Goal: Task Accomplishment & Management: Complete application form

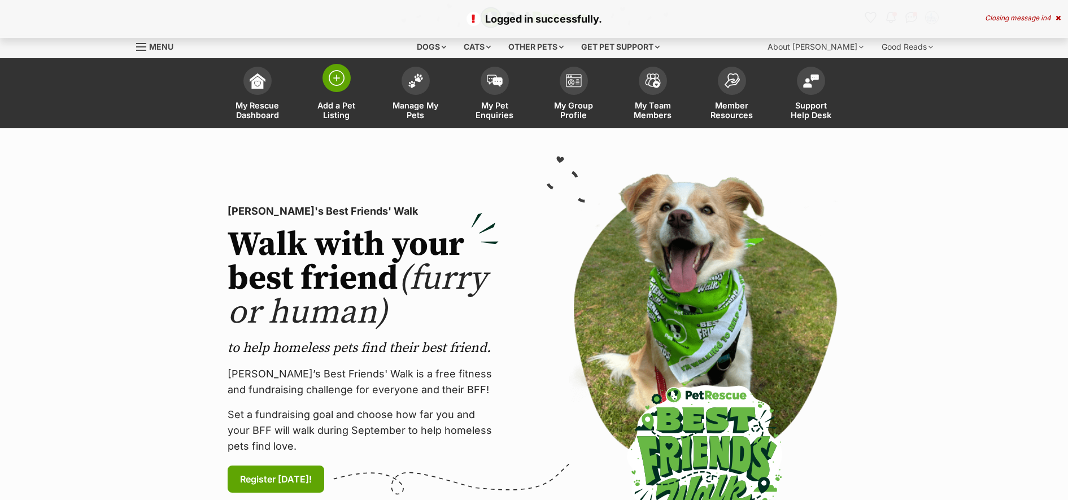
click at [329, 85] on img at bounding box center [337, 78] width 16 height 16
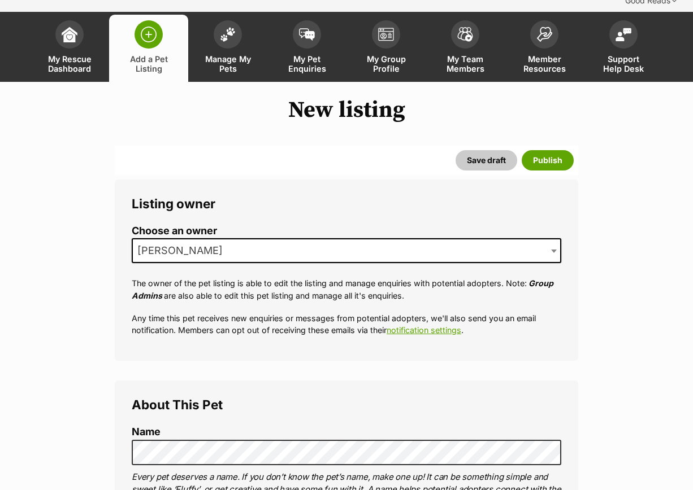
scroll to position [141, 0]
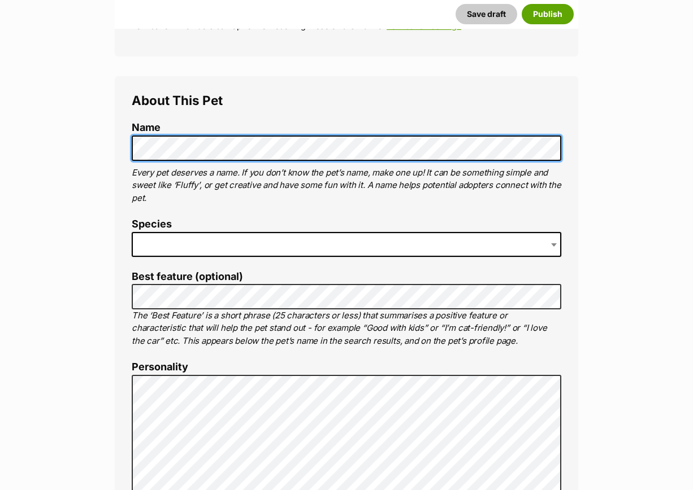
scroll to position [424, 0]
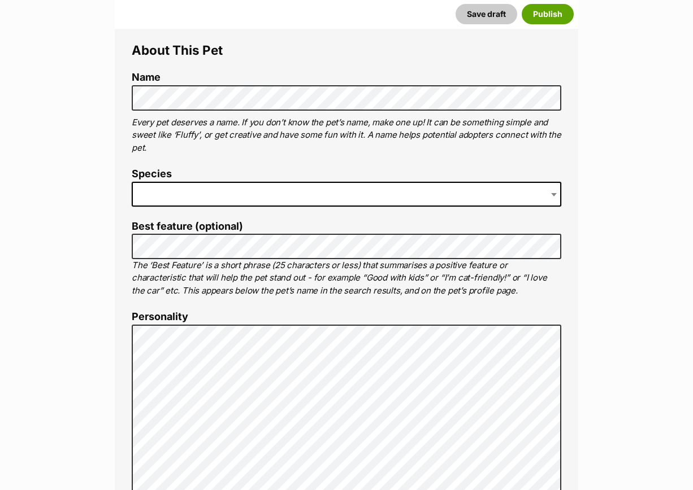
click at [165, 182] on span at bounding box center [346, 194] width 429 height 25
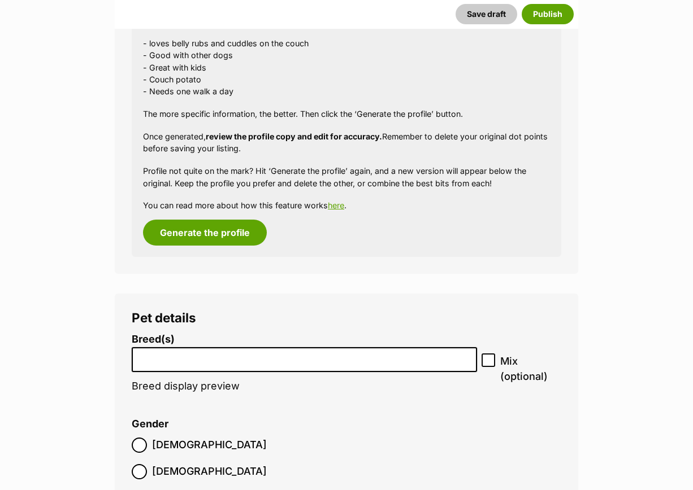
scroll to position [1370, 0]
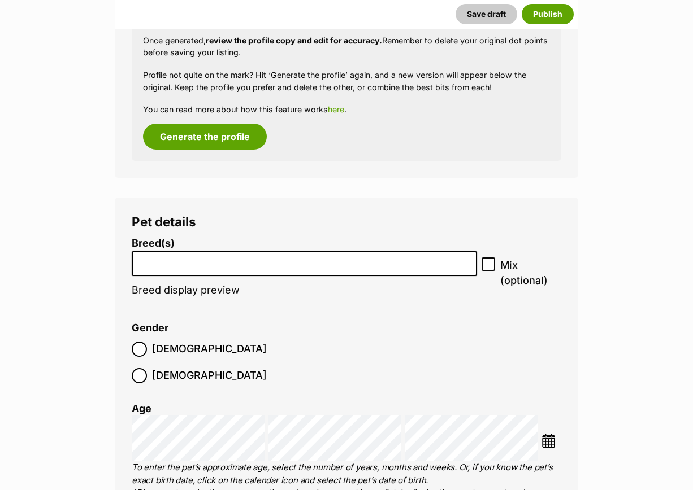
click at [187, 255] on input "search" at bounding box center [304, 261] width 337 height 12
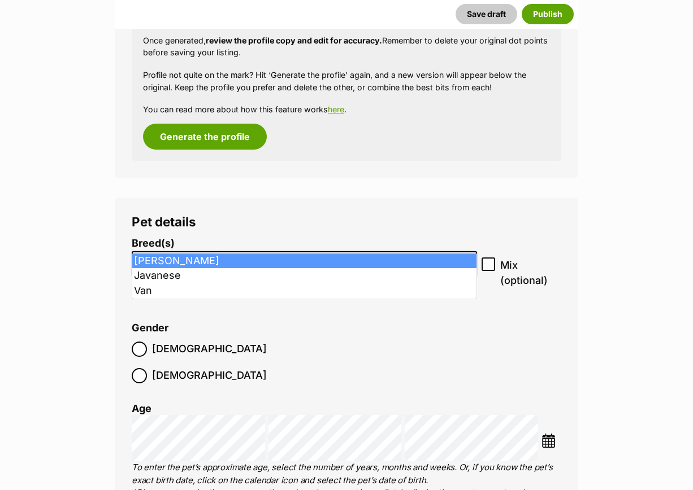
type input "v"
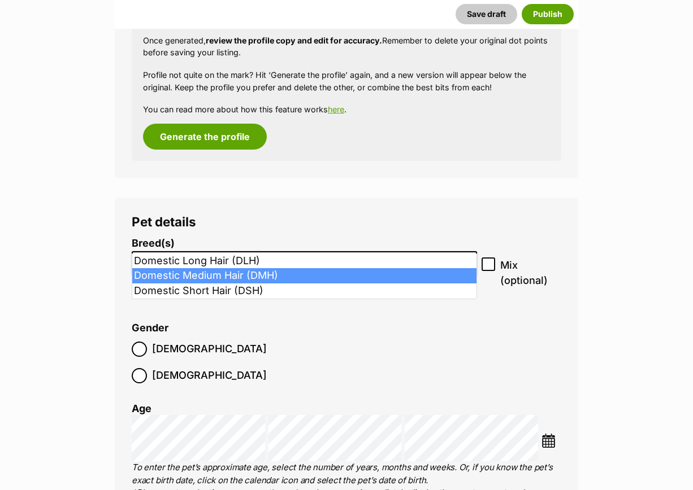
type input "dom"
select select "252101"
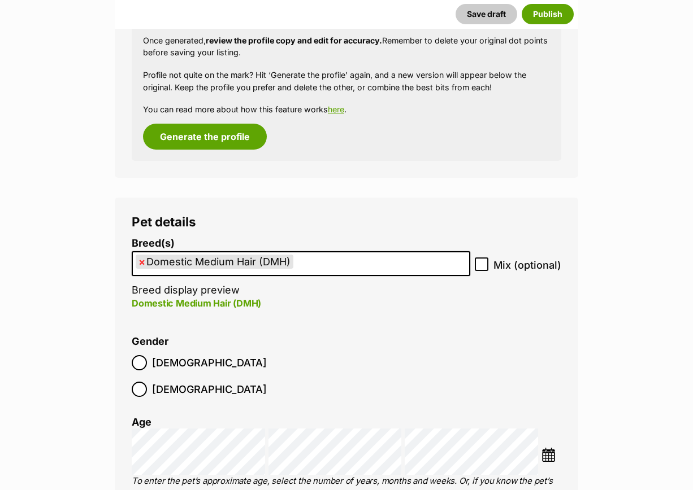
click at [198, 382] on label "[DEMOGRAPHIC_DATA]" at bounding box center [199, 389] width 135 height 15
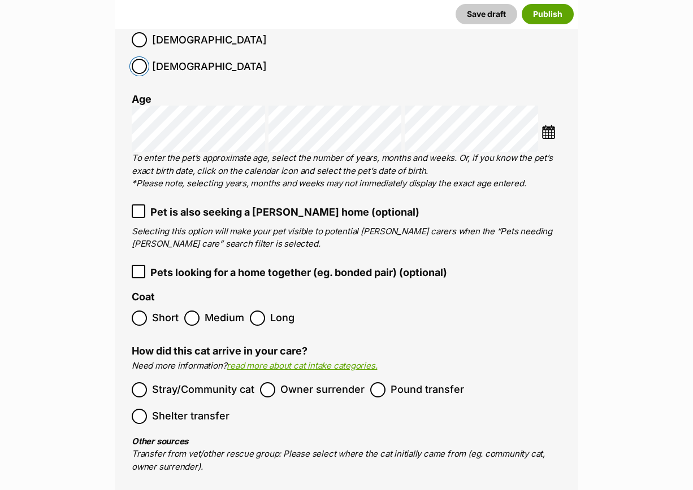
scroll to position [1723, 0]
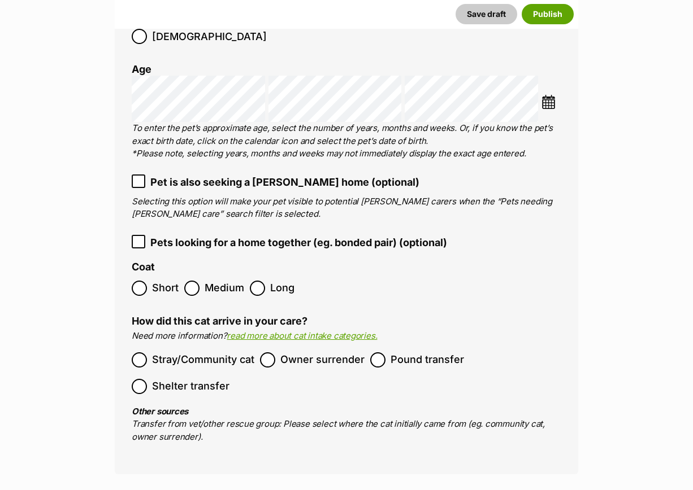
click at [543, 95] on img at bounding box center [548, 102] width 14 height 14
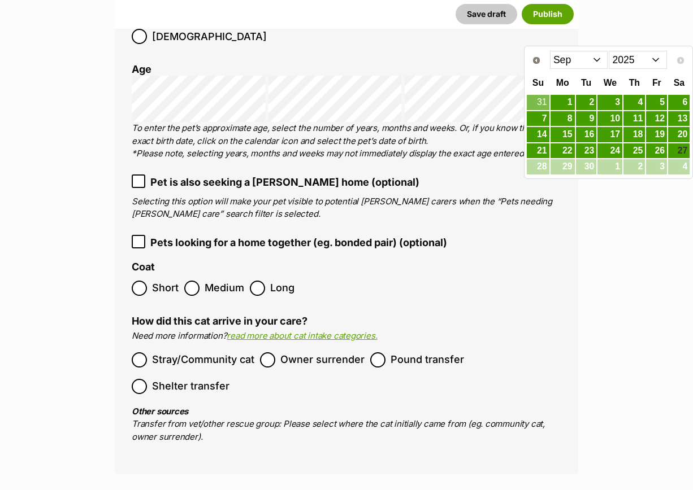
click at [601, 61] on select "Jan Feb Mar Apr May Jun Jul Aug Sep" at bounding box center [579, 60] width 58 height 18
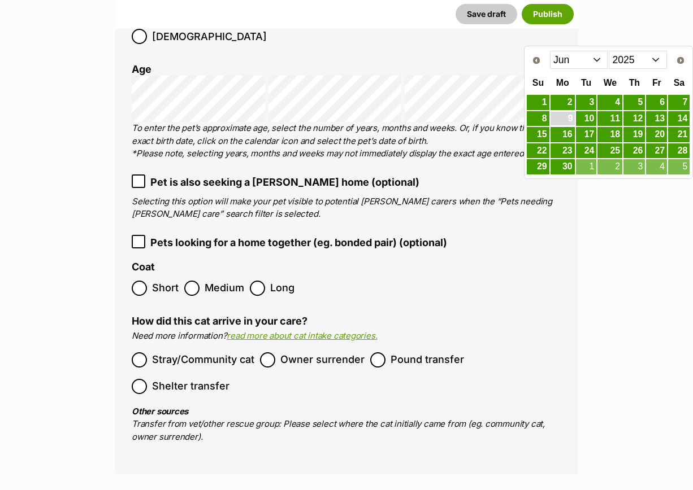
click at [568, 118] on link "9" at bounding box center [562, 119] width 24 height 14
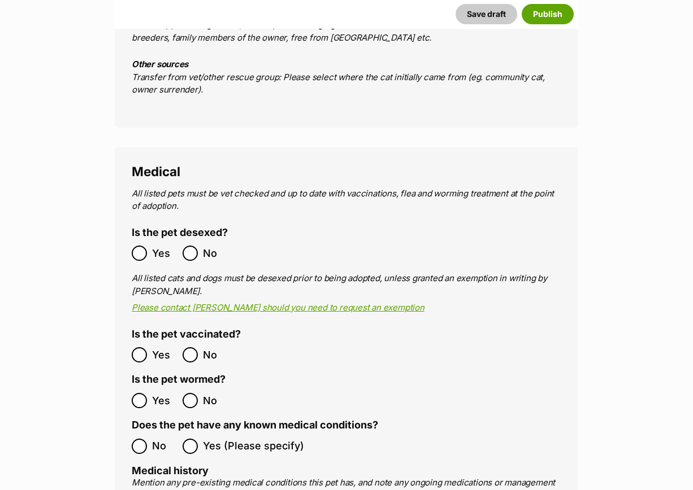
scroll to position [2217, 0]
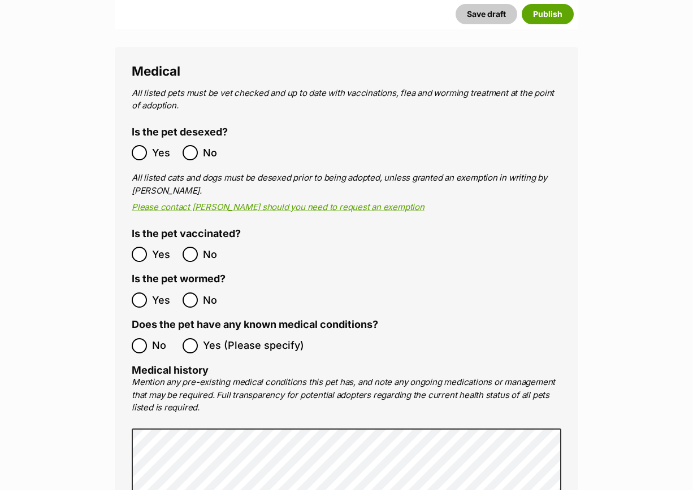
drag, startPoint x: 149, startPoint y: 102, endPoint x: 136, endPoint y: 173, distance: 72.5
click at [149, 145] on label "Yes" at bounding box center [154, 152] width 45 height 15
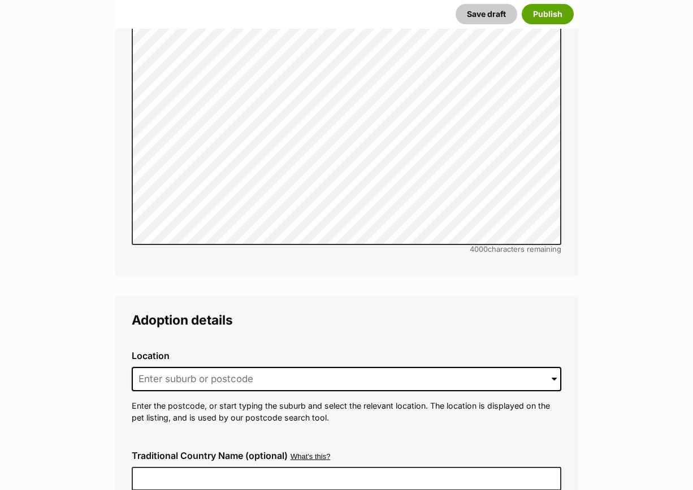
scroll to position [2782, 0]
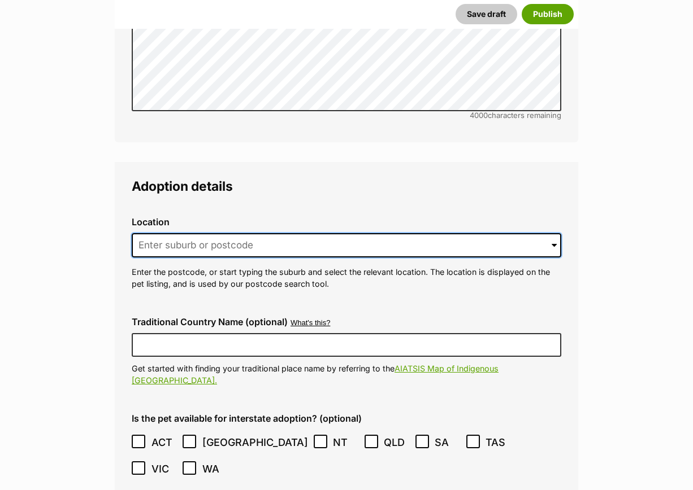
click at [167, 233] on input at bounding box center [346, 245] width 429 height 25
type input "300.00"
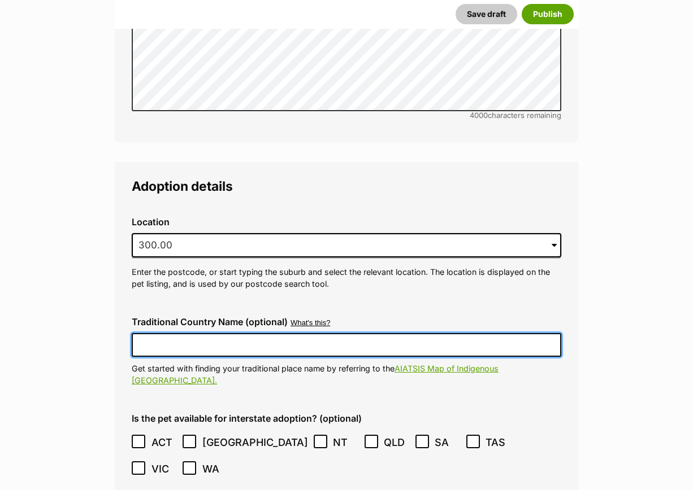
click at [186, 333] on input "Traditional Country Name (optional)" at bounding box center [346, 345] width 429 height 24
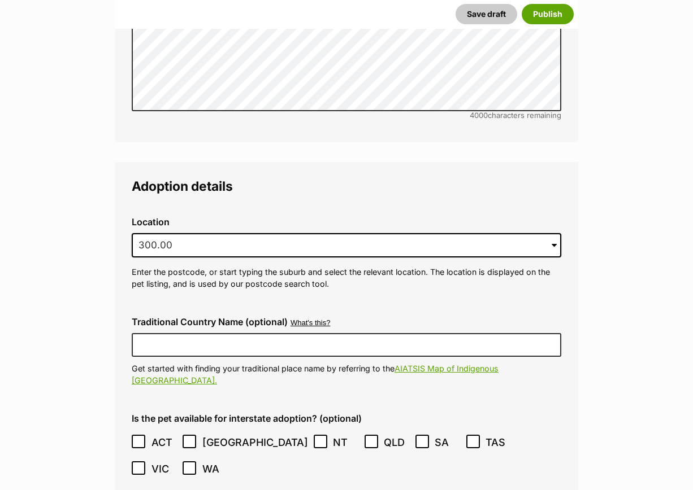
drag, startPoint x: 200, startPoint y: 197, endPoint x: 135, endPoint y: 202, distance: 65.2
click at [135, 233] on input "300.00" at bounding box center [346, 245] width 429 height 25
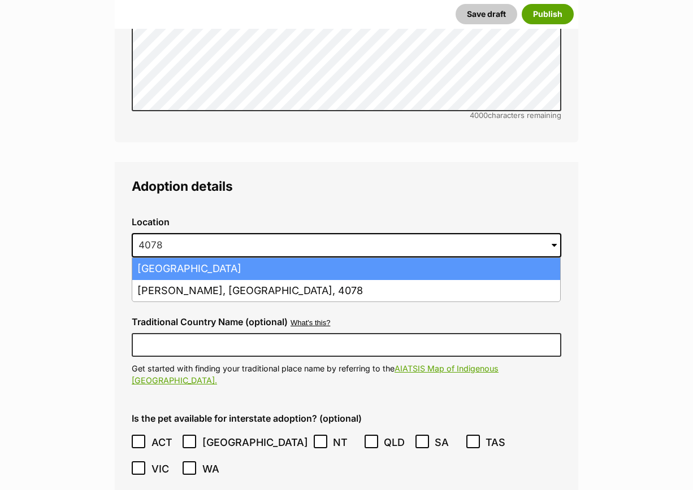
click at [154, 258] on li "Forest Lake, Queensland, 4078" at bounding box center [346, 269] width 428 height 22
type input "Forest Lake, Queensland, 4078"
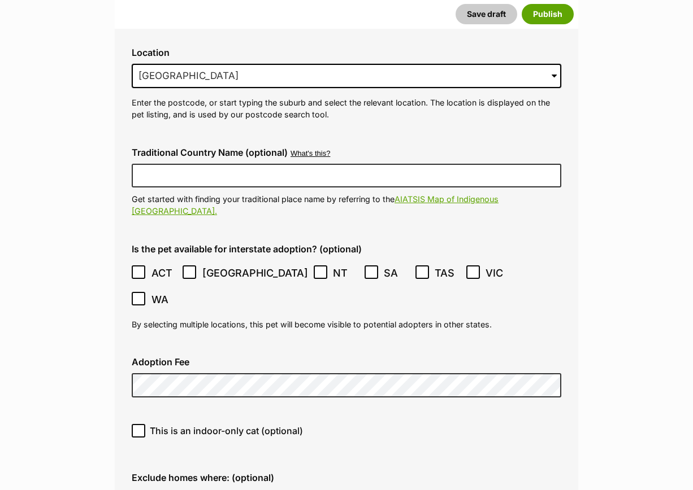
scroll to position [2994, 0]
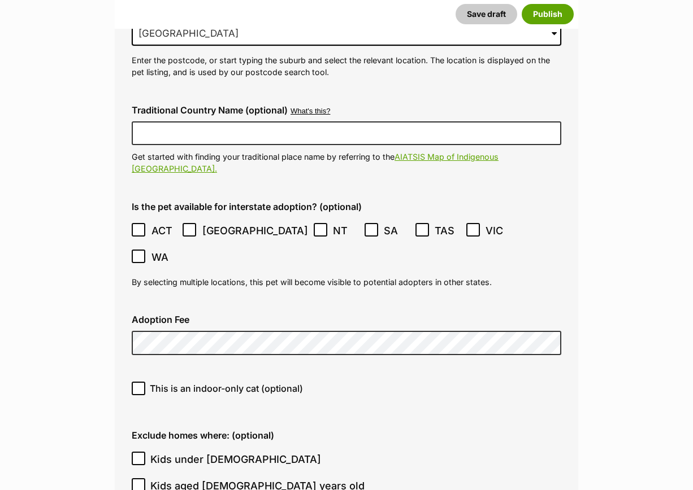
click at [138, 385] on icon at bounding box center [138, 389] width 8 height 8
click at [138, 382] on input "This is an indoor-only cat (optional)" at bounding box center [139, 389] width 14 height 14
checkbox input "true"
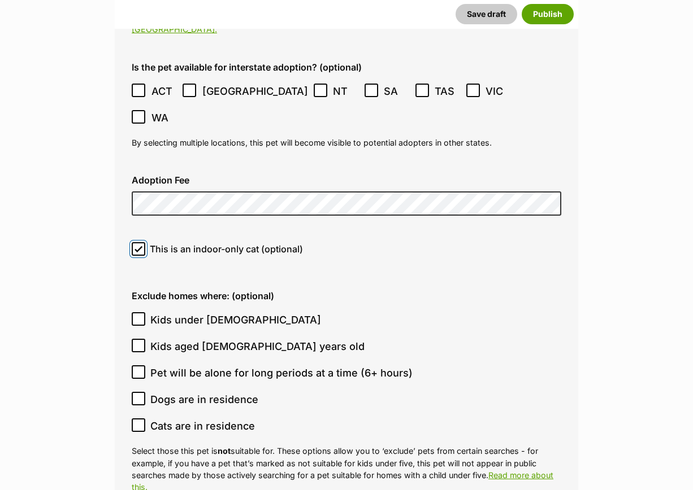
scroll to position [3135, 0]
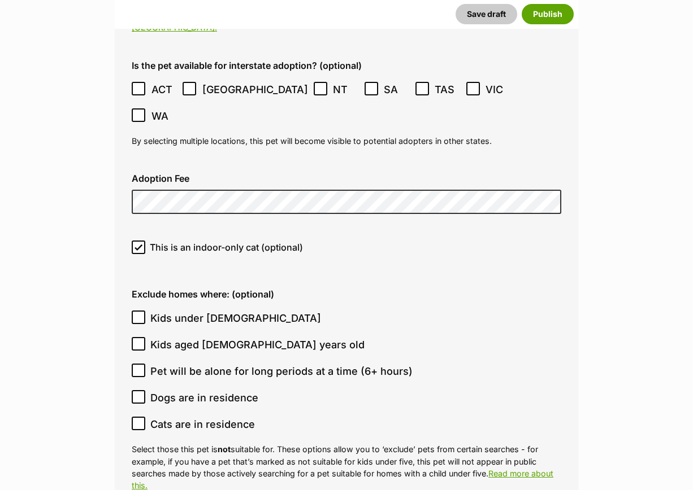
click at [141, 315] on icon at bounding box center [138, 317] width 7 height 5
click at [141, 311] on input "Kids under 5 years old" at bounding box center [139, 318] width 14 height 14
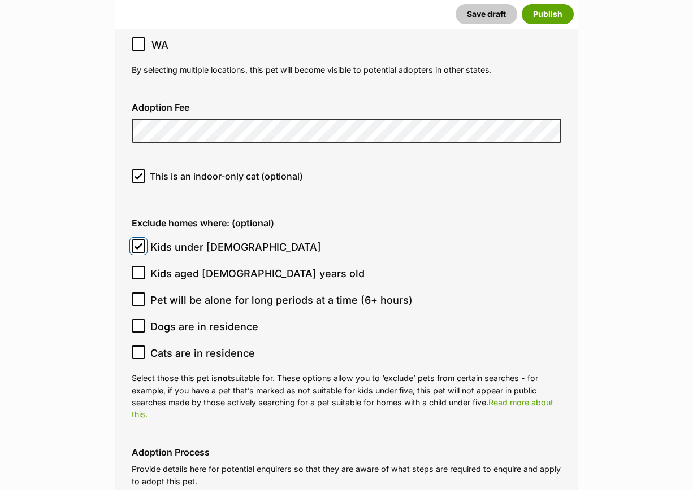
scroll to position [3206, 0]
drag, startPoint x: 149, startPoint y: 162, endPoint x: 201, endPoint y: 188, distance: 58.1
click at [149, 240] on label "Kids under 5 years old" at bounding box center [344, 247] width 424 height 15
click at [145, 240] on input "Kids under 5 years old" at bounding box center [139, 247] width 14 height 14
checkbox input "false"
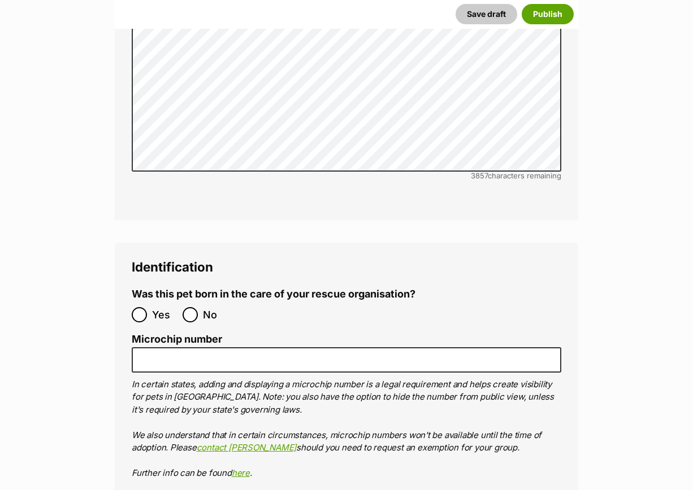
scroll to position [3912, 0]
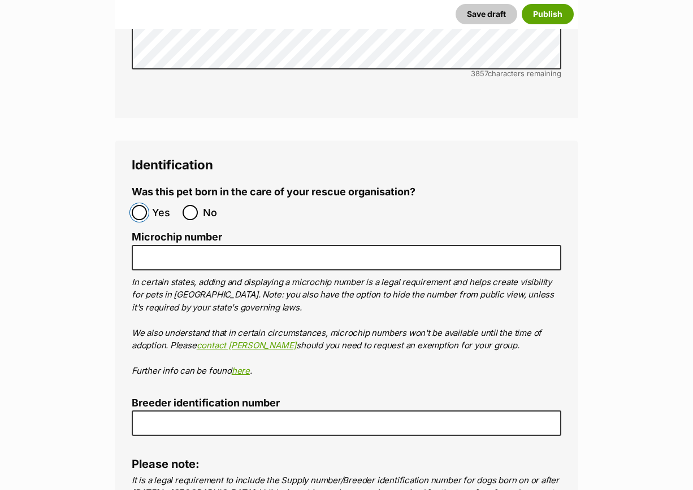
click at [142, 205] on input "Yes" at bounding box center [139, 212] width 15 height 15
radio input "true"
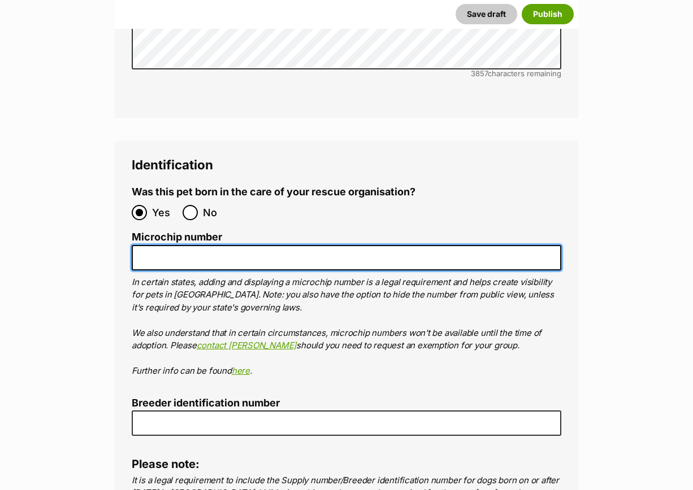
drag, startPoint x: 166, startPoint y: 172, endPoint x: 645, endPoint y: 250, distance: 485.3
click at [167, 245] on input "Microchip number" at bounding box center [346, 257] width 429 height 25
paste input "956000018906605"
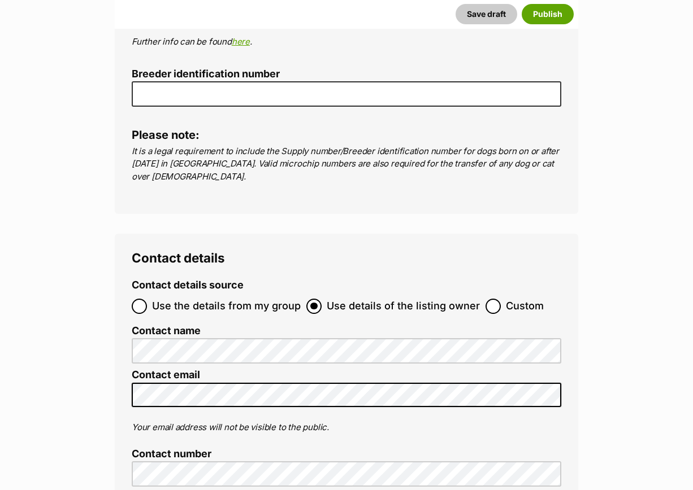
scroll to position [4265, 0]
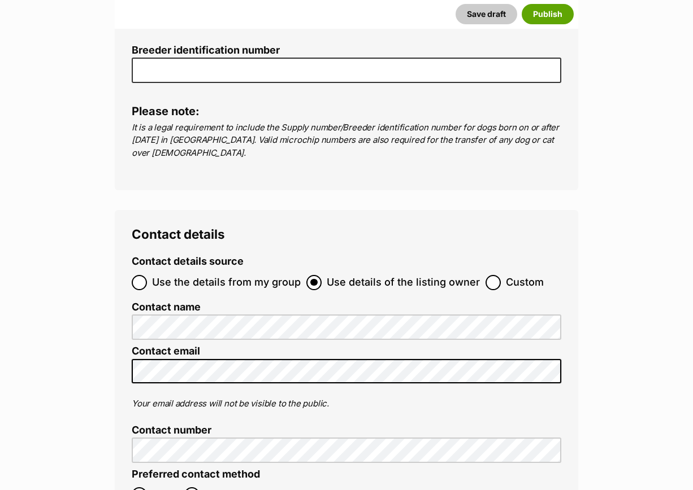
type input "956000018906605"
click at [485, 275] on input "Custom" at bounding box center [492, 282] width 15 height 15
radio input "true"
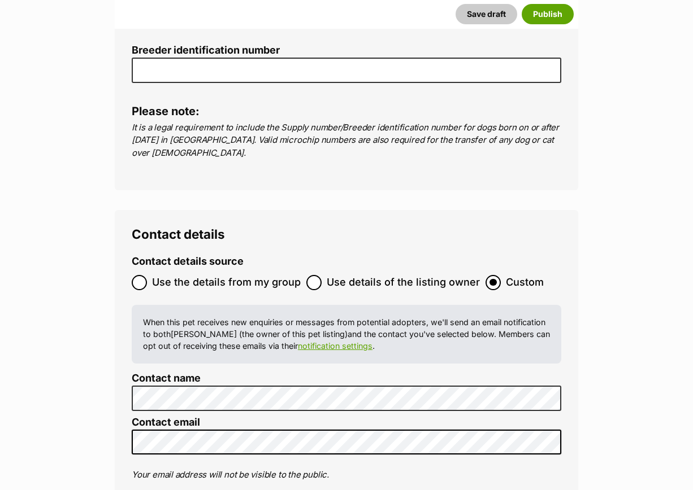
type input "Australia"
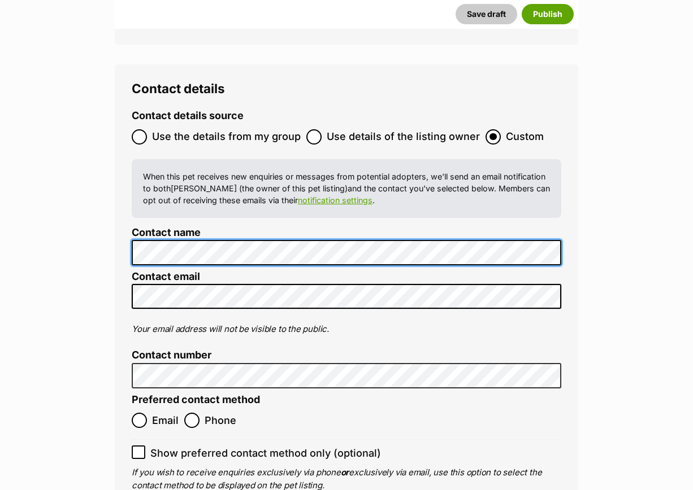
scroll to position [4329, 0]
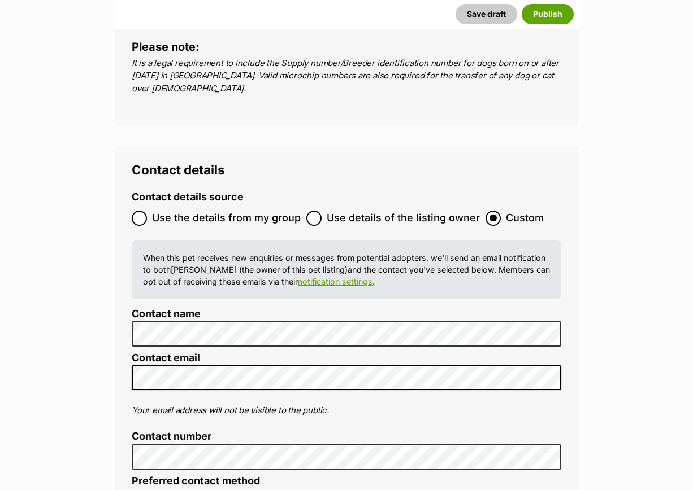
click at [137, 352] on li "Contact email" at bounding box center [346, 375] width 429 height 46
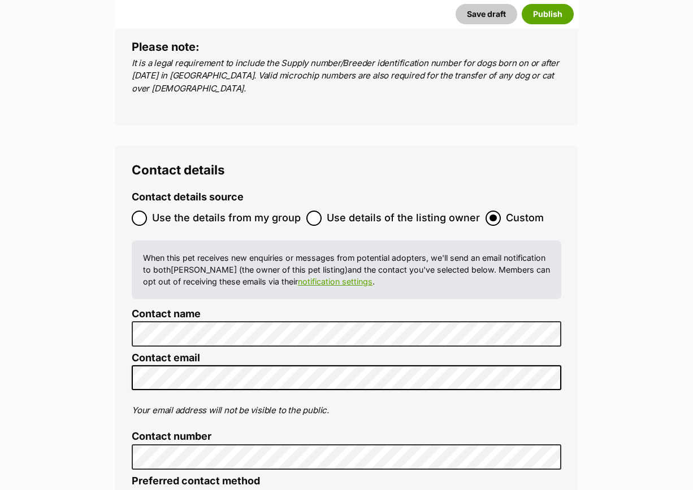
radio input "true"
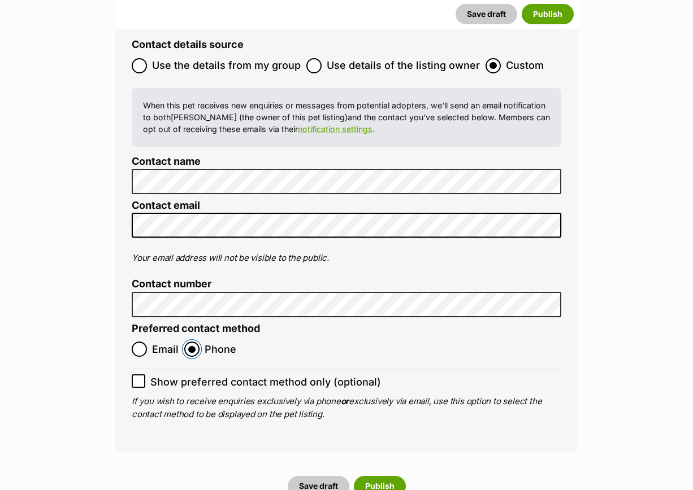
scroll to position [4541, 0]
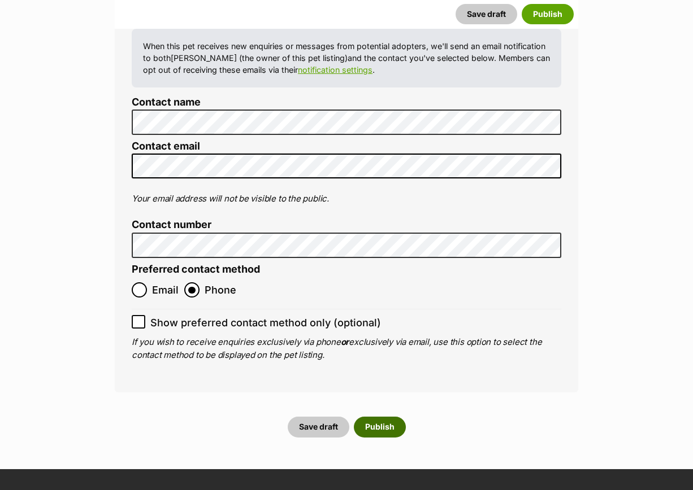
click at [383, 417] on button "Publish" at bounding box center [380, 427] width 52 height 20
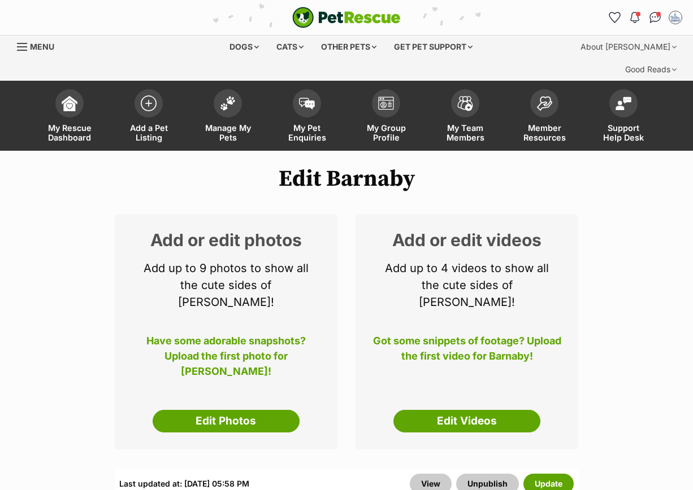
drag, startPoint x: 213, startPoint y: 382, endPoint x: 698, endPoint y: 242, distance: 504.5
click at [213, 410] on link "Edit Photos" at bounding box center [226, 421] width 147 height 23
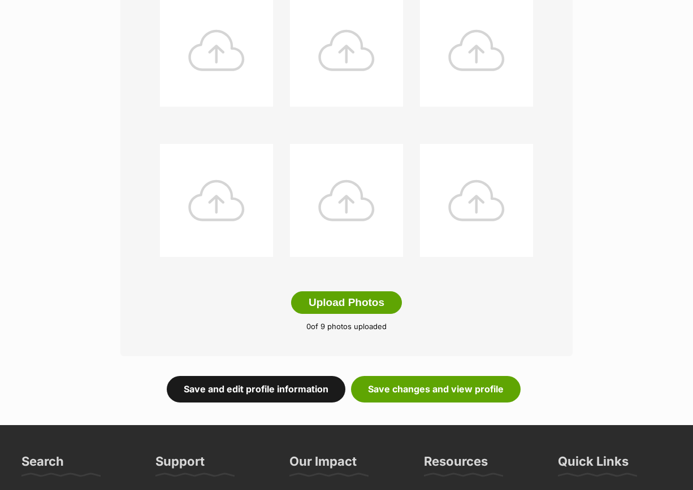
scroll to position [494, 0]
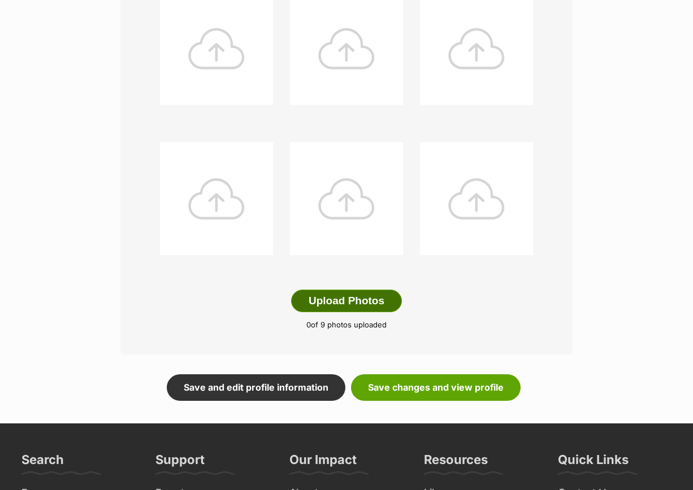
click at [304, 290] on button "Upload Photos" at bounding box center [346, 301] width 111 height 23
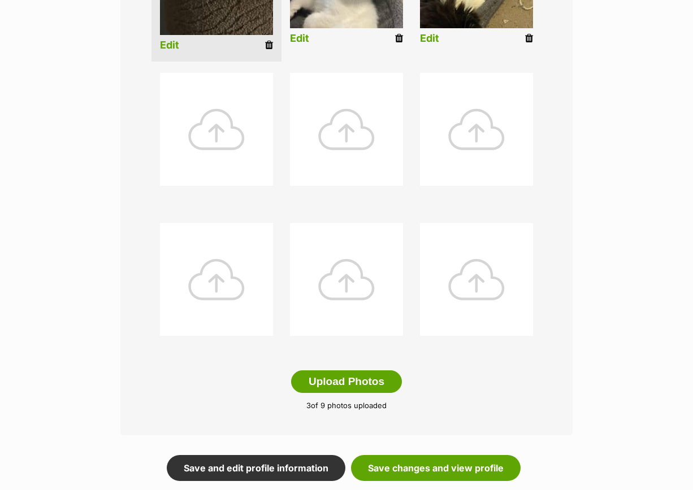
scroll to position [542, 0]
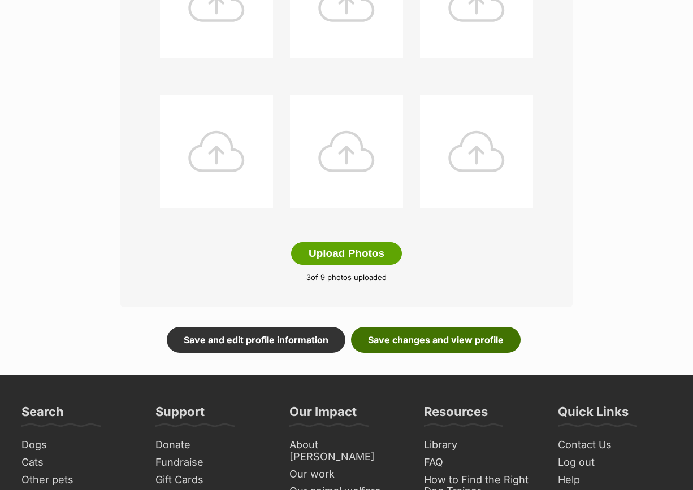
click at [415, 327] on link "Save changes and view profile" at bounding box center [435, 340] width 169 height 26
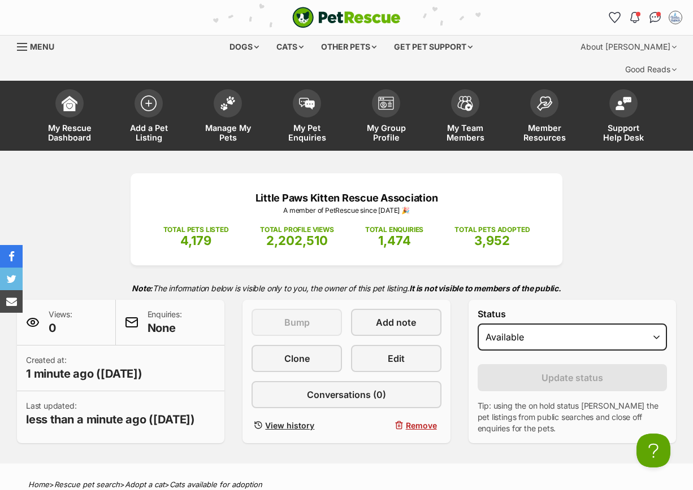
click at [62, 241] on div "Little Paws Kitten Rescue Association A member of PetRescue since 2012 🎉 TOTAL …" at bounding box center [346, 308] width 693 height 270
click at [150, 93] on img at bounding box center [149, 101] width 16 height 16
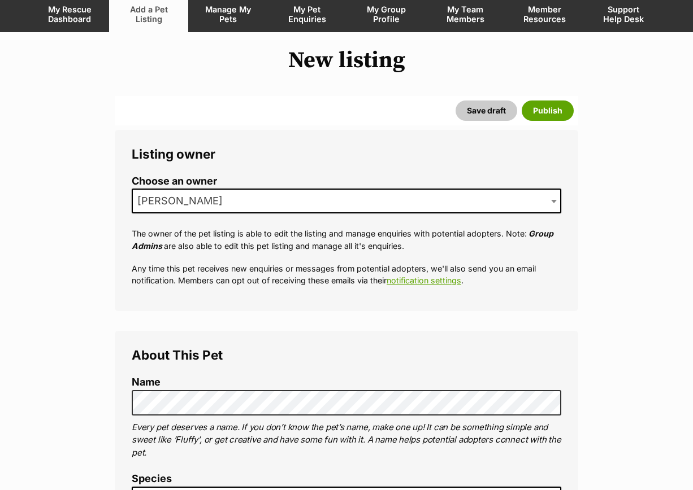
scroll to position [282, 0]
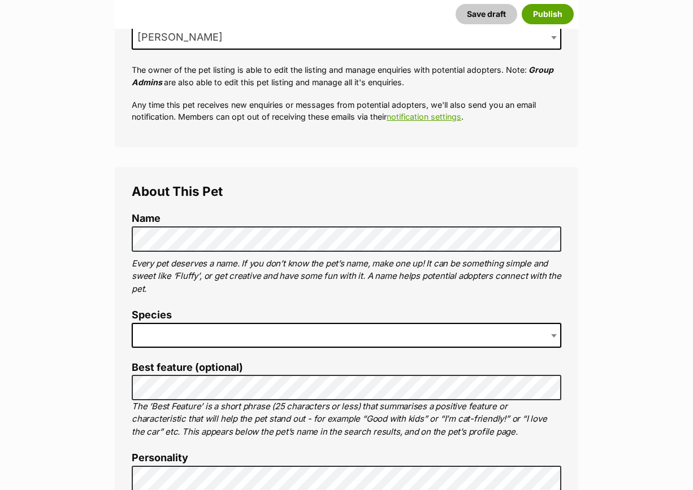
click at [220, 323] on span at bounding box center [346, 335] width 429 height 25
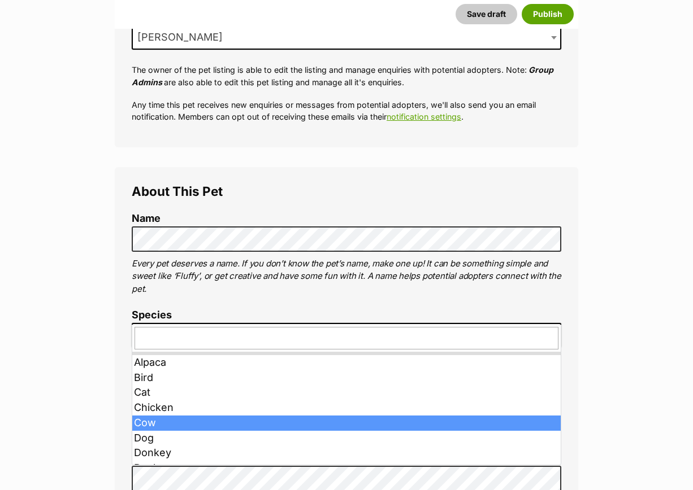
type input "d"
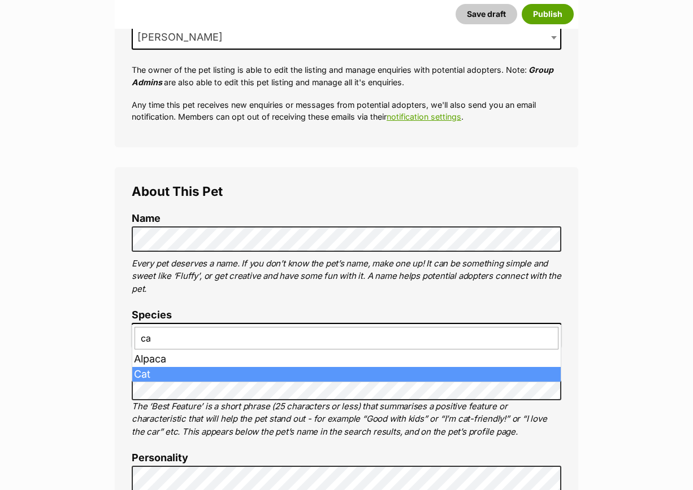
type input "ca"
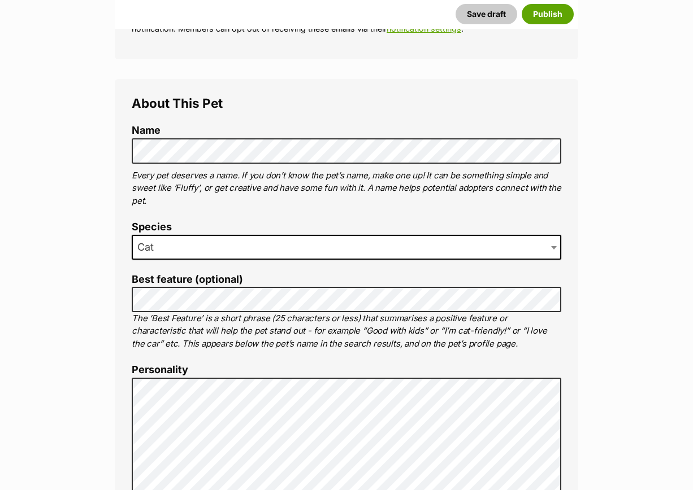
scroll to position [494, 0]
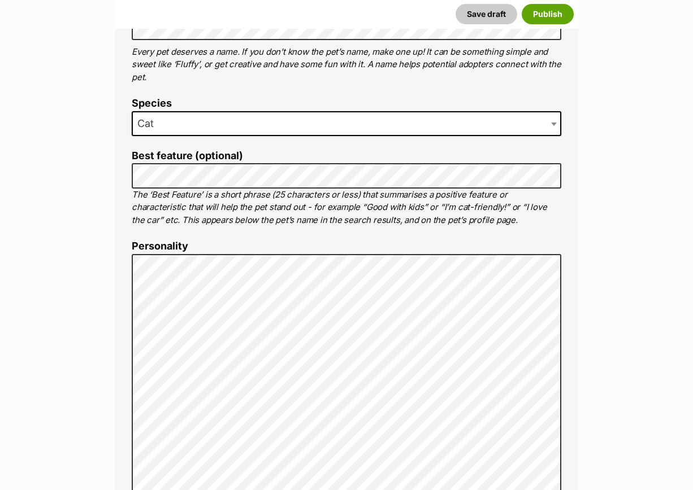
drag, startPoint x: 112, startPoint y: 315, endPoint x: 128, endPoint y: 313, distance: 15.4
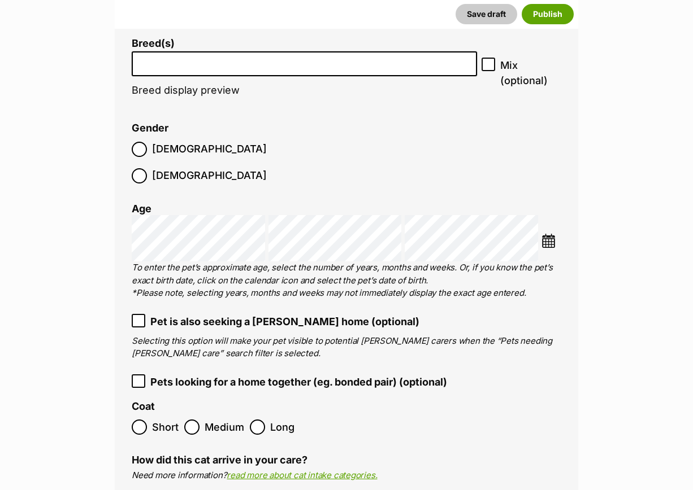
scroll to position [1487, 0]
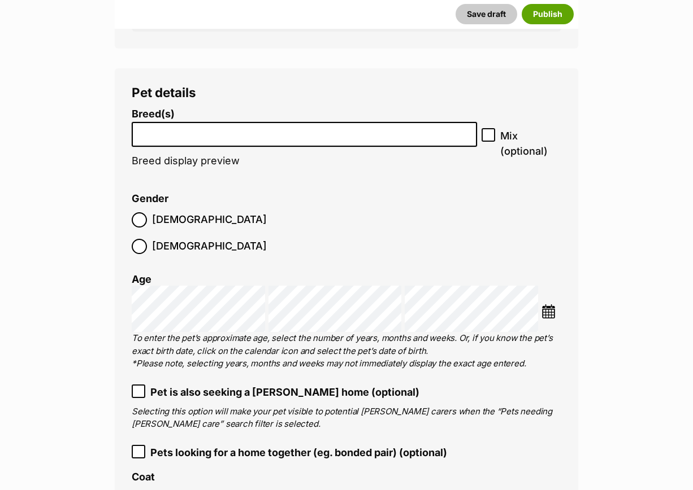
click at [223, 126] on input "search" at bounding box center [304, 132] width 337 height 12
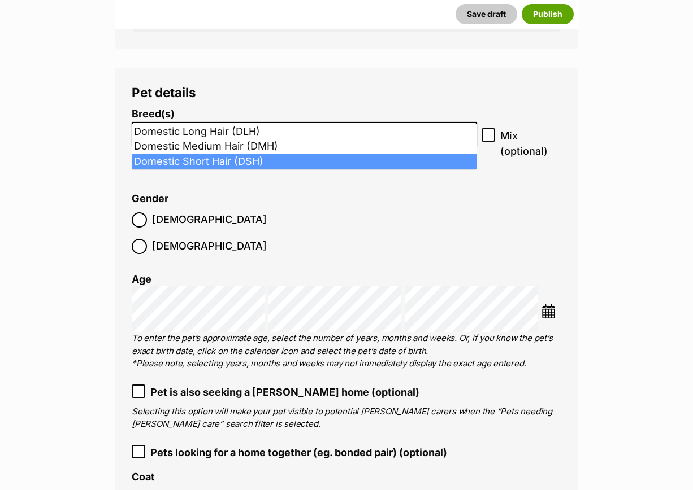
type input "dom"
select select "252102"
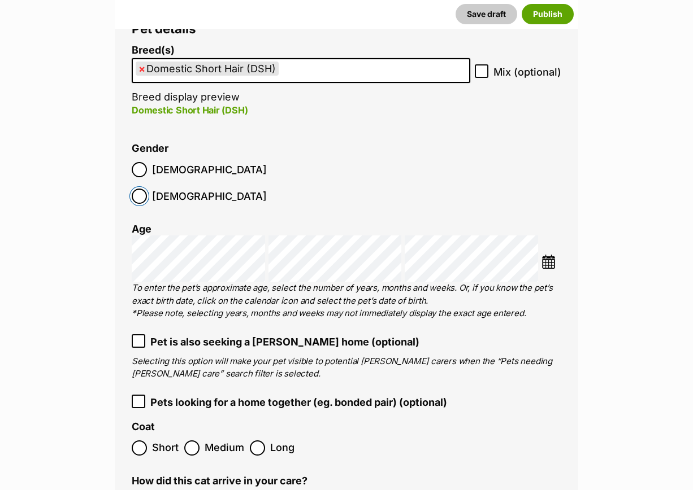
scroll to position [1629, 0]
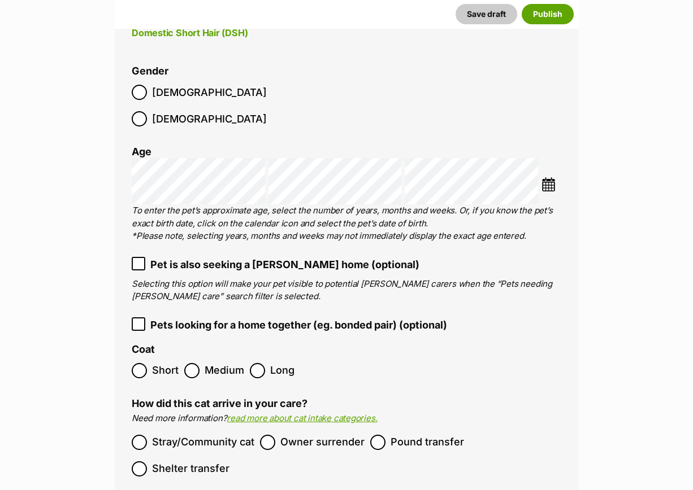
click at [546, 177] on img at bounding box center [548, 184] width 14 height 14
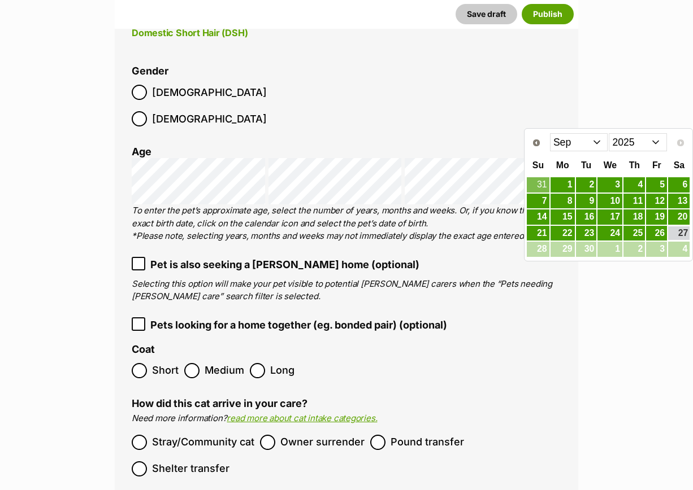
click at [597, 145] on select "Jan Feb Mar Apr May Jun Jul Aug Sep" at bounding box center [579, 142] width 58 height 18
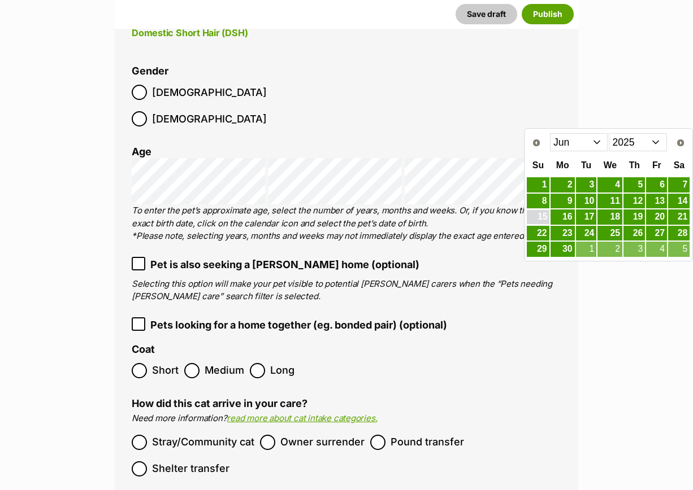
click at [535, 219] on link "15" at bounding box center [537, 217] width 22 height 14
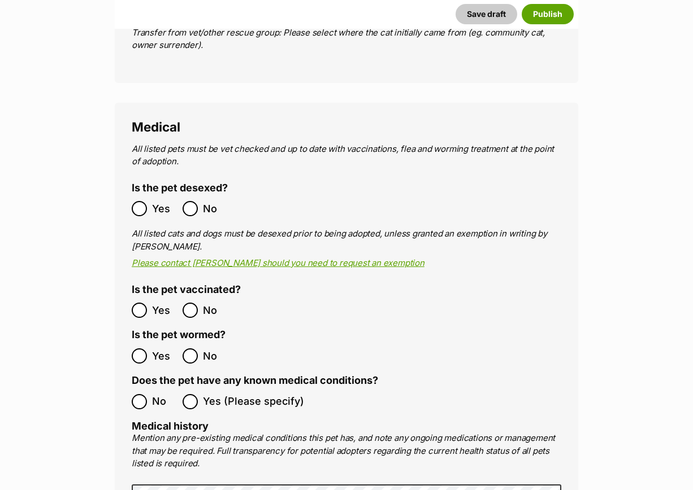
scroll to position [2264, 0]
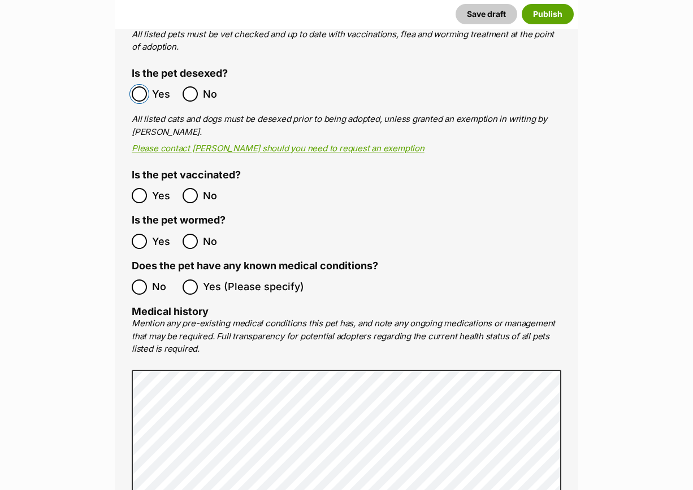
click at [150, 86] on label "Yes" at bounding box center [154, 93] width 45 height 15
click at [141, 228] on ol "Yes No" at bounding box center [239, 241] width 215 height 27
click at [145, 274] on ol "No Yes (Please specify)" at bounding box center [346, 287] width 429 height 27
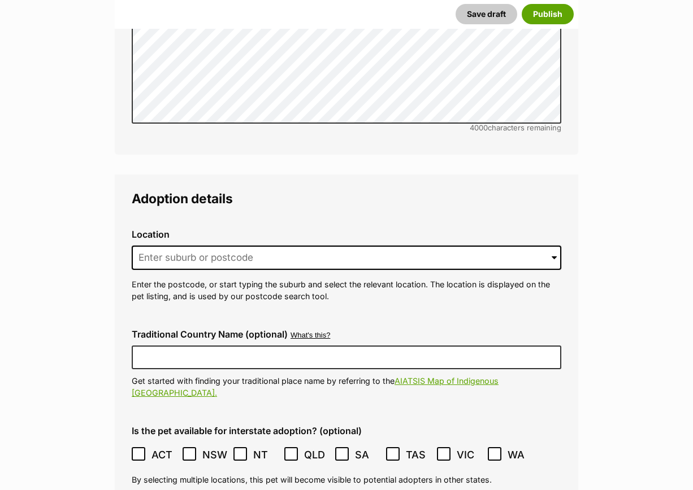
scroll to position [2758, 0]
click at [186, 245] on input at bounding box center [346, 257] width 429 height 25
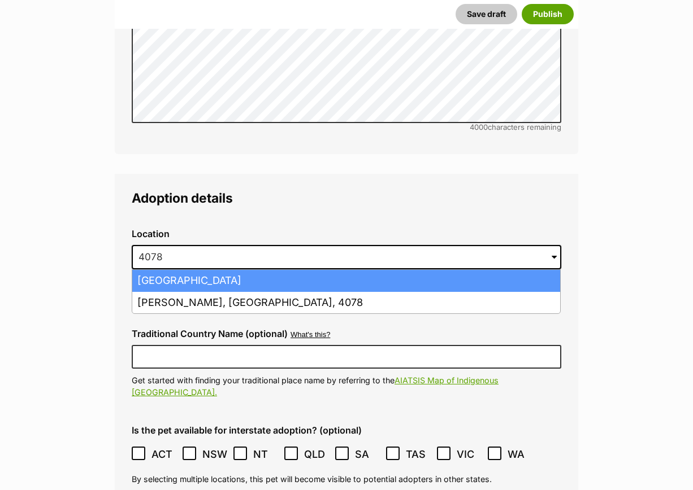
click at [172, 270] on li "Forest Lake, Queensland, 4078" at bounding box center [346, 281] width 428 height 22
type input "Forest Lake, Queensland, 4078"
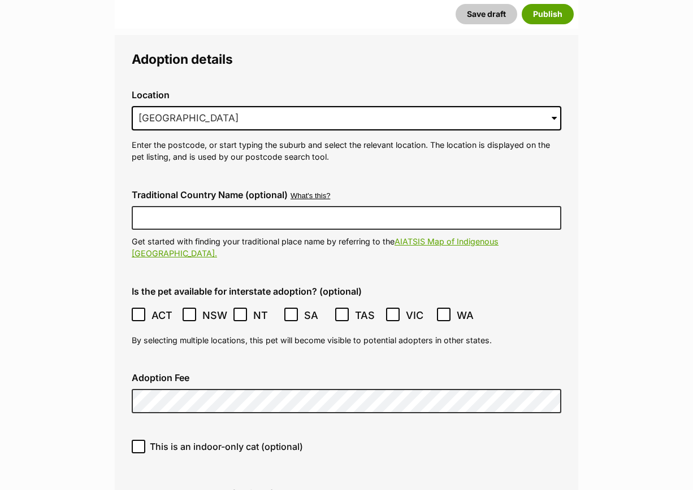
scroll to position [2900, 0]
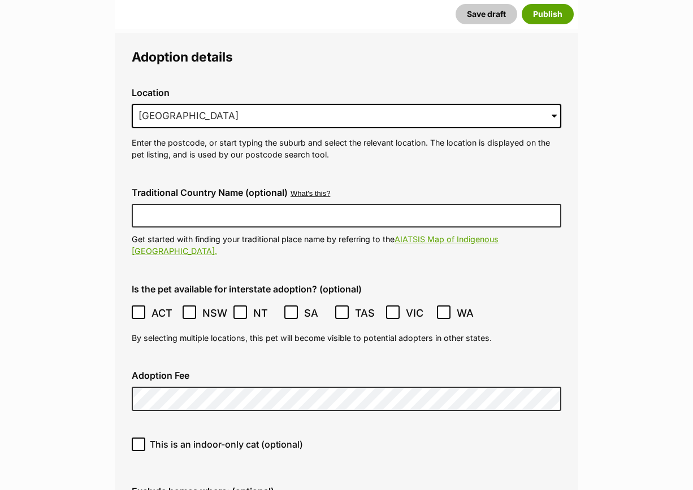
click at [141, 429] on div "This is an indoor-only cat (optional)" at bounding box center [346, 449] width 447 height 40
click at [149, 438] on label "This is an indoor-only cat (optional)" at bounding box center [346, 445] width 429 height 14
click at [145, 438] on input "This is an indoor-only cat (optional)" at bounding box center [139, 445] width 14 height 14
checkbox input "true"
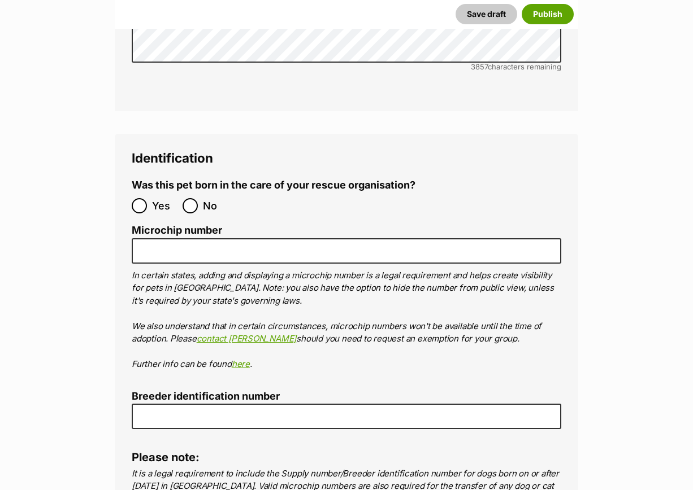
scroll to position [3888, 0]
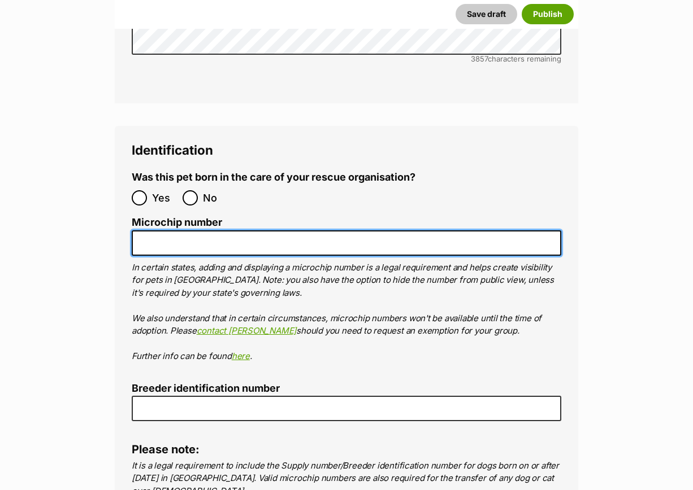
drag, startPoint x: 174, startPoint y: 184, endPoint x: 162, endPoint y: 182, distance: 12.6
click at [173, 230] on input "Microchip number" at bounding box center [346, 242] width 429 height 25
paste input "956000018526643"
type input "956000018526643"
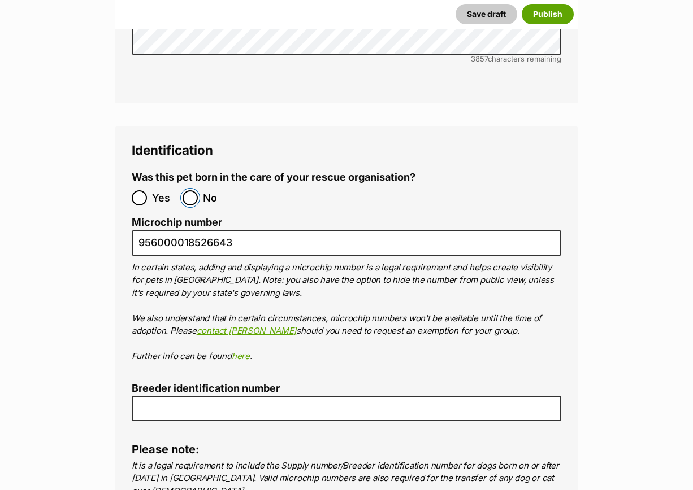
click at [196, 190] on input "No" at bounding box center [189, 197] width 15 height 15
radio input "true"
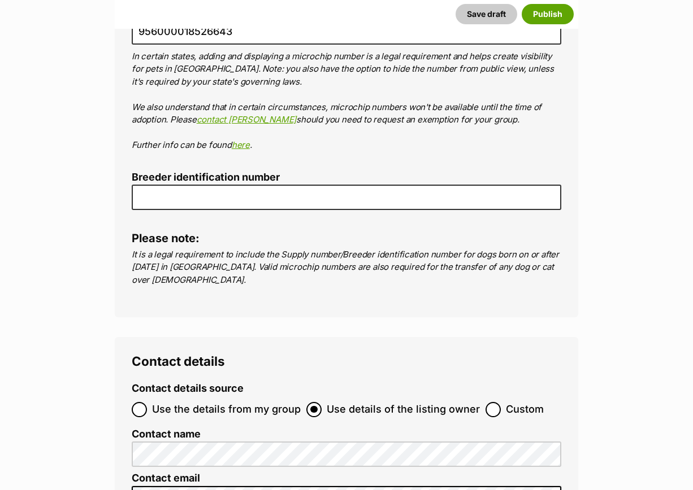
scroll to position [4170, 0]
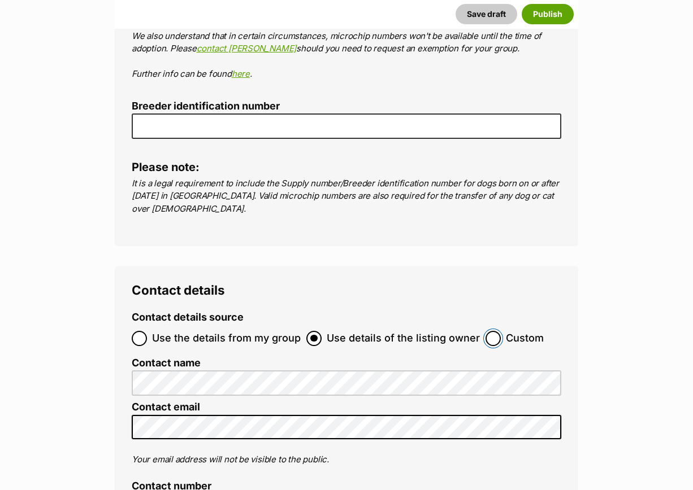
drag, startPoint x: 487, startPoint y: 276, endPoint x: 458, endPoint y: 295, distance: 35.6
click at [486, 331] on input "Custom" at bounding box center [492, 338] width 15 height 15
radio input "true"
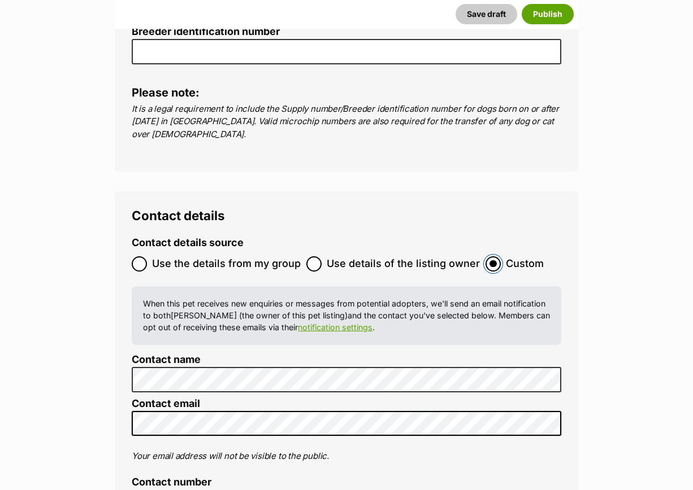
scroll to position [4382, 0]
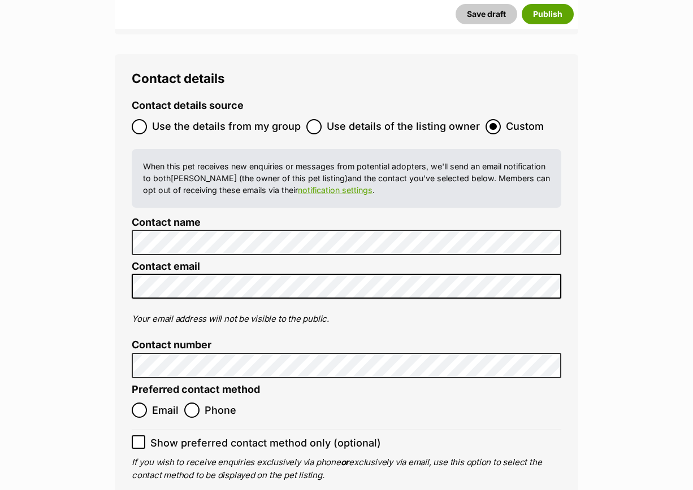
type input "Australia"
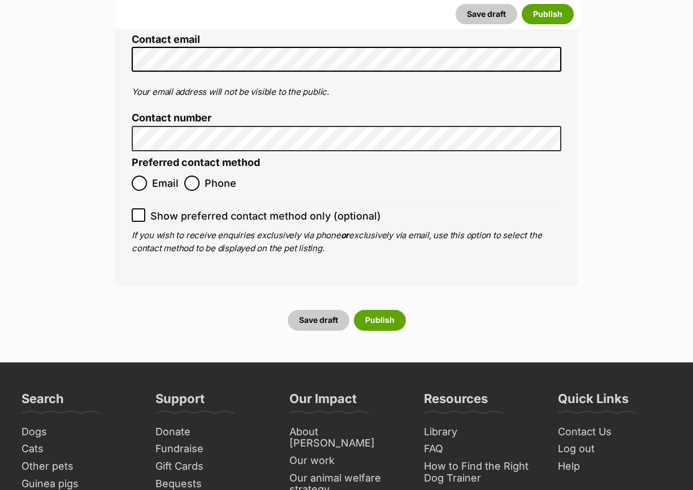
scroll to position [4612, 0]
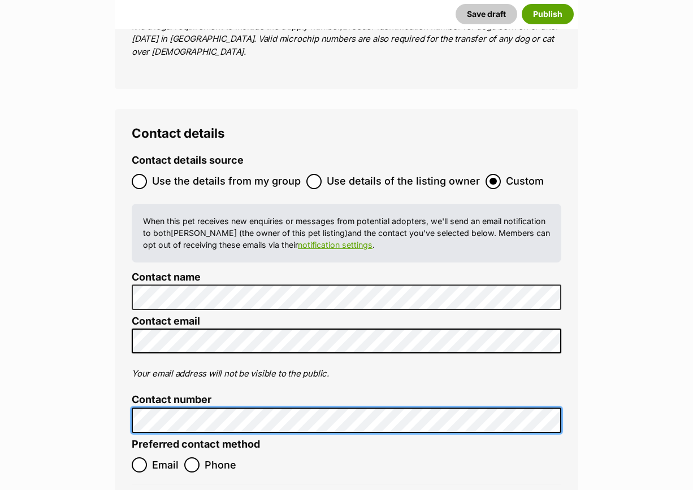
scroll to position [4517, 0]
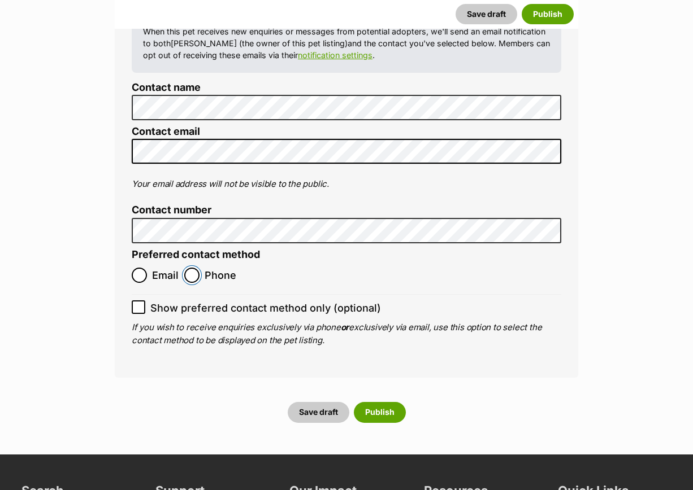
click at [192, 268] on input "Phone" at bounding box center [191, 275] width 15 height 15
radio input "true"
click at [384, 402] on button "Publish" at bounding box center [380, 412] width 52 height 20
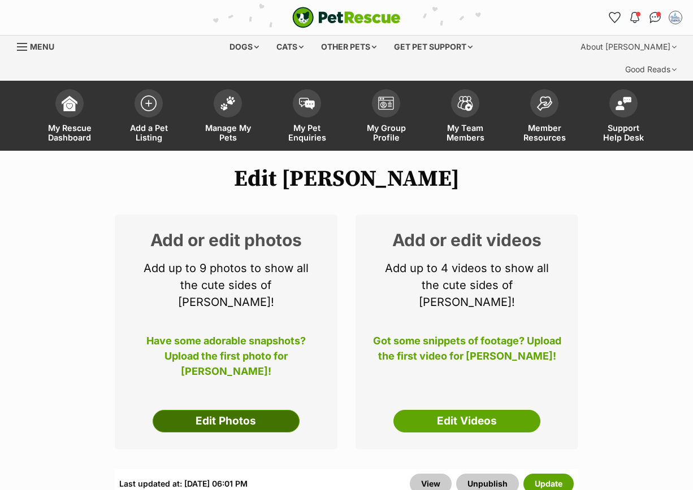
click at [238, 410] on link "Edit Photos" at bounding box center [226, 421] width 147 height 23
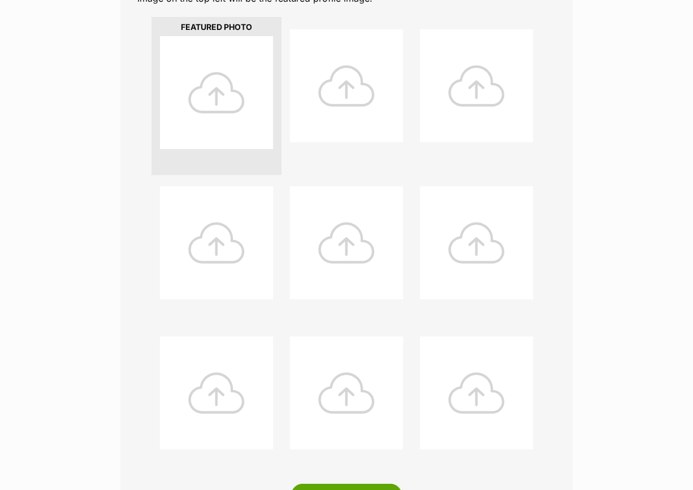
scroll to position [424, 0]
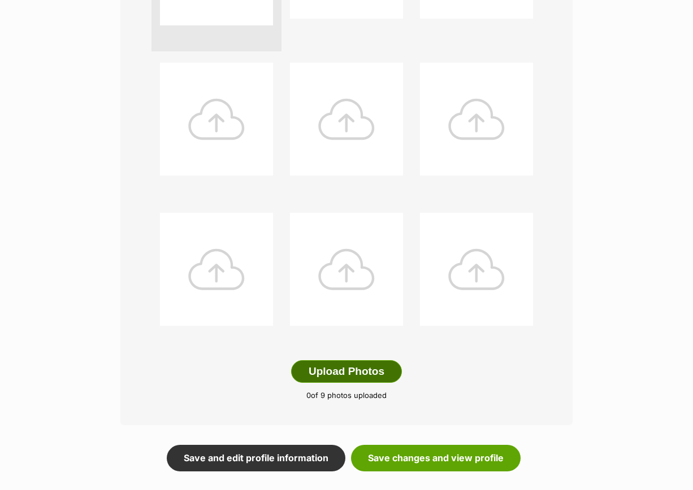
click at [297, 360] on button "Upload Photos" at bounding box center [346, 371] width 111 height 23
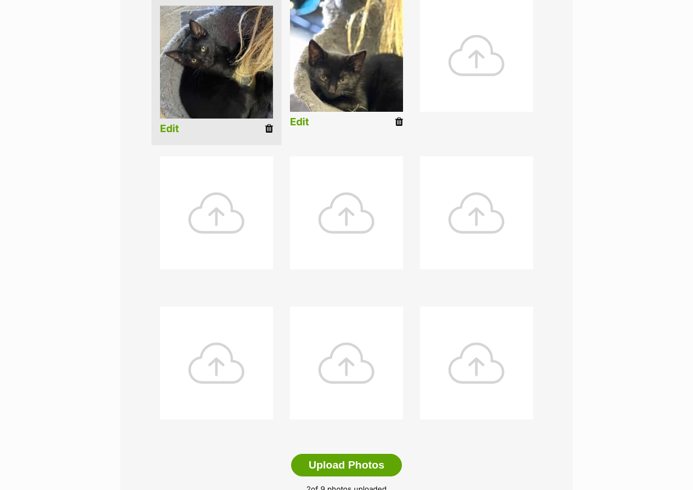
scroll to position [495, 0]
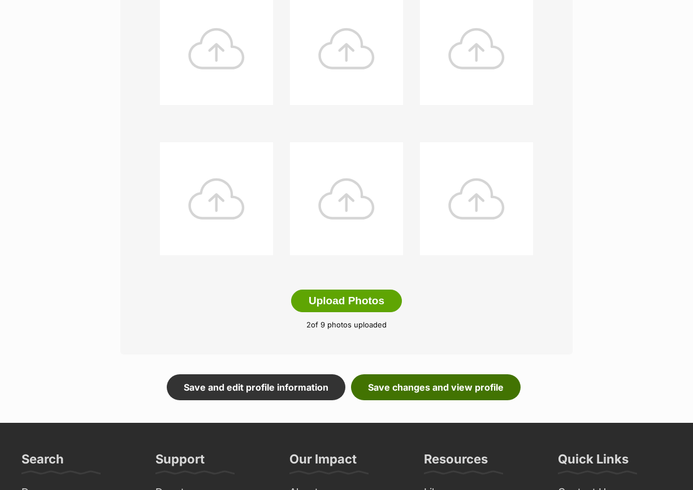
click at [410, 375] on link "Save changes and view profile" at bounding box center [435, 388] width 169 height 26
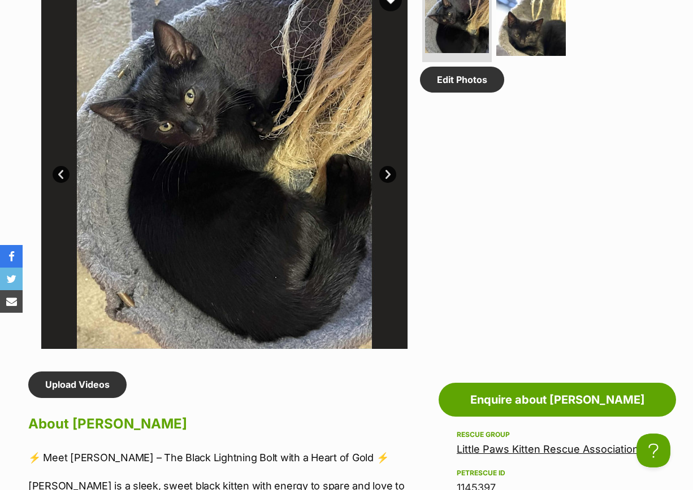
scroll to position [918, 0]
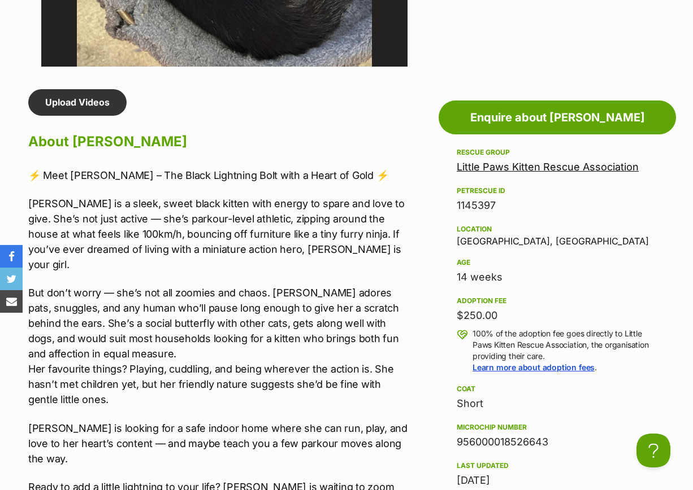
click at [197, 216] on p "[PERSON_NAME] is a sleek, sweet black kitten with energy to spare and love to g…" at bounding box center [220, 234] width 384 height 76
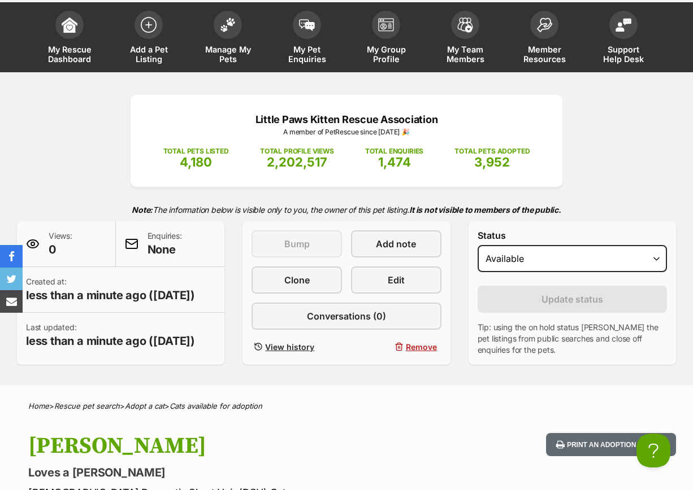
scroll to position [71, 0]
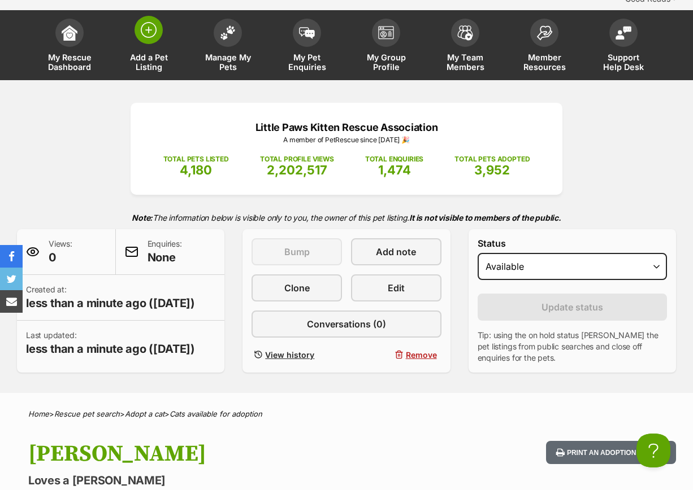
click at [148, 16] on span at bounding box center [148, 30] width 28 height 28
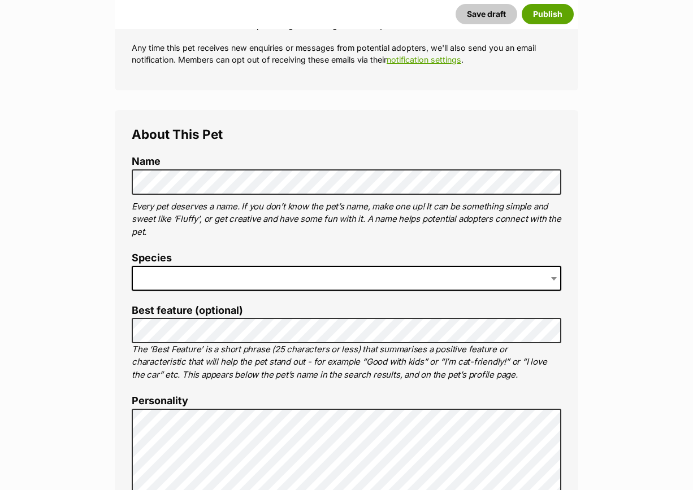
scroll to position [353, 0]
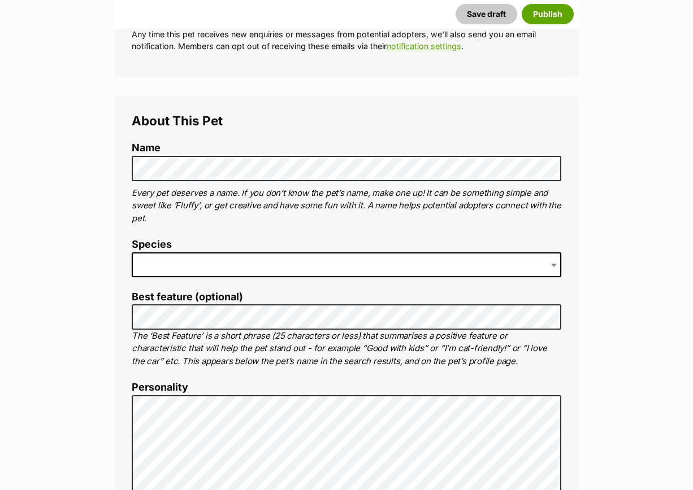
click at [167, 253] on span at bounding box center [346, 265] width 429 height 25
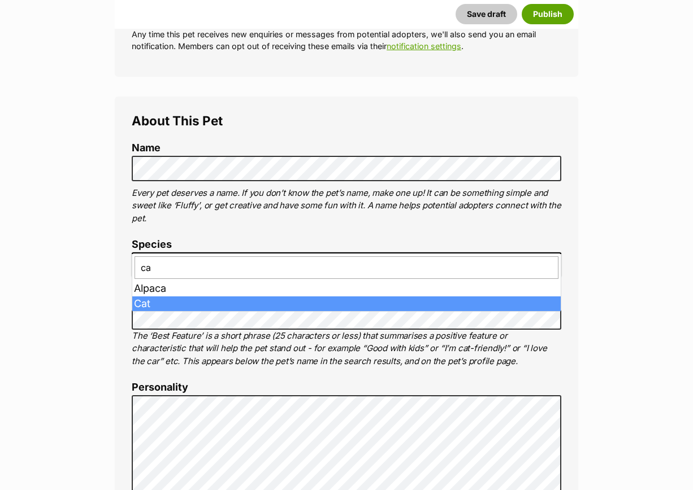
type input "ca"
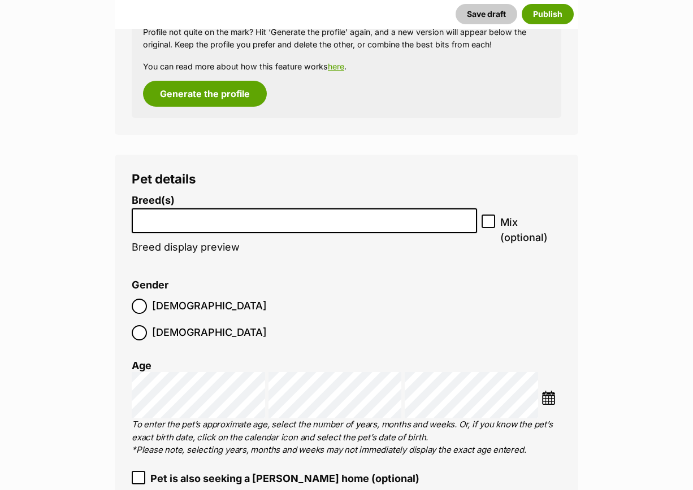
scroll to position [1483, 0]
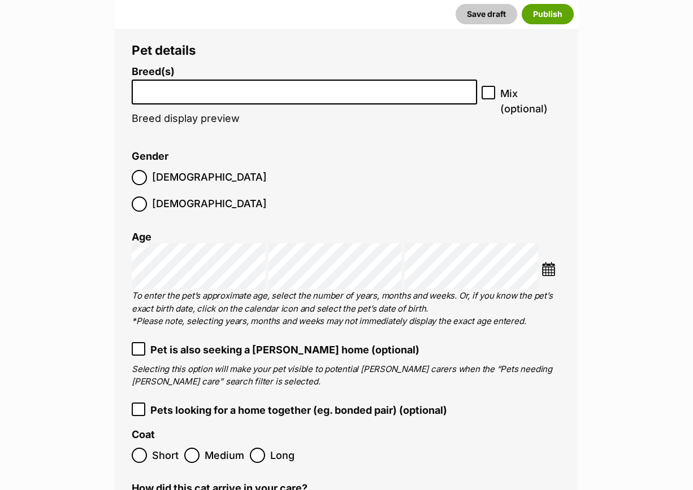
click at [192, 81] on li at bounding box center [304, 92] width 337 height 23
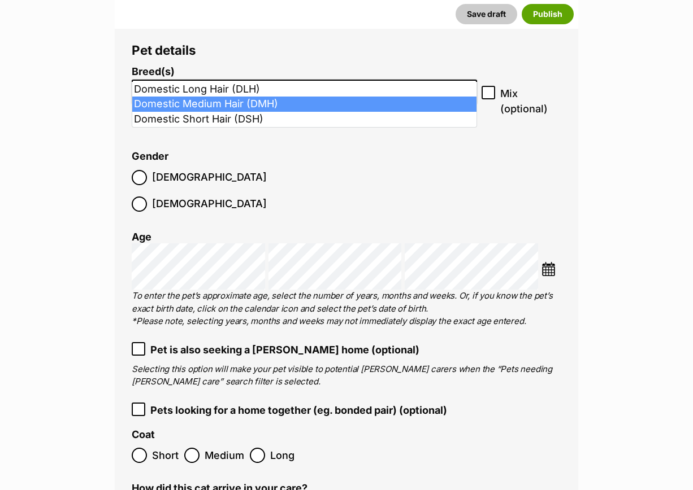
type input "dom"
select select "252101"
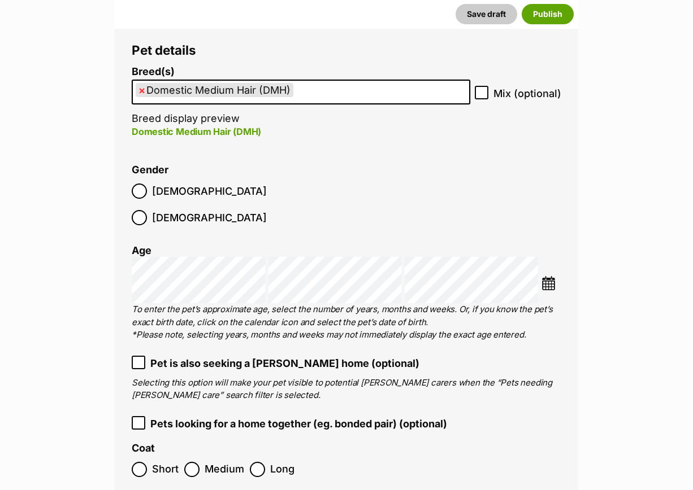
click at [546, 276] on img at bounding box center [548, 283] width 14 height 14
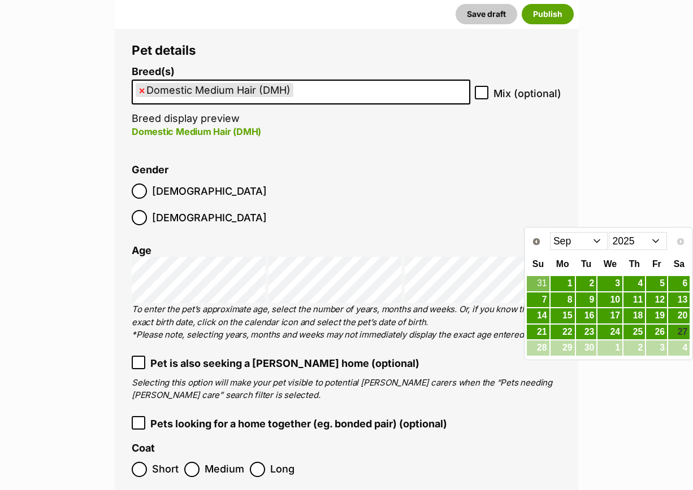
click at [647, 245] on select "2015 2016 2017 2018 2019 2020 2021 2022 2023 2024 2025" at bounding box center [637, 241] width 58 height 18
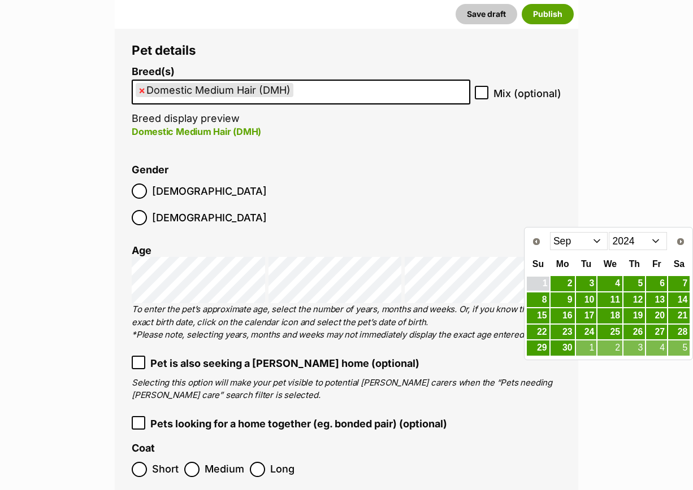
click at [541, 282] on link "1" at bounding box center [537, 284] width 22 height 14
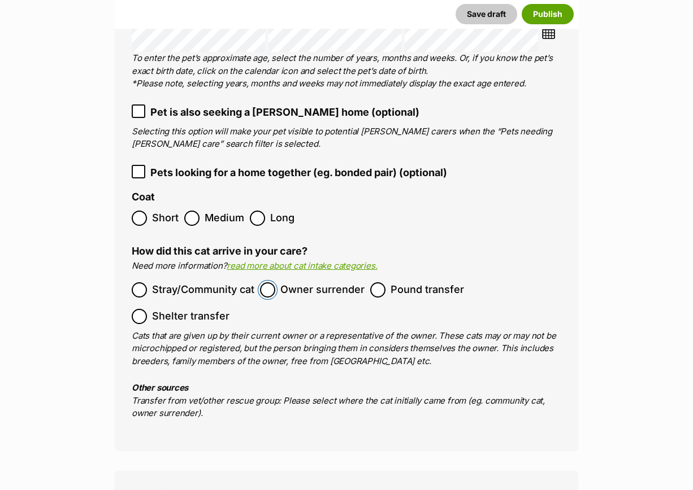
scroll to position [1977, 0]
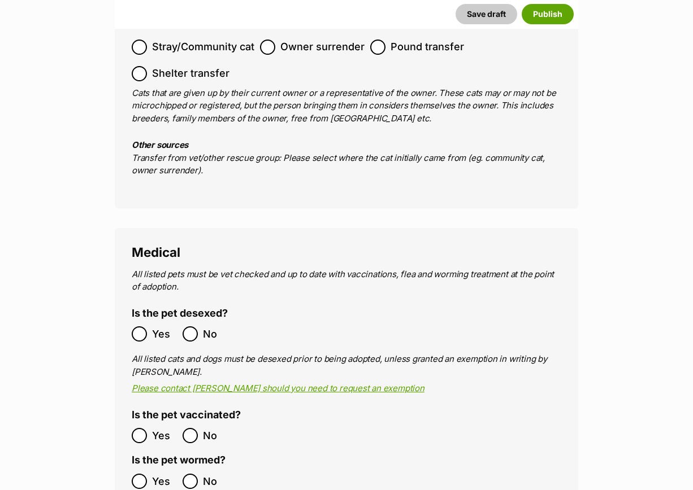
click at [149, 326] on label "Yes" at bounding box center [154, 333] width 45 height 15
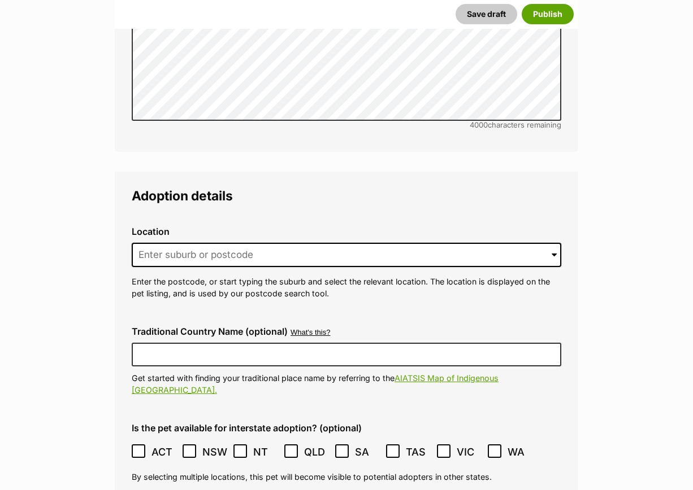
scroll to position [2824, 0]
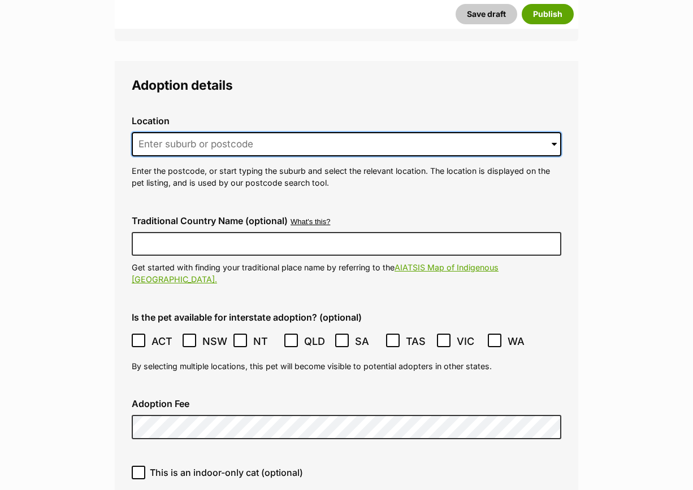
click at [166, 132] on input at bounding box center [346, 144] width 429 height 25
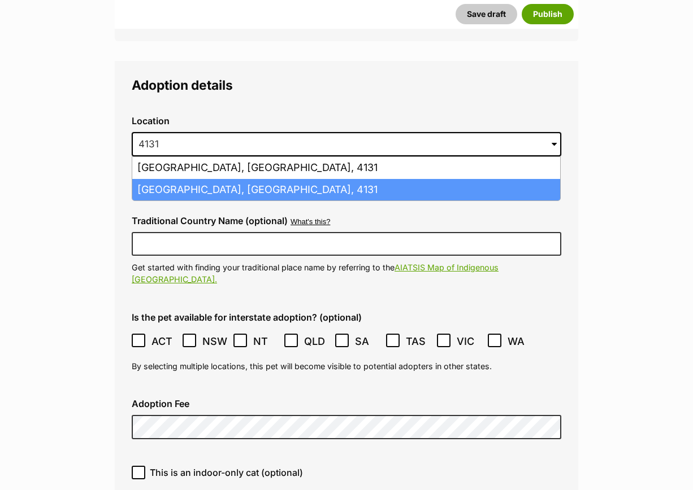
click at [184, 179] on li "Loganlea, Queensland, 4131" at bounding box center [346, 190] width 428 height 22
type input "Loganlea, Queensland, 4131"
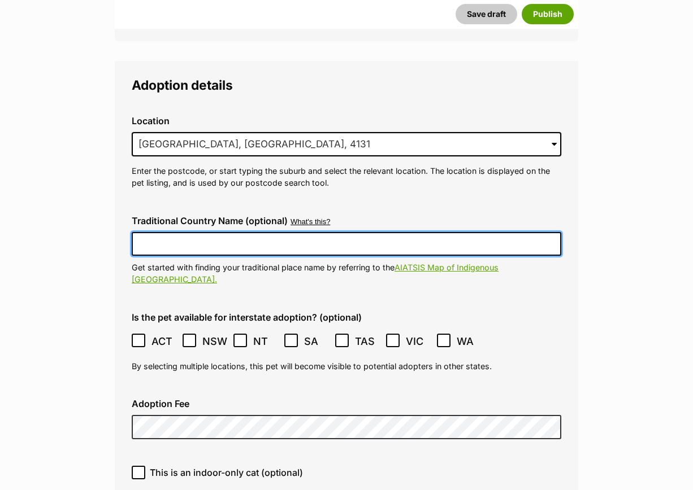
click at [182, 232] on input "Traditional Country Name (optional)" at bounding box center [346, 244] width 429 height 24
paste input "956000016743485"
type input "956000016743485"
drag, startPoint x: 251, startPoint y: 201, endPoint x: 134, endPoint y: 202, distance: 117.5
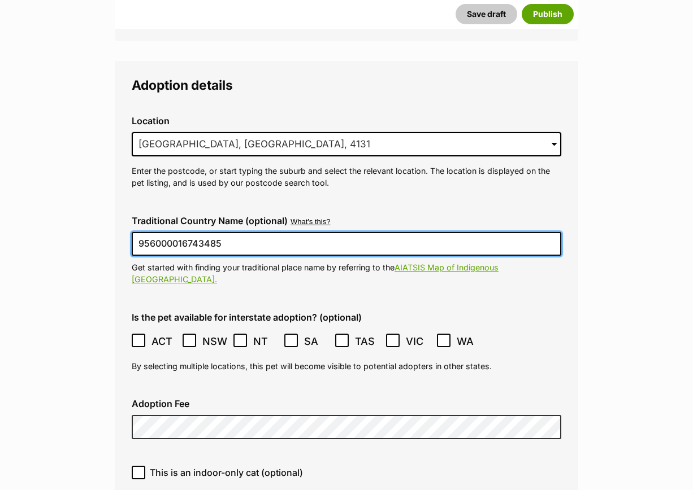
click at [124, 207] on div "Traditional Country Name (optional) What's this? We recognise that Australia al…" at bounding box center [346, 251] width 447 height 88
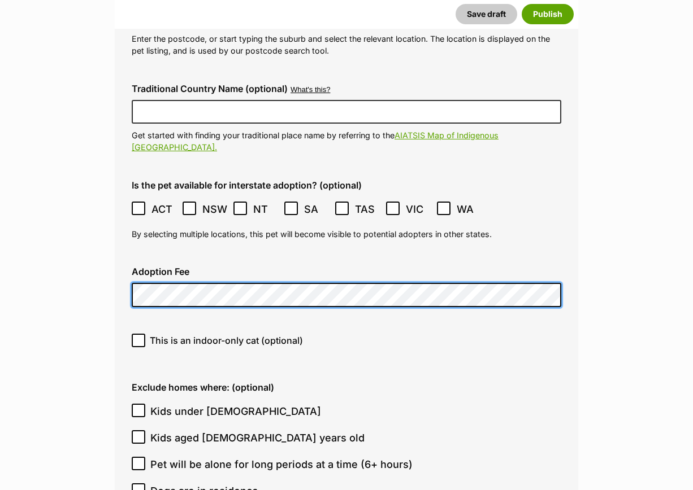
scroll to position [2966, 0]
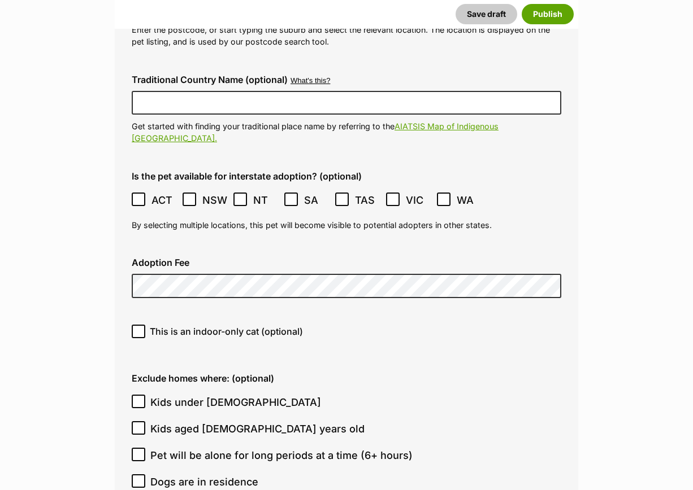
click at [137, 316] on div "This is an indoor-only cat (optional)" at bounding box center [346, 336] width 447 height 40
drag, startPoint x: 143, startPoint y: 273, endPoint x: 190, endPoint y: 291, distance: 50.0
click at [143, 325] on input "This is an indoor-only cat (optional)" at bounding box center [139, 332] width 14 height 14
checkbox input "true"
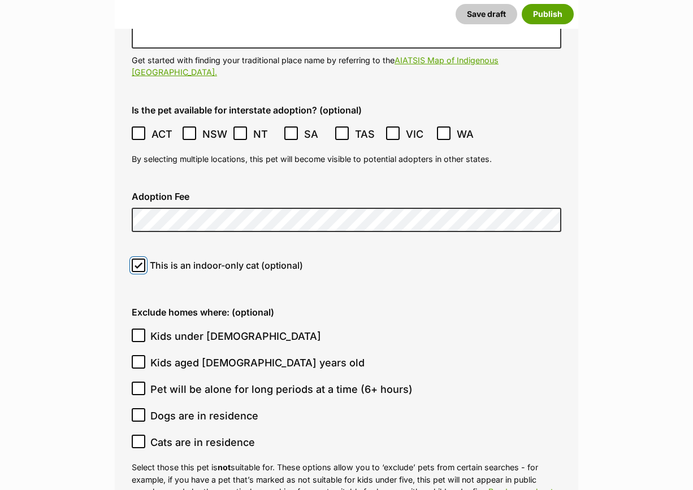
scroll to position [3107, 0]
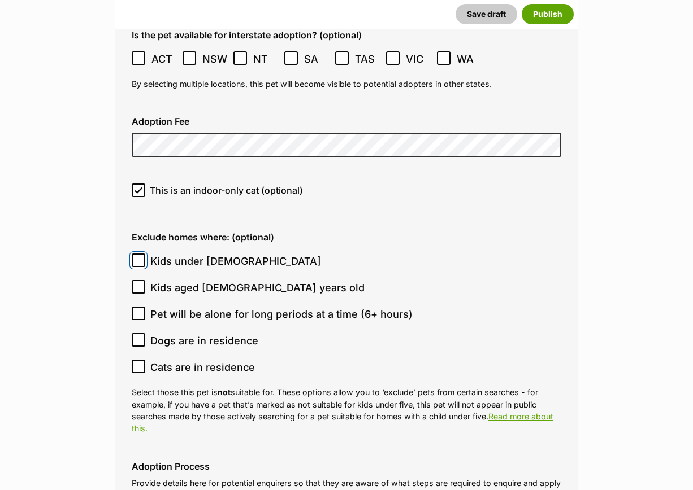
drag, startPoint x: 138, startPoint y: 193, endPoint x: 236, endPoint y: 228, distance: 103.3
click at [141, 254] on input "Kids under [DEMOGRAPHIC_DATA]" at bounding box center [139, 261] width 14 height 14
checkbox input "true"
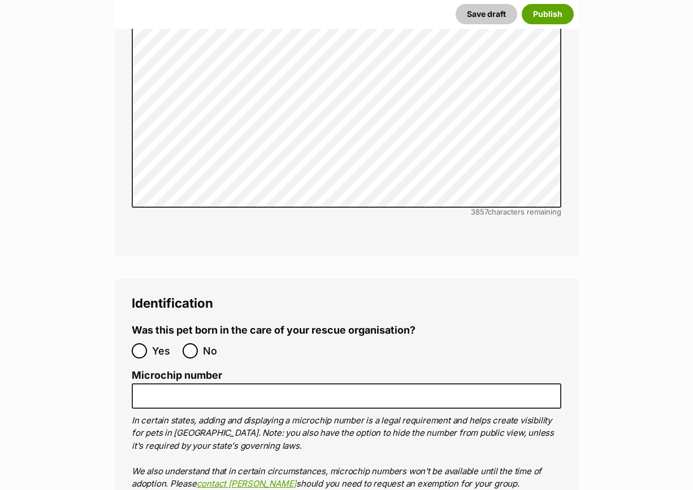
scroll to position [3742, 0]
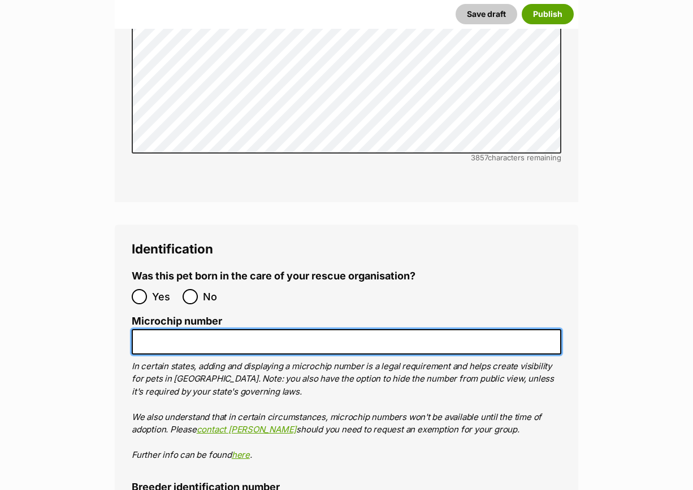
click at [161, 329] on input "Microchip number" at bounding box center [346, 341] width 429 height 25
paste input "956000016743485"
type input "956000016743485"
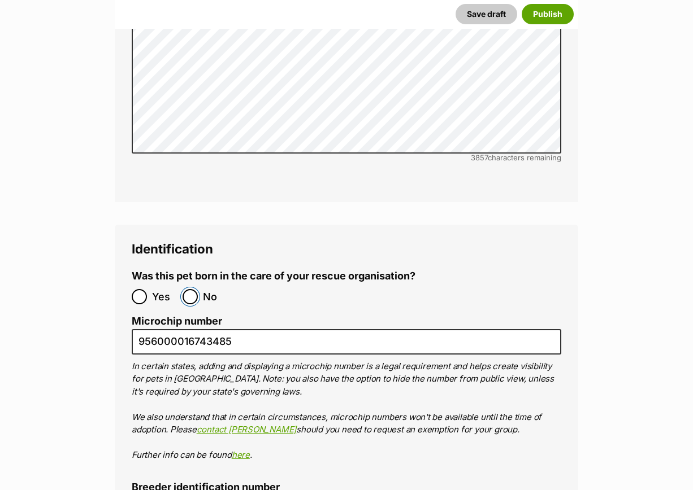
click at [190, 289] on input "No" at bounding box center [189, 296] width 15 height 15
radio input "true"
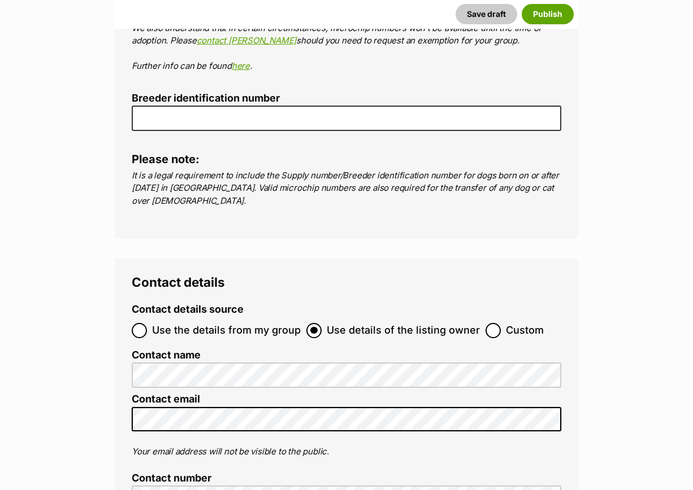
scroll to position [4237, 0]
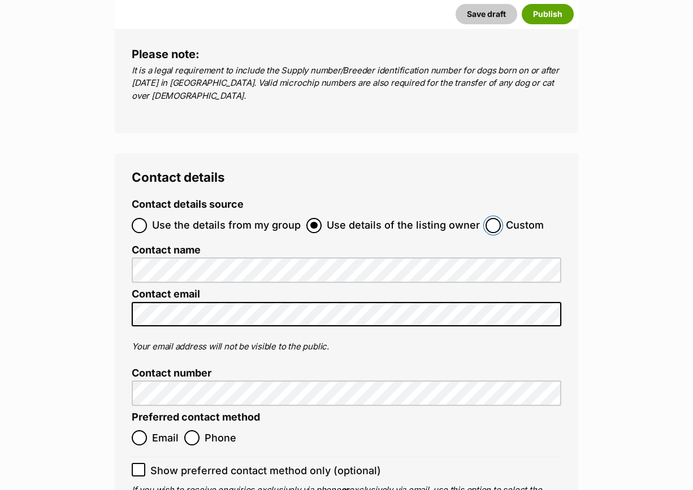
drag, startPoint x: 483, startPoint y: 169, endPoint x: 473, endPoint y: 177, distance: 12.9
click at [485, 218] on input "Custom" at bounding box center [492, 225] width 15 height 15
radio input "true"
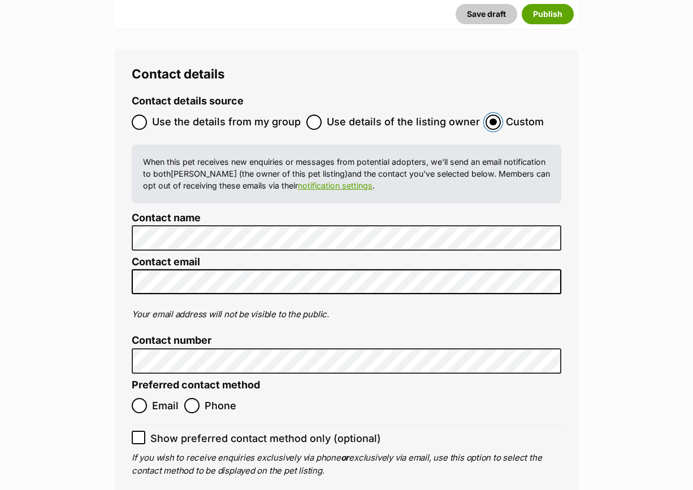
scroll to position [4448, 0]
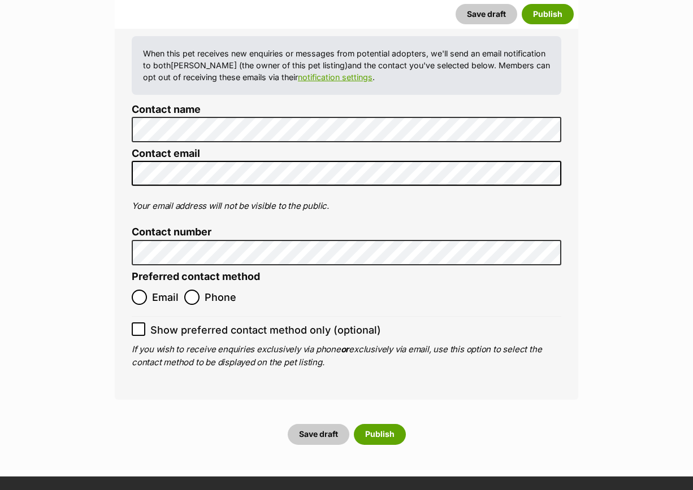
click at [455, 4] on button "Save draft" at bounding box center [486, 14] width 62 height 20
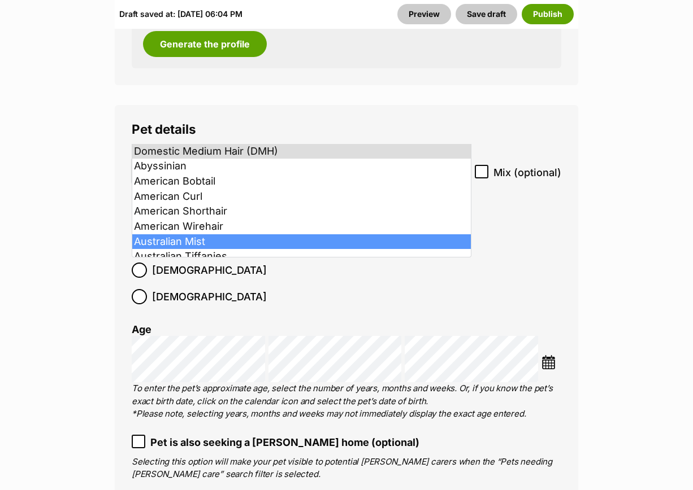
scroll to position [1640, 0]
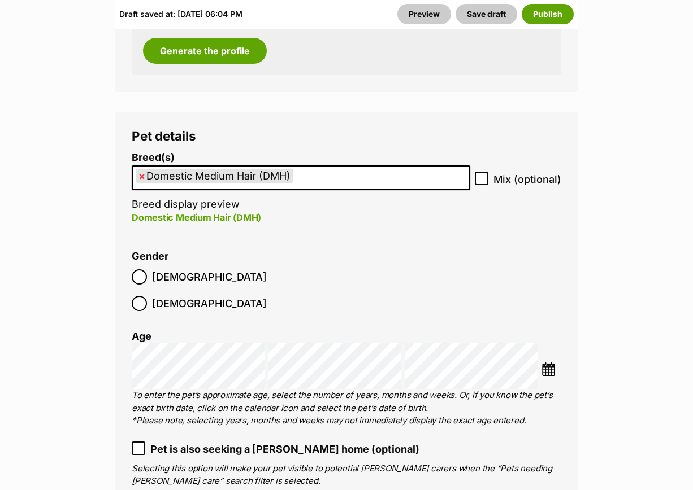
drag, startPoint x: 552, startPoint y: 217, endPoint x: 582, endPoint y: 214, distance: 30.2
click at [551, 251] on li "Gender Male Female" at bounding box center [346, 284] width 429 height 67
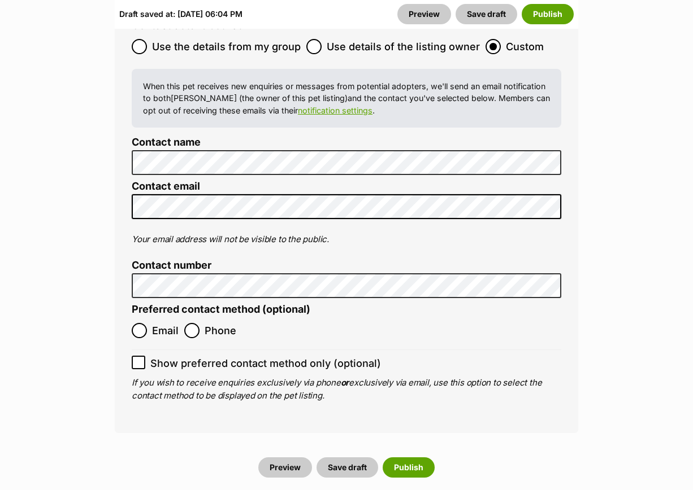
scroll to position [4494, 0]
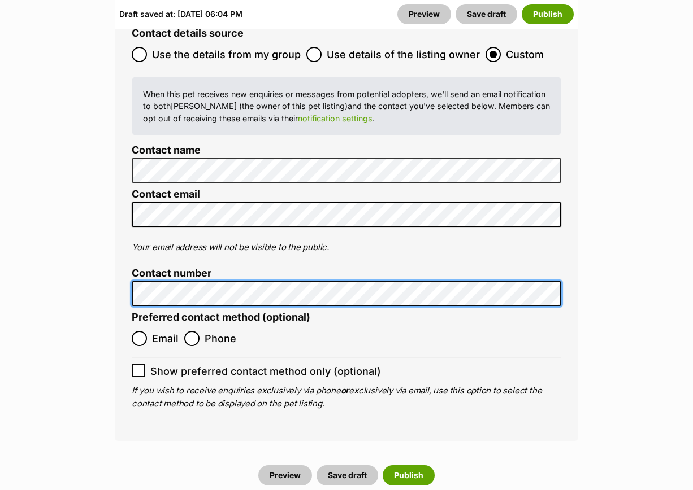
scroll to position [4596, 0]
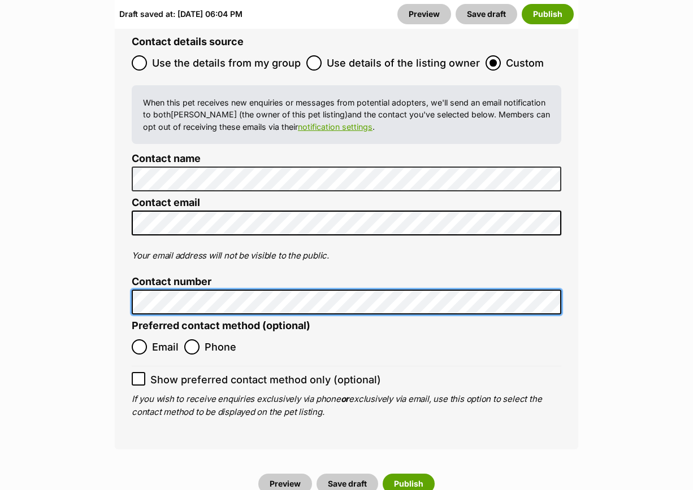
click at [206, 334] on ol "Email Phone" at bounding box center [239, 347] width 215 height 27
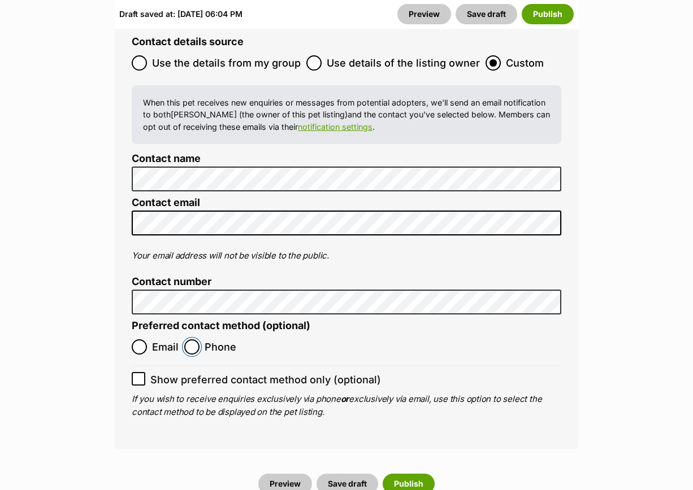
click at [198, 339] on input "Phone" at bounding box center [191, 346] width 15 height 15
radio input "true"
click at [406, 474] on button "Publish" at bounding box center [408, 484] width 52 height 20
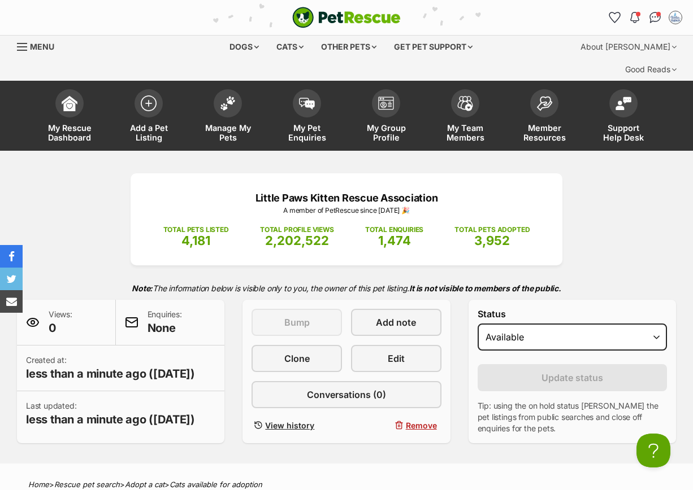
click at [88, 200] on div "Little Paws Kitten Rescue Association A member of PetRescue since 2012 🎉 TOTAL …" at bounding box center [346, 308] width 693 height 270
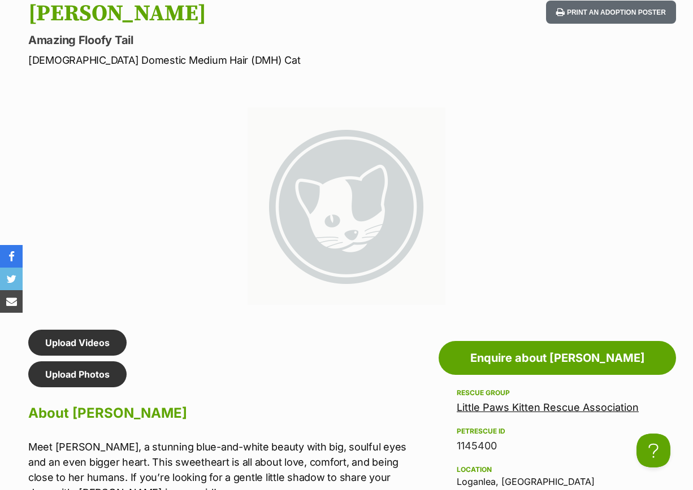
scroll to position [565, 0]
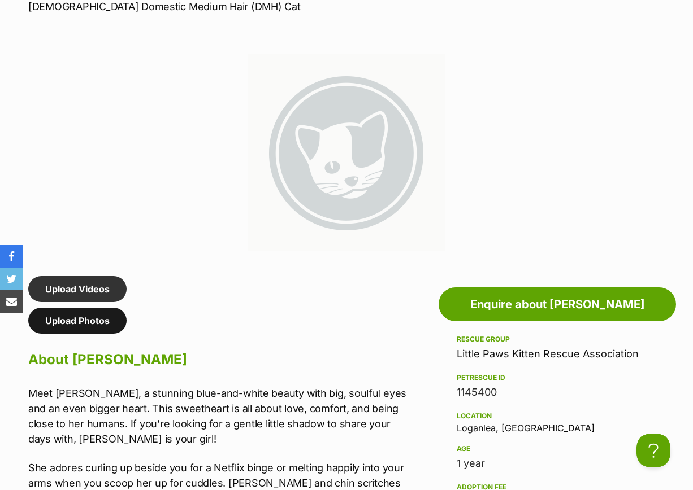
click at [72, 322] on link "Upload Photos" at bounding box center [77, 321] width 98 height 26
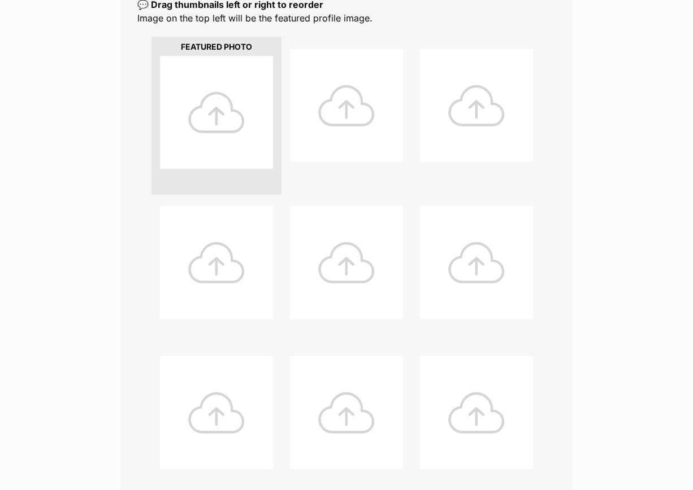
scroll to position [353, 0]
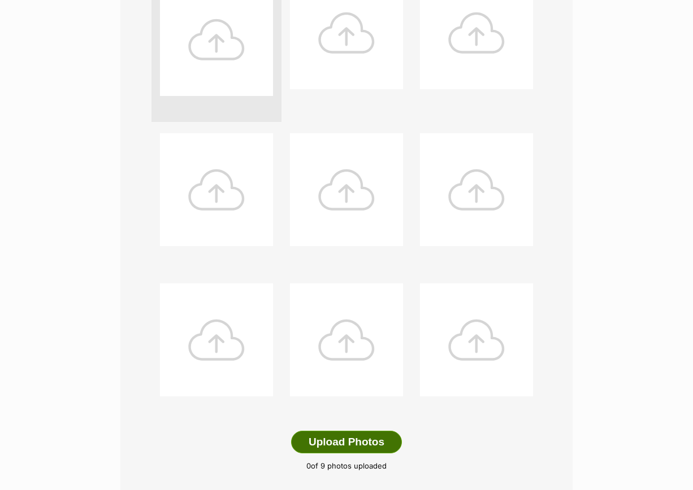
click at [322, 431] on button "Upload Photos" at bounding box center [346, 442] width 111 height 23
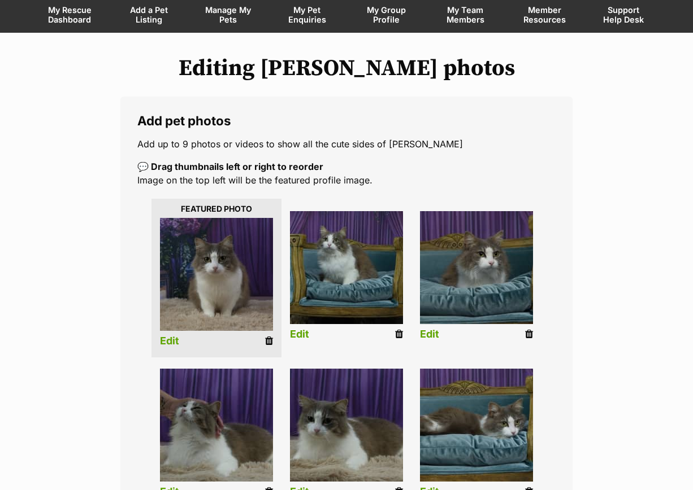
scroll to position [141, 0]
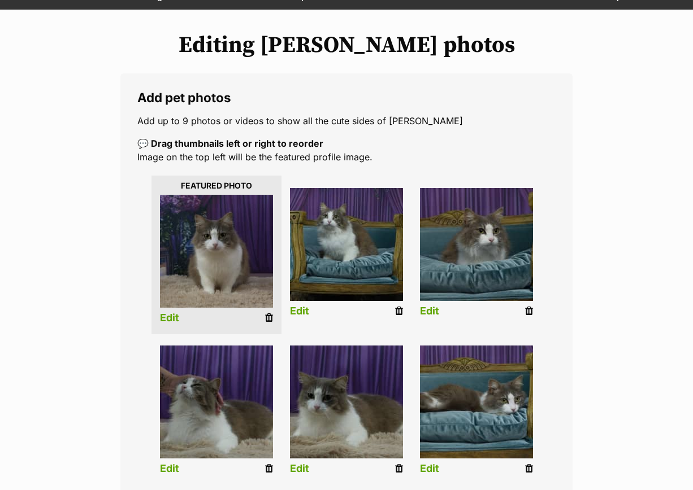
click at [76, 328] on div "Editing Mirra's photos Add pet photos Add up to 9 photos or videos to show all …" at bounding box center [346, 393] width 693 height 722
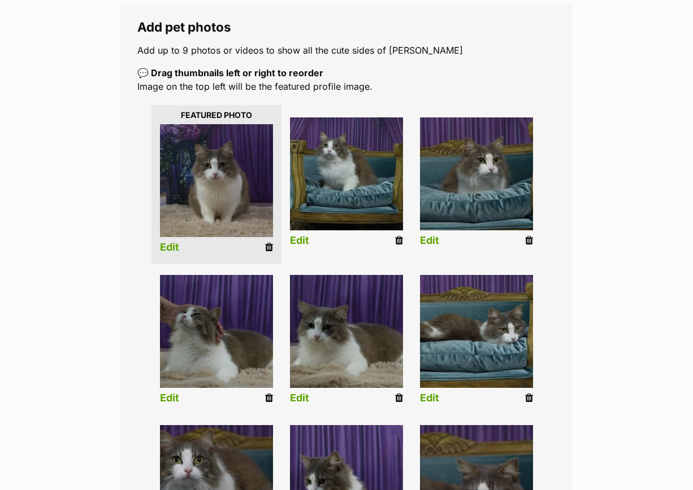
scroll to position [282, 0]
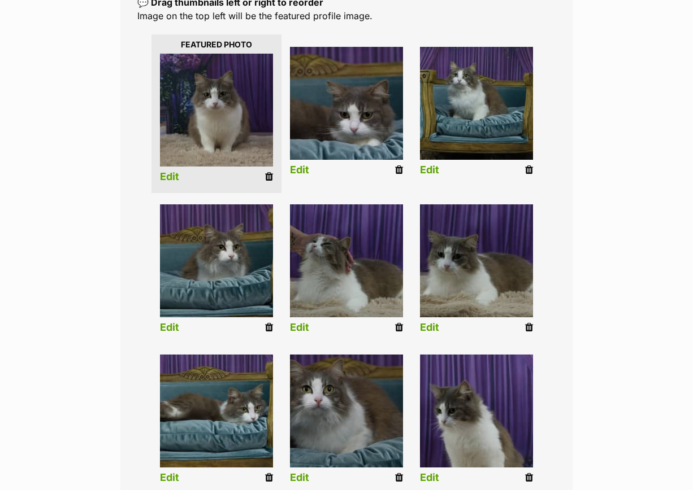
click at [43, 253] on div "Editing Mirra's photos Add pet photos Add up to 9 photos or videos to show all …" at bounding box center [346, 252] width 693 height 722
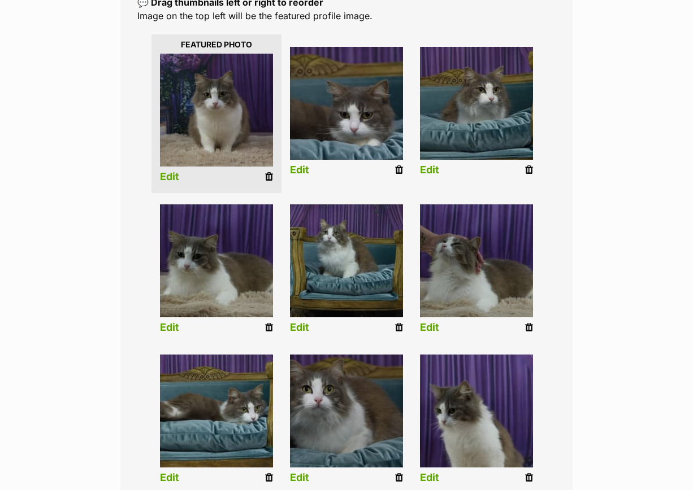
click at [226, 297] on li "Edit" at bounding box center [216, 271] width 130 height 145
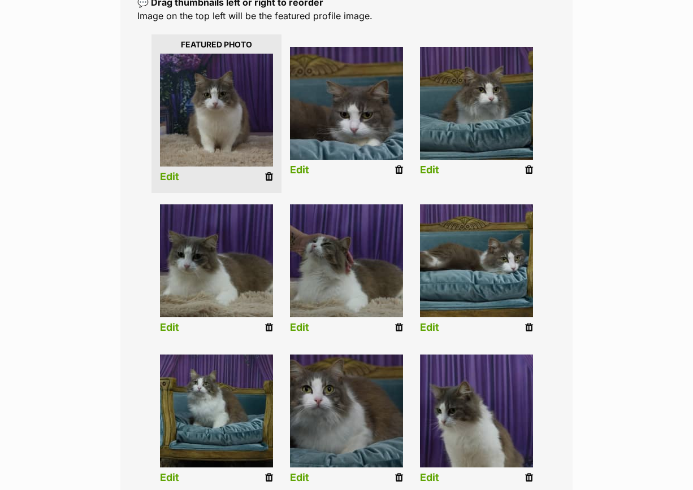
click at [342, 426] on img at bounding box center [346, 411] width 113 height 113
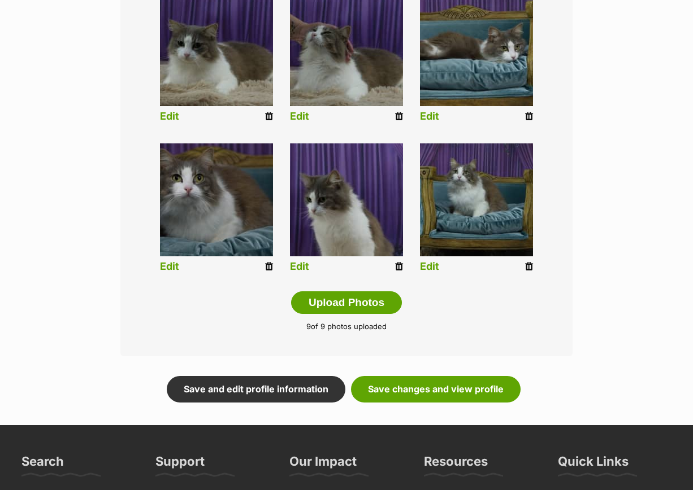
scroll to position [494, 0]
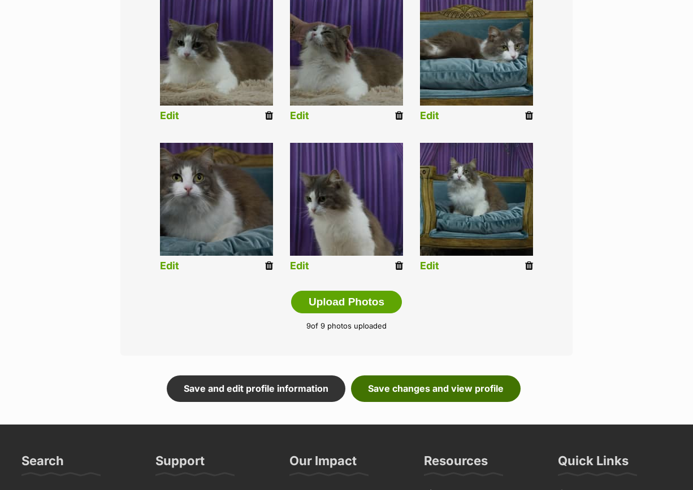
click at [436, 376] on link "Save changes and view profile" at bounding box center [435, 389] width 169 height 26
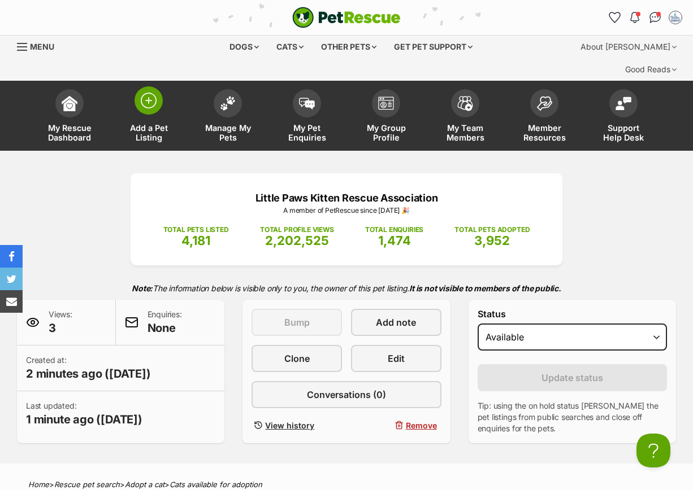
click at [136, 86] on span at bounding box center [148, 100] width 28 height 28
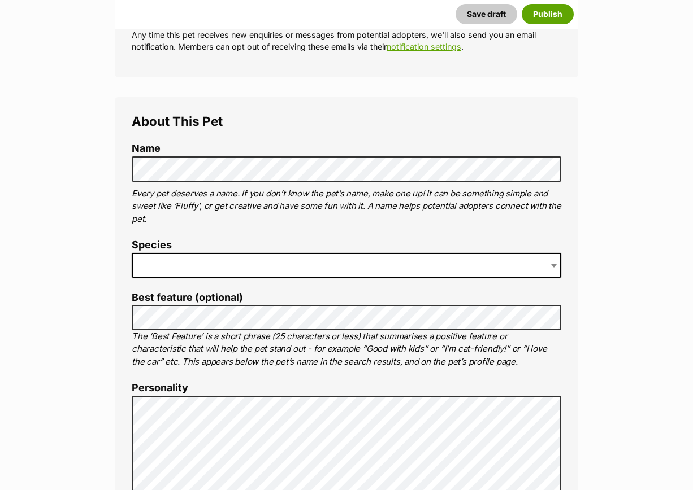
scroll to position [353, 0]
click at [193, 253] on span at bounding box center [346, 265] width 429 height 25
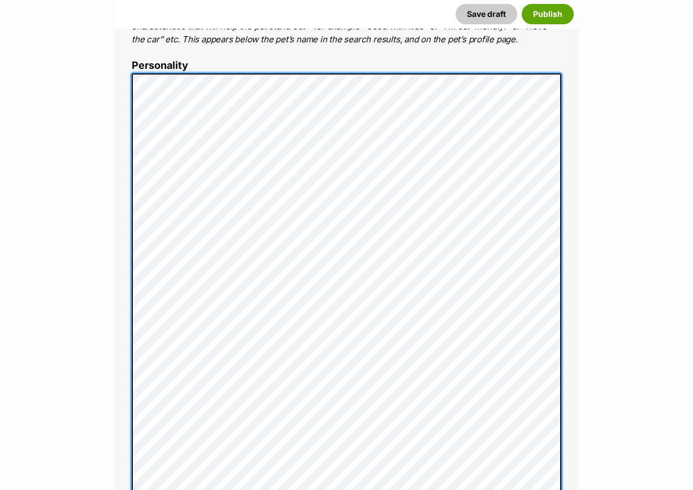
scroll to position [463, 0]
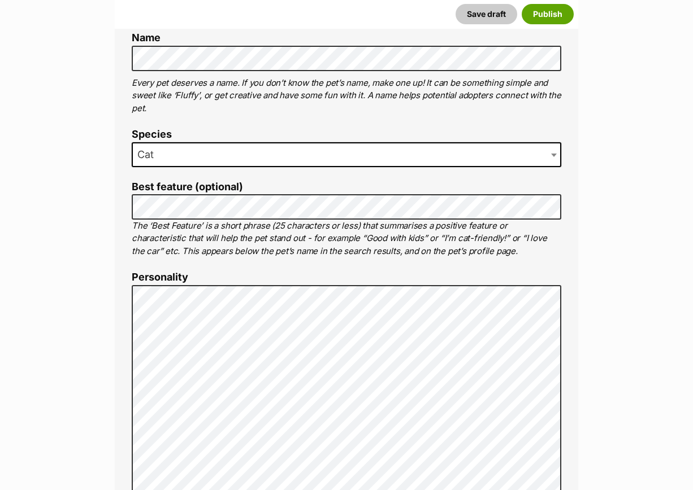
click at [196, 220] on p "The ‘Best Feature’ is a short phrase (25 characters or less) that summarises a …" at bounding box center [346, 239] width 429 height 38
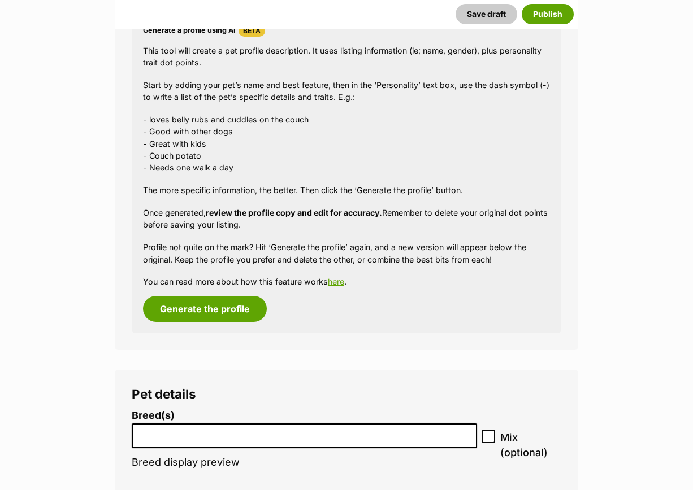
scroll to position [1452, 0]
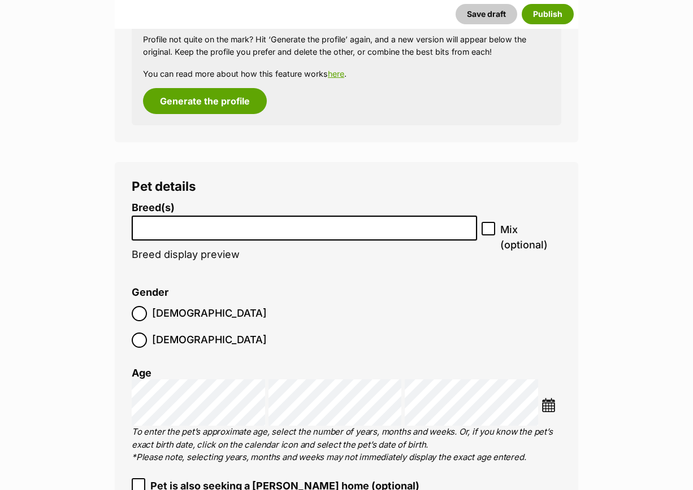
click at [174, 220] on li "Breed(s) Abyssinian American Bobtail American Curl American Shorthair American …" at bounding box center [304, 237] width 345 height 71
click at [176, 217] on li at bounding box center [304, 228] width 337 height 23
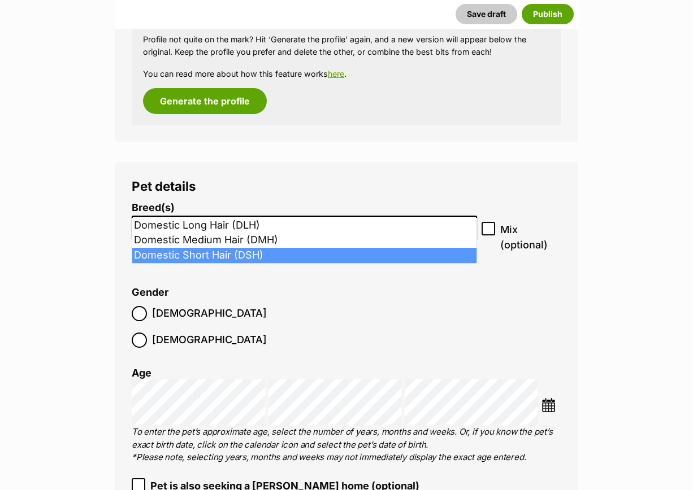
type input "dom"
select select "252102"
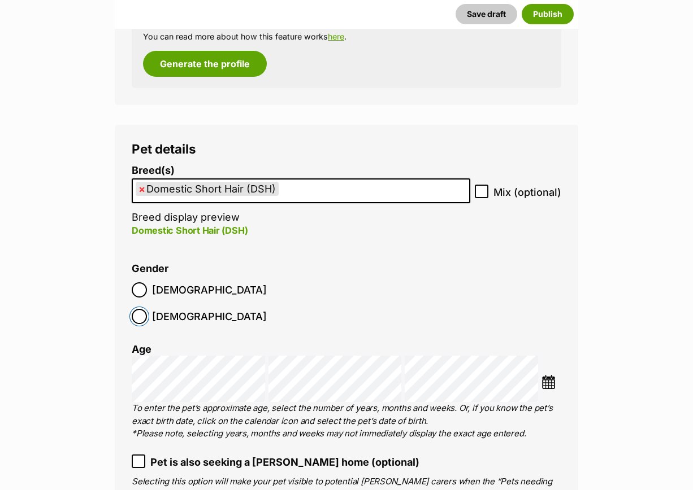
scroll to position [1522, 0]
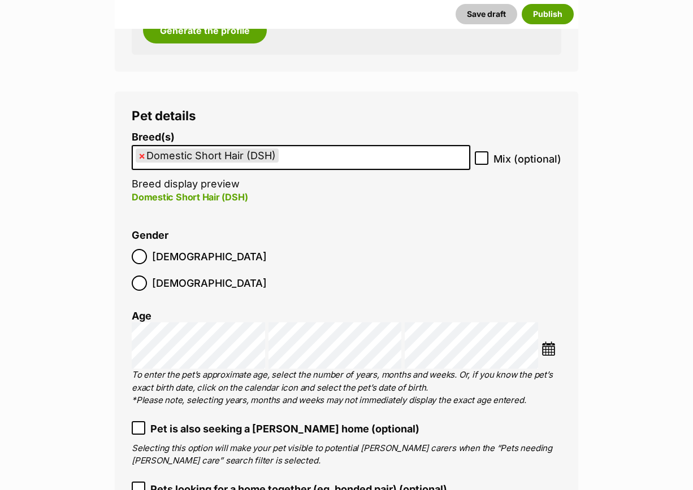
click at [249, 369] on p "To enter the pet’s approximate age, select the number of years, months and week…" at bounding box center [346, 388] width 429 height 38
click at [551, 342] on img at bounding box center [548, 349] width 14 height 14
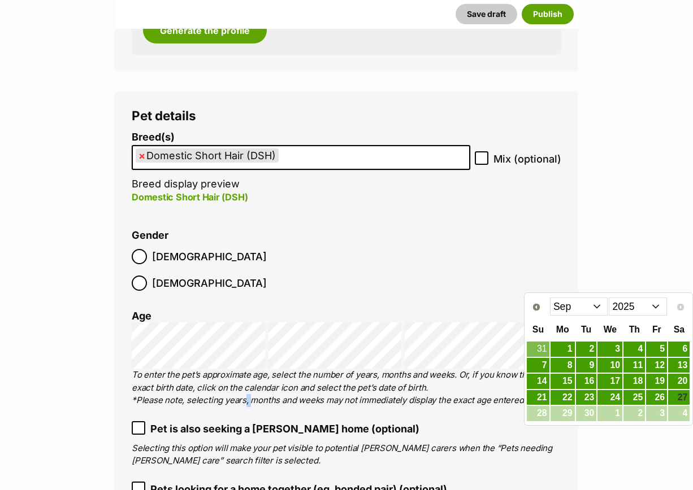
click at [595, 305] on select "Jan Feb Mar Apr May Jun [DATE] Aug Sep" at bounding box center [579, 307] width 58 height 18
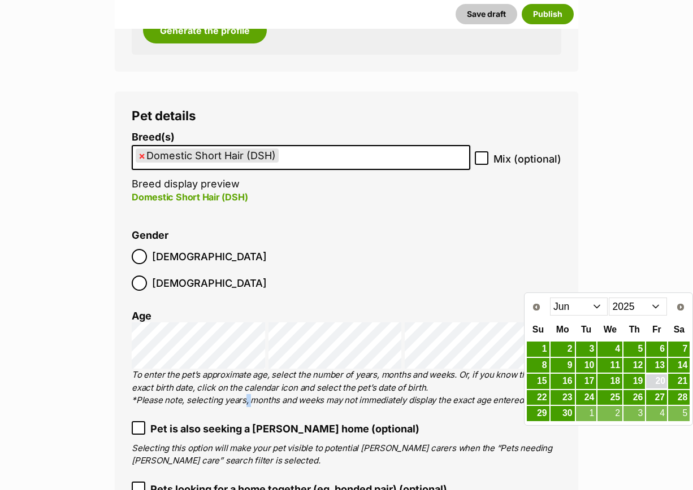
click at [660, 375] on link "20" at bounding box center [656, 382] width 21 height 14
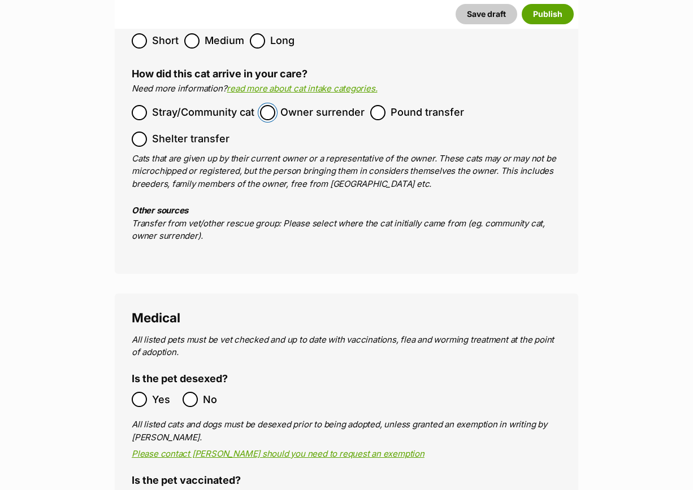
scroll to position [2087, 0]
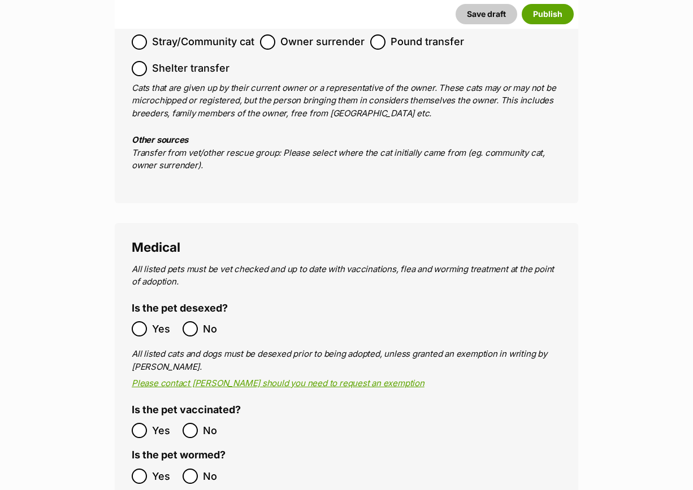
drag, startPoint x: 136, startPoint y: 455, endPoint x: 137, endPoint y: 462, distance: 6.8
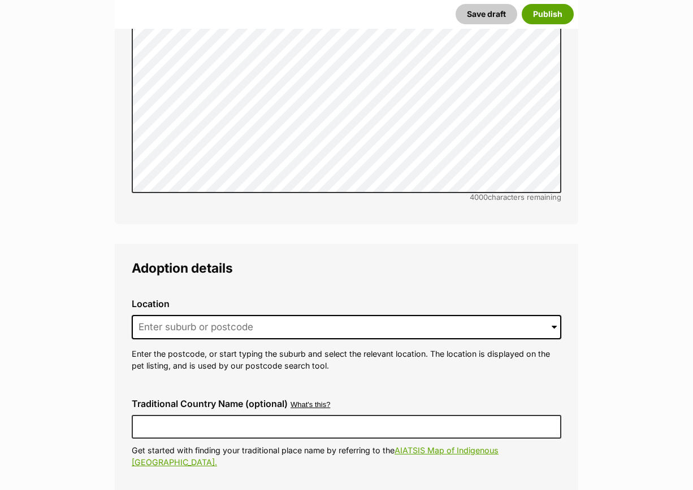
scroll to position [2793, 0]
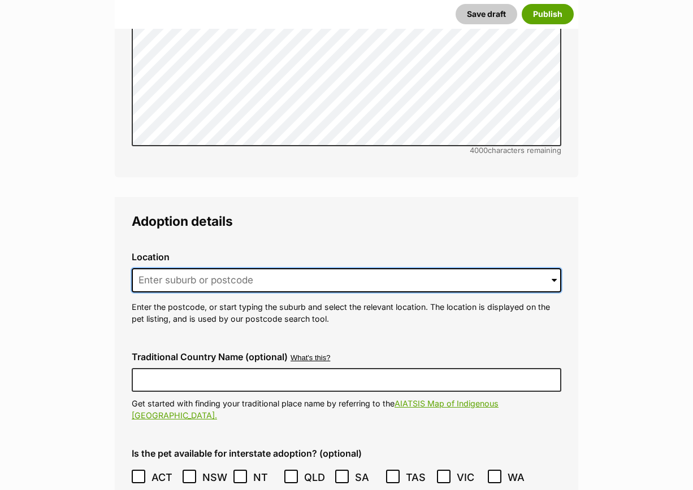
click at [198, 268] on input at bounding box center [346, 280] width 429 height 25
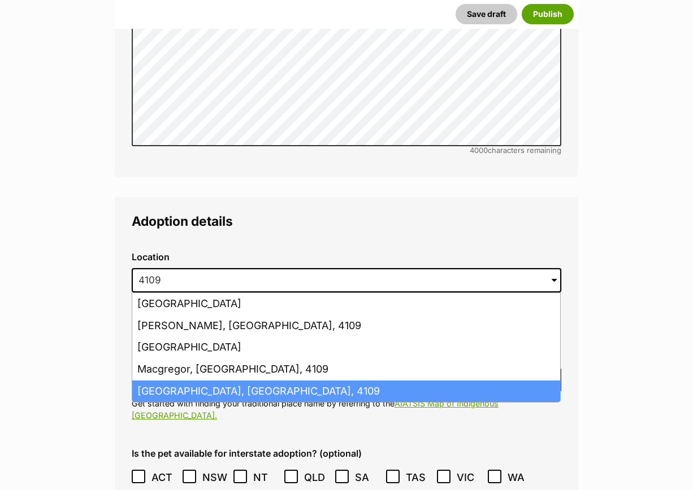
click at [176, 381] on li "[GEOGRAPHIC_DATA], [GEOGRAPHIC_DATA], 4109" at bounding box center [346, 392] width 428 height 22
type input "[GEOGRAPHIC_DATA], [GEOGRAPHIC_DATA], 4109"
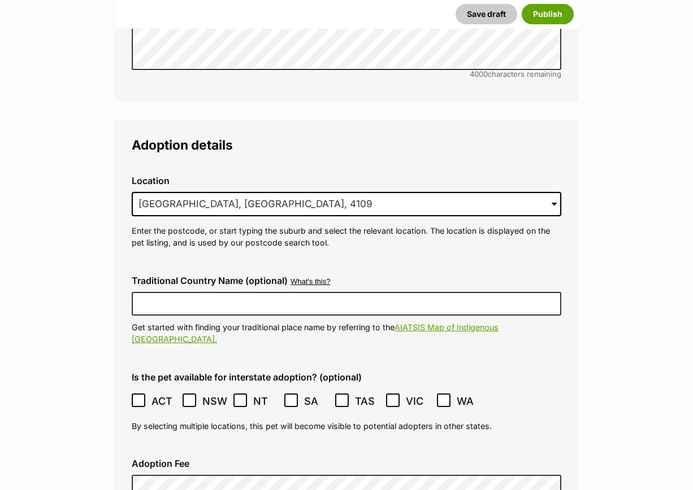
scroll to position [3005, 0]
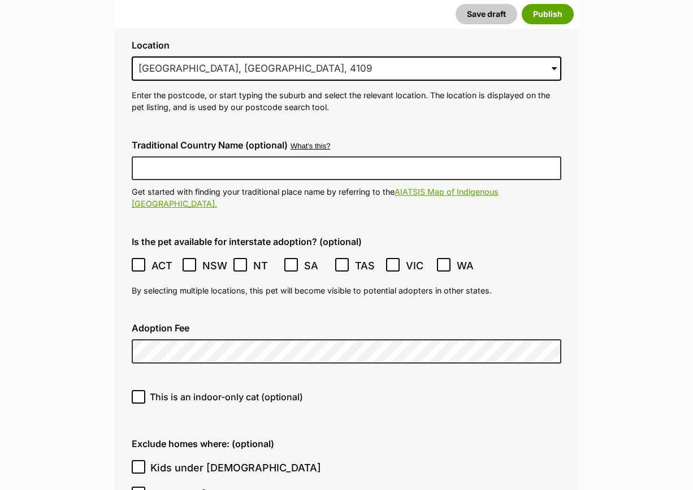
click at [160, 381] on div "This is an indoor-only cat (optional)" at bounding box center [346, 401] width 447 height 40
click at [171, 390] on span "This is an indoor-only cat (optional)" at bounding box center [226, 397] width 153 height 14
click at [145, 390] on input "This is an indoor-only cat (optional)" at bounding box center [139, 397] width 14 height 14
checkbox input "true"
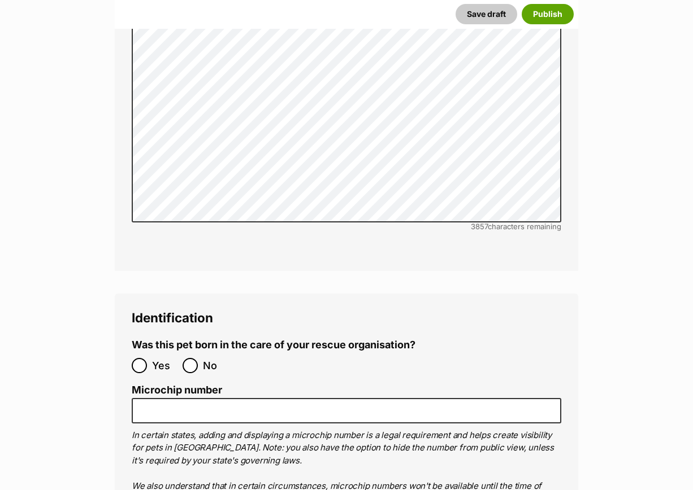
scroll to position [3852, 0]
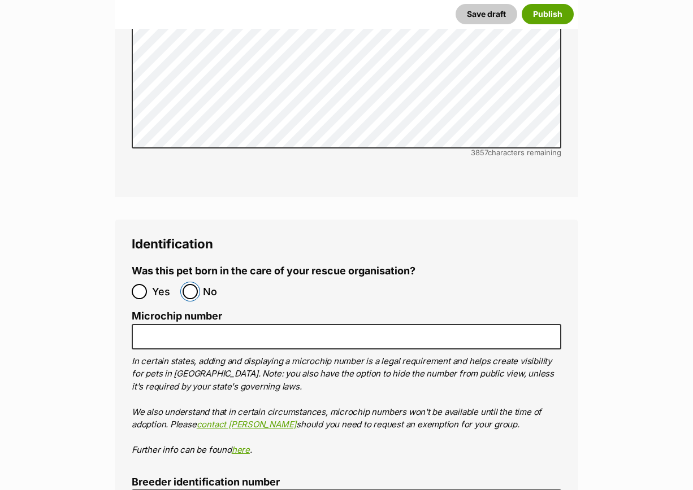
click at [194, 284] on input "No" at bounding box center [189, 291] width 15 height 15
radio input "true"
click at [199, 311] on ol "Microchip number In certain states, adding and displaying a microchip number is…" at bounding box center [346, 384] width 429 height 146
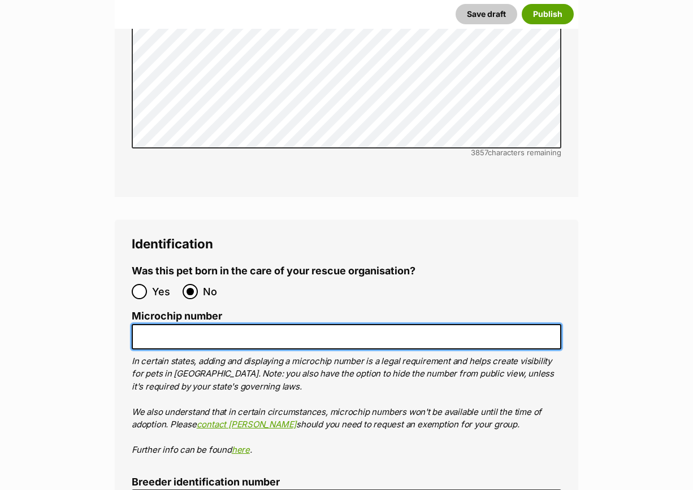
drag, startPoint x: 199, startPoint y: 289, endPoint x: 199, endPoint y: 268, distance: 20.3
click at [199, 324] on input "Microchip number" at bounding box center [346, 336] width 429 height 25
paste input "956000018523335"
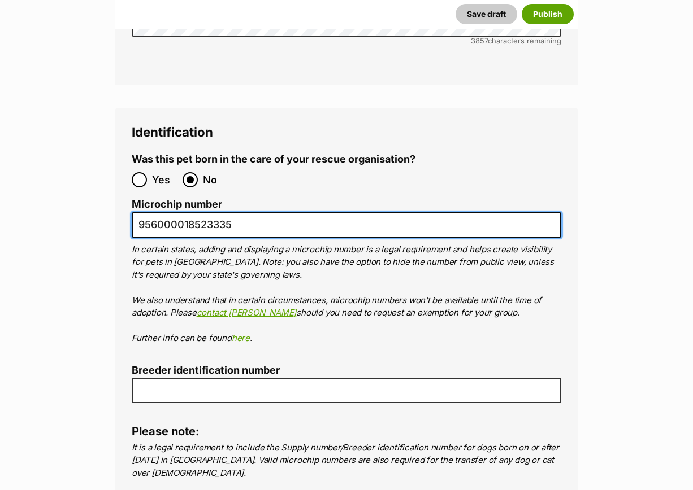
scroll to position [4276, 0]
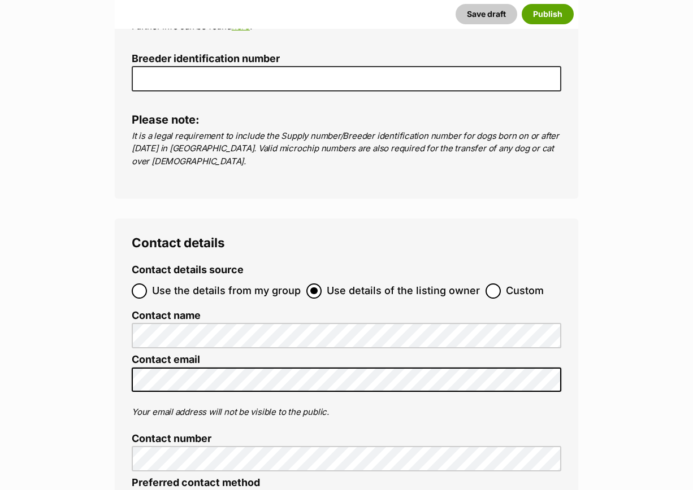
type input "956000018523335"
drag, startPoint x: 490, startPoint y: 232, endPoint x: 354, endPoint y: 267, distance: 140.7
click at [490, 284] on input "Custom" at bounding box center [492, 291] width 15 height 15
radio input "true"
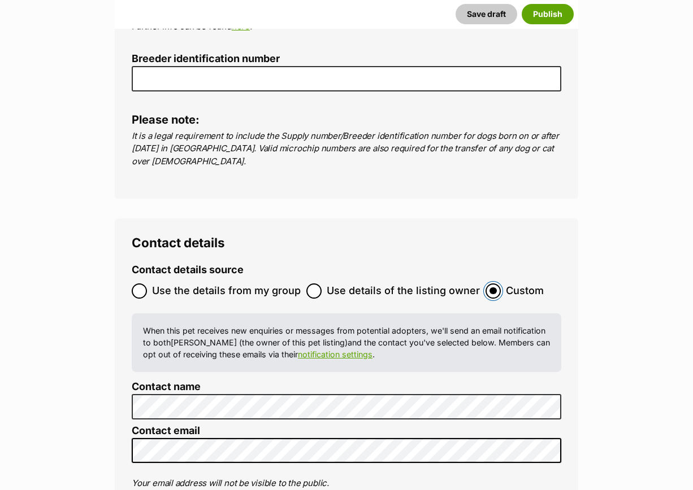
scroll to position [4347, 0]
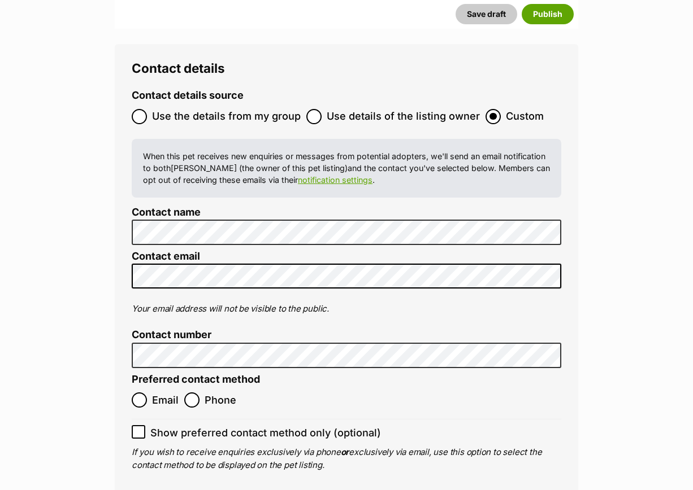
scroll to position [4443, 0]
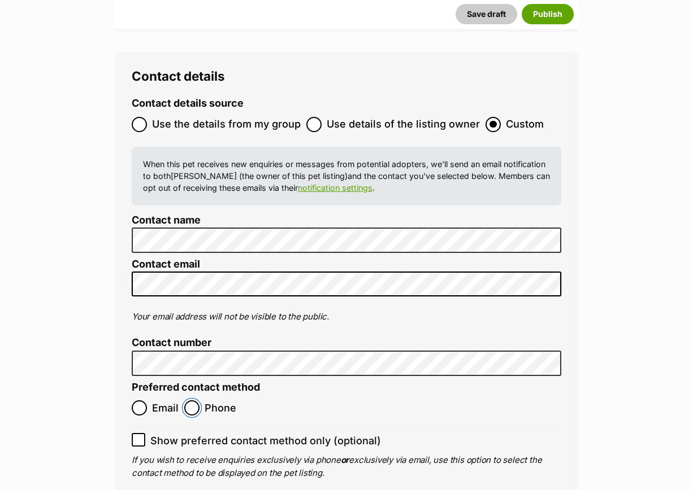
drag, startPoint x: 197, startPoint y: 351, endPoint x: 301, endPoint y: 393, distance: 111.5
click at [199, 400] on input "Phone" at bounding box center [191, 407] width 15 height 15
radio input "true"
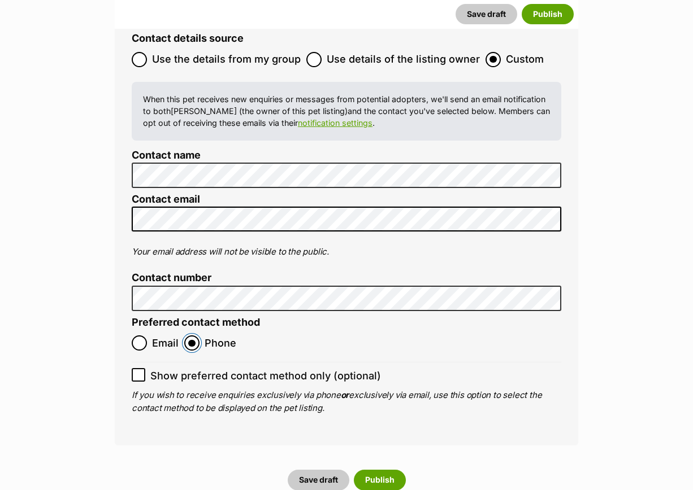
scroll to position [4584, 0]
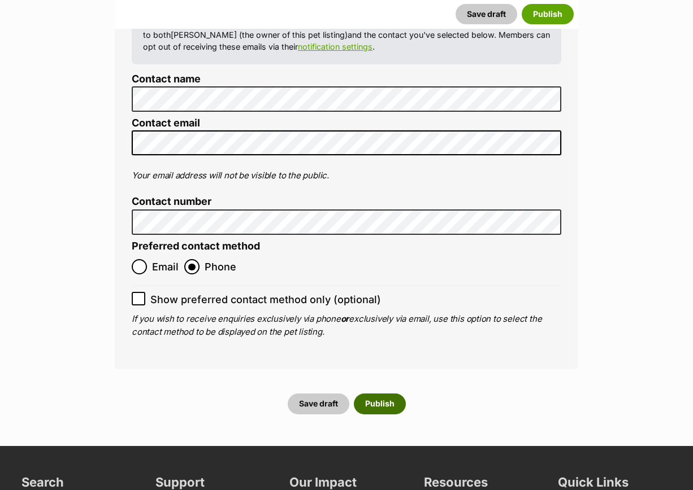
click at [385, 394] on button "Publish" at bounding box center [380, 404] width 52 height 20
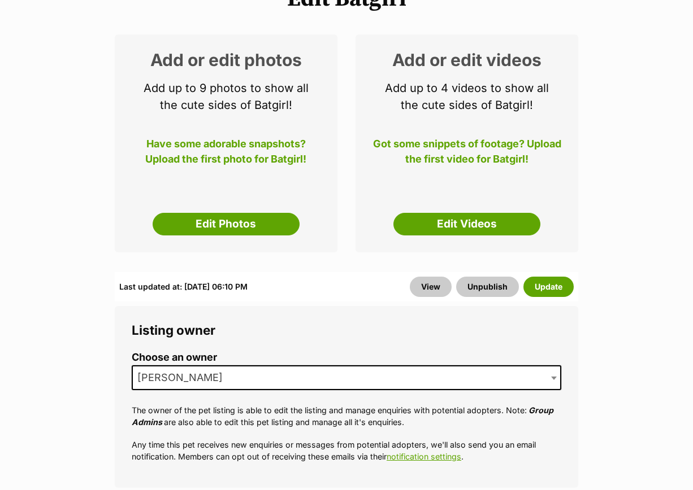
scroll to position [282, 0]
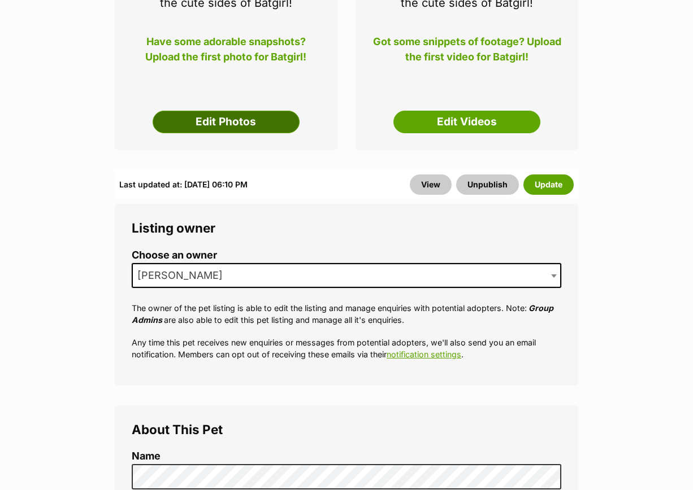
click at [263, 111] on link "Edit Photos" at bounding box center [226, 122] width 147 height 23
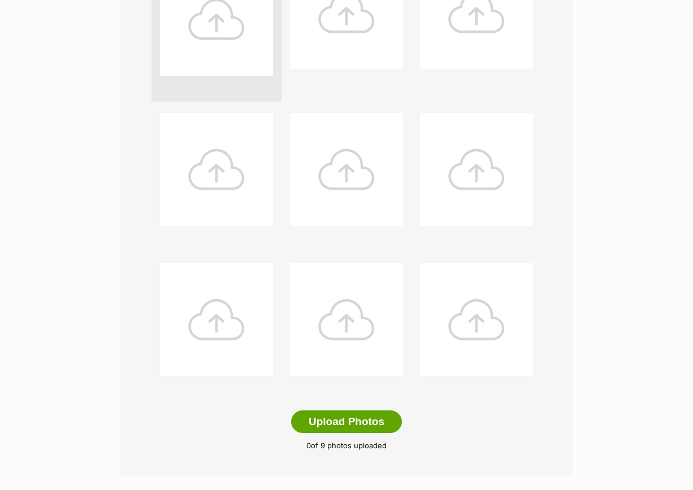
scroll to position [494, 0]
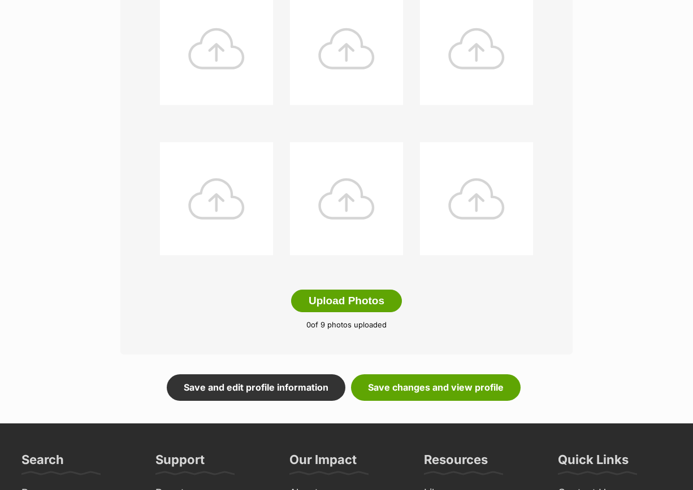
drag, startPoint x: 342, startPoint y: 282, endPoint x: 491, endPoint y: 278, distance: 148.6
click at [343, 290] on button "Upload Photos" at bounding box center [346, 301] width 111 height 23
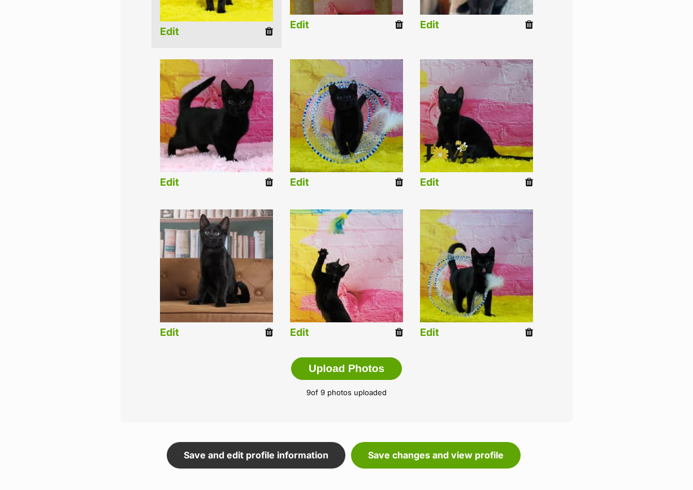
scroll to position [282, 0]
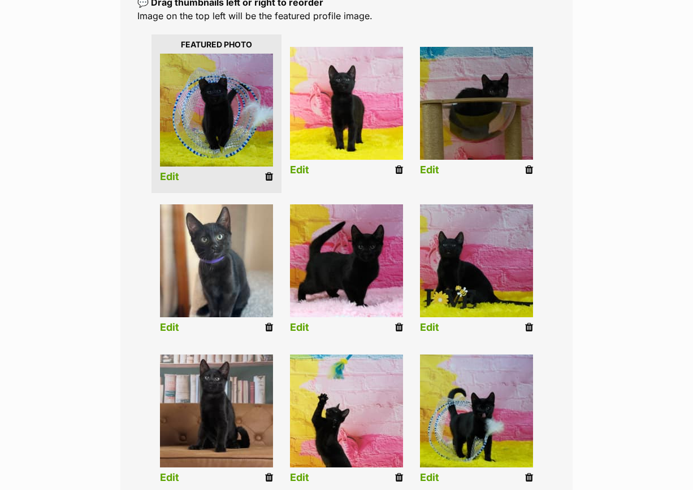
drag, startPoint x: 119, startPoint y: 338, endPoint x: 138, endPoint y: 332, distance: 19.5
click at [119, 338] on div "Editing Batgirl's photos Add pet photos Add up to 9 photos or videos to show al…" at bounding box center [346, 252] width 693 height 722
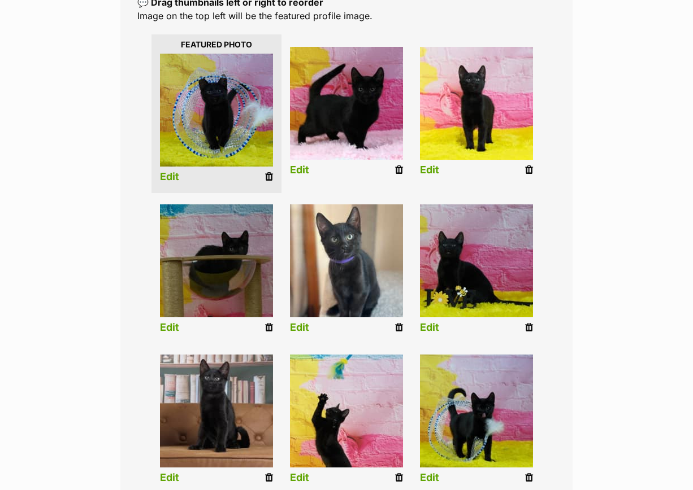
drag, startPoint x: 70, startPoint y: 321, endPoint x: 97, endPoint y: 313, distance: 27.7
click at [72, 320] on div "Editing Batgirl's photos Add pet photos Add up to 9 photos or videos to show al…" at bounding box center [346, 252] width 693 height 722
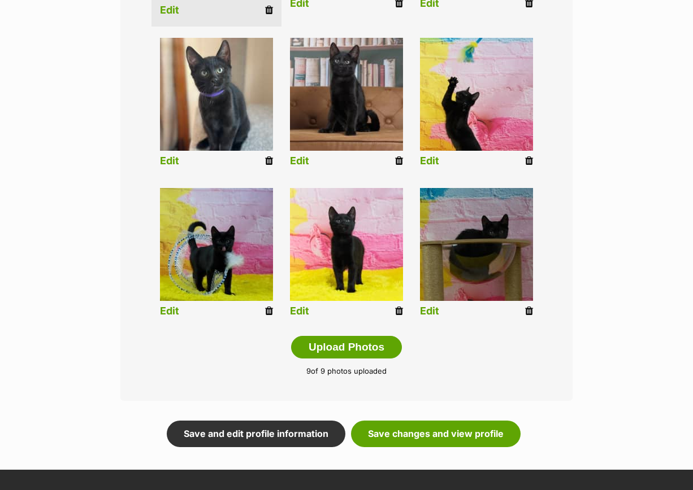
scroll to position [565, 0]
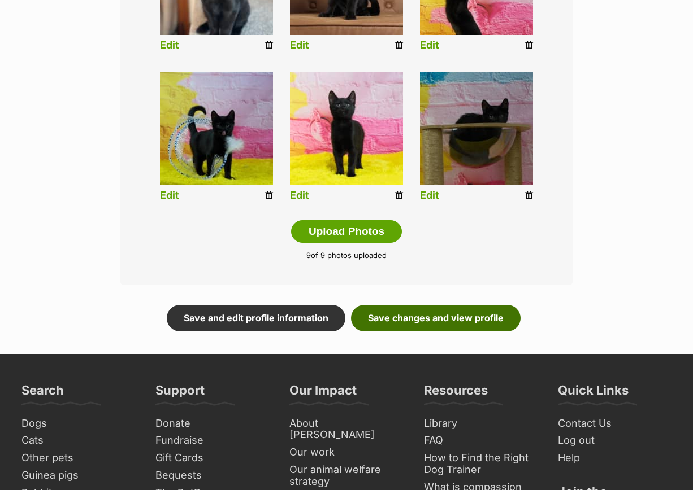
click at [447, 305] on link "Save changes and view profile" at bounding box center [435, 318] width 169 height 26
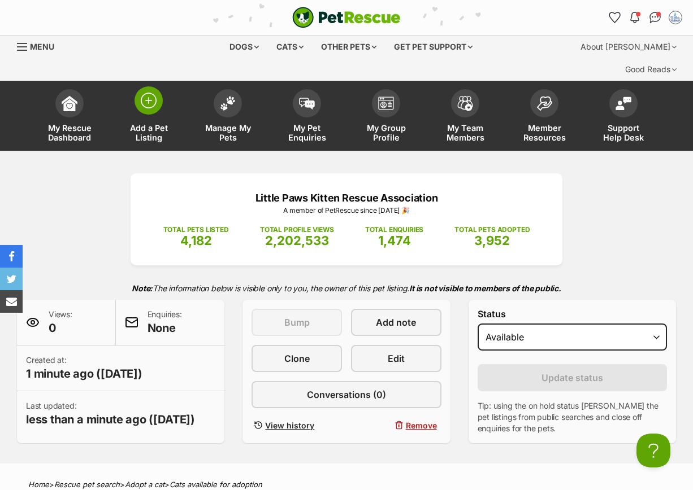
click at [149, 93] on img at bounding box center [149, 101] width 16 height 16
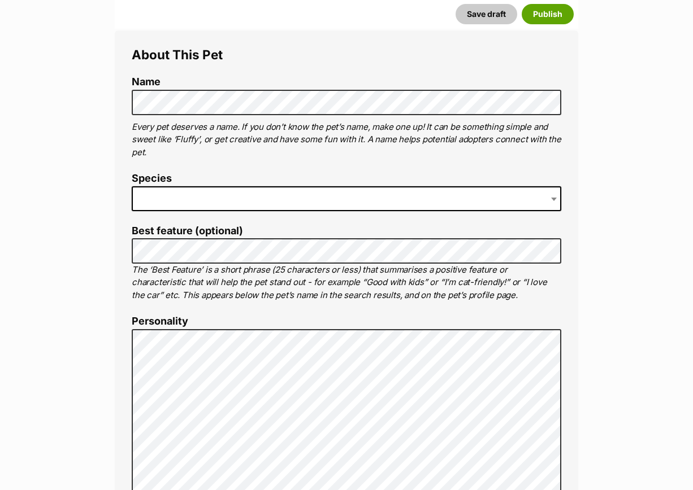
scroll to position [282, 0]
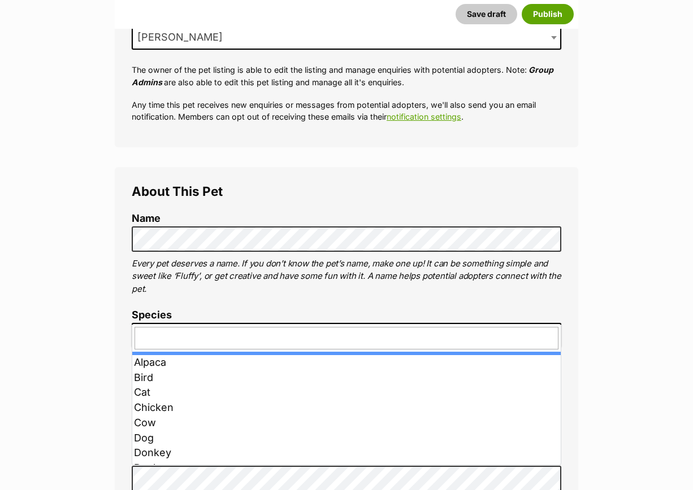
click at [185, 323] on span at bounding box center [346, 335] width 429 height 25
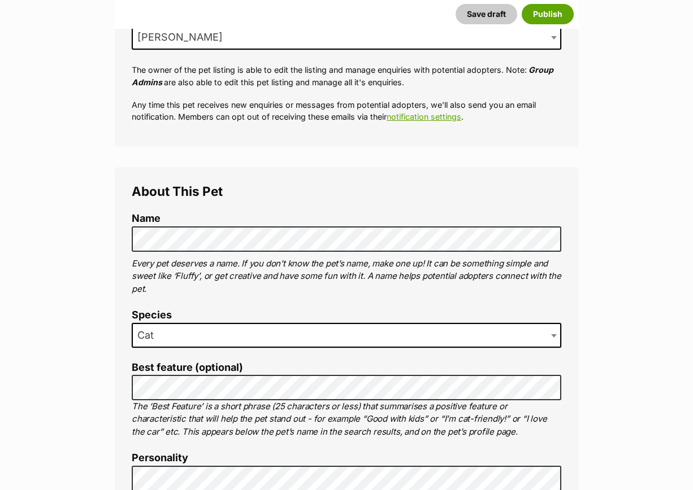
drag, startPoint x: 98, startPoint y: 372, endPoint x: 125, endPoint y: 361, distance: 28.9
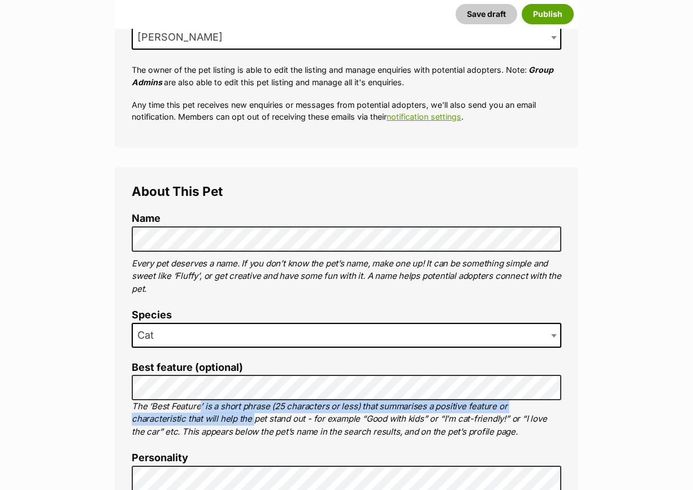
click at [199, 400] on p "The ‘Best Feature’ is a short phrase (25 characters or less) that summarises a …" at bounding box center [346, 419] width 429 height 38
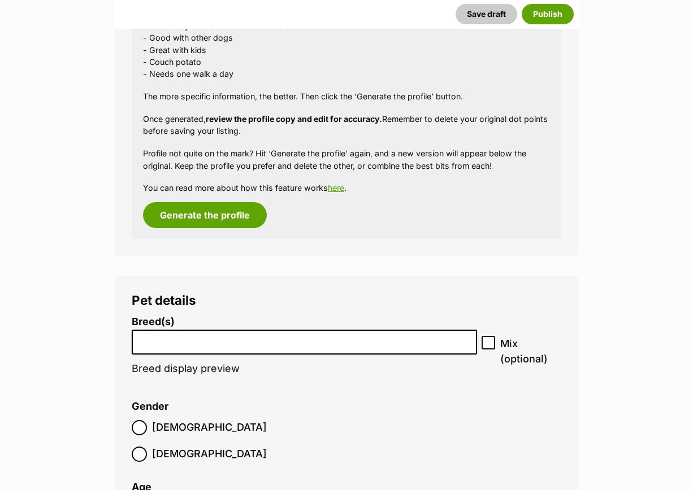
scroll to position [1463, 0]
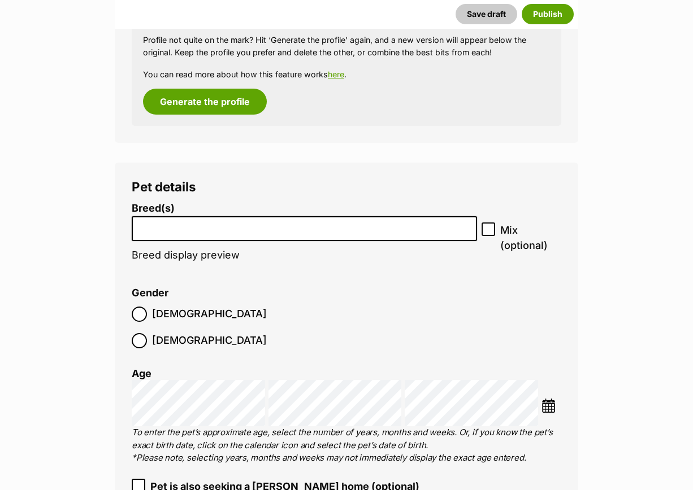
click at [173, 220] on input "search" at bounding box center [304, 226] width 337 height 12
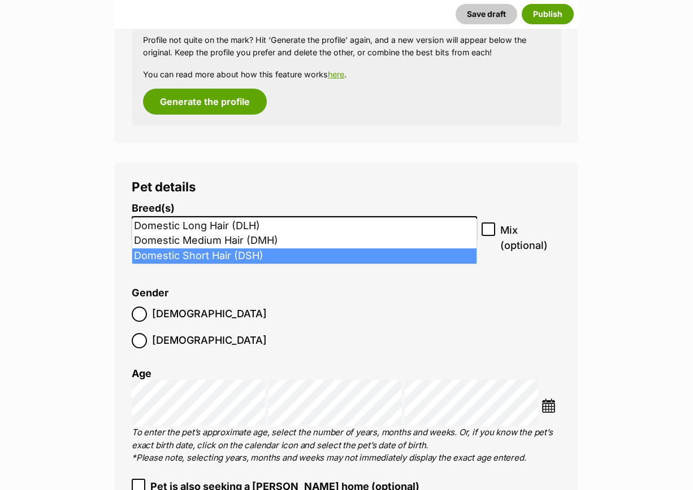
type input "dom"
select select "252102"
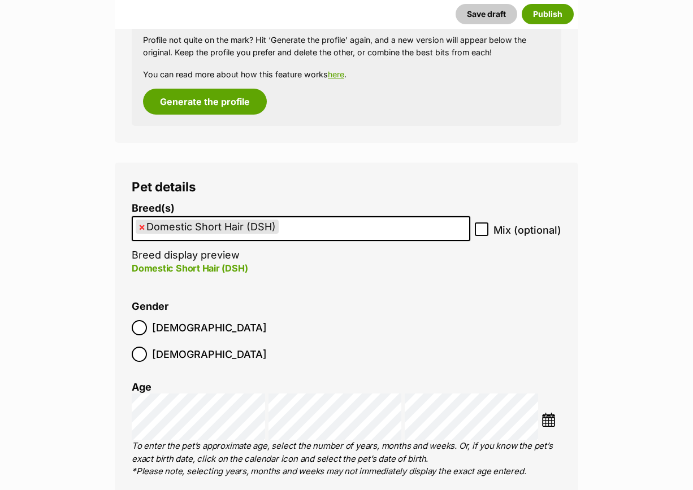
drag, startPoint x: 242, startPoint y: 300, endPoint x: 417, endPoint y: 324, distance: 176.2
click at [243, 315] on ol "[DEMOGRAPHIC_DATA] [DEMOGRAPHIC_DATA]" at bounding box center [239, 341] width 215 height 53
click at [558, 413] on li at bounding box center [551, 421] width 20 height 17
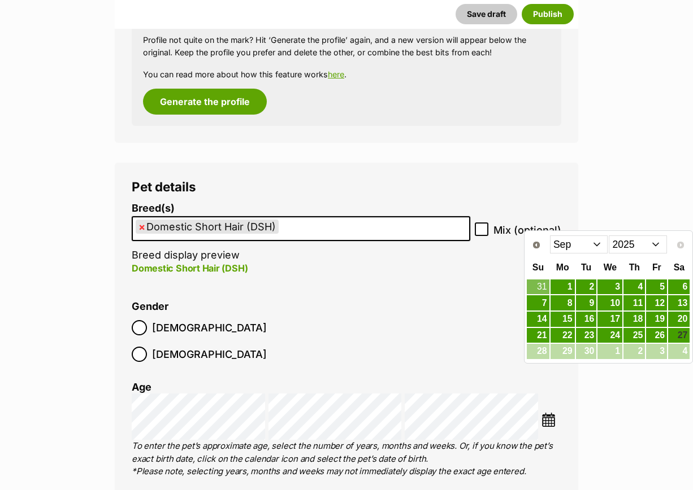
drag, startPoint x: 599, startPoint y: 243, endPoint x: 597, endPoint y: 248, distance: 5.8
click at [599, 243] on select "Jan Feb Mar Apr May Jun [DATE] Aug Sep" at bounding box center [579, 245] width 58 height 18
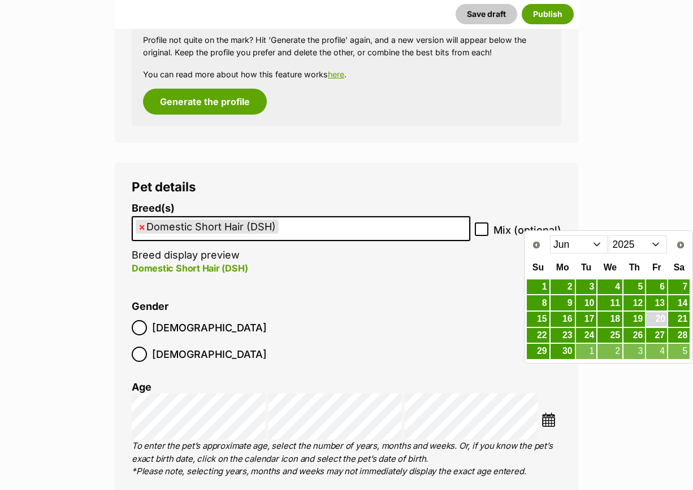
drag, startPoint x: 659, startPoint y: 315, endPoint x: 613, endPoint y: 328, distance: 47.7
click at [659, 315] on link "20" at bounding box center [656, 319] width 21 height 14
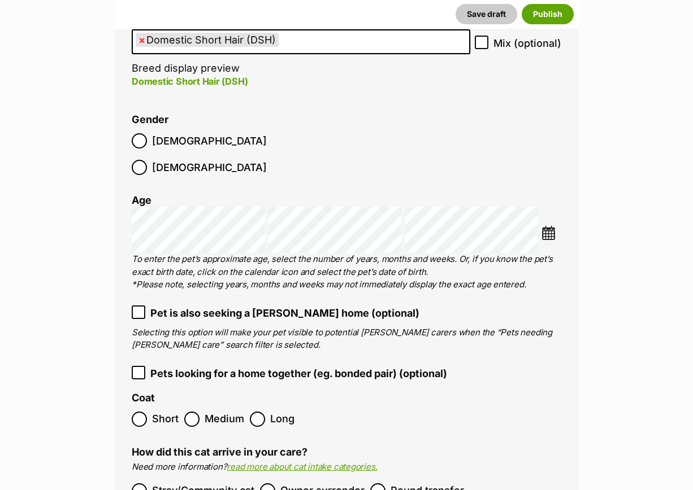
scroll to position [1675, 0]
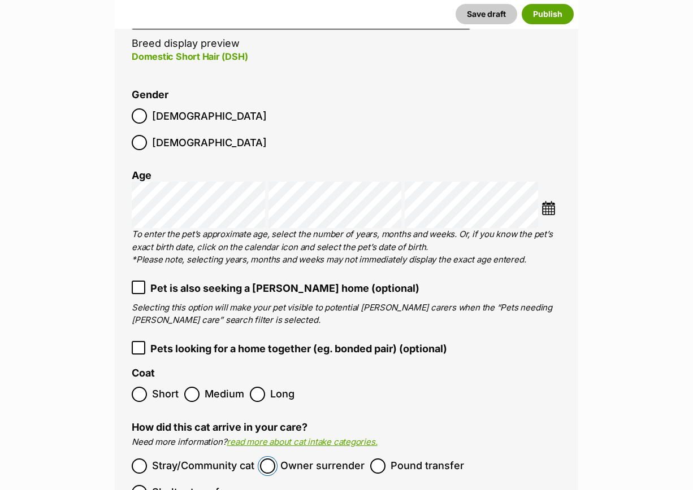
click at [259, 453] on ol "Stray/Community cat Owner surrender Pound transfer Shelter transfer" at bounding box center [346, 479] width 429 height 53
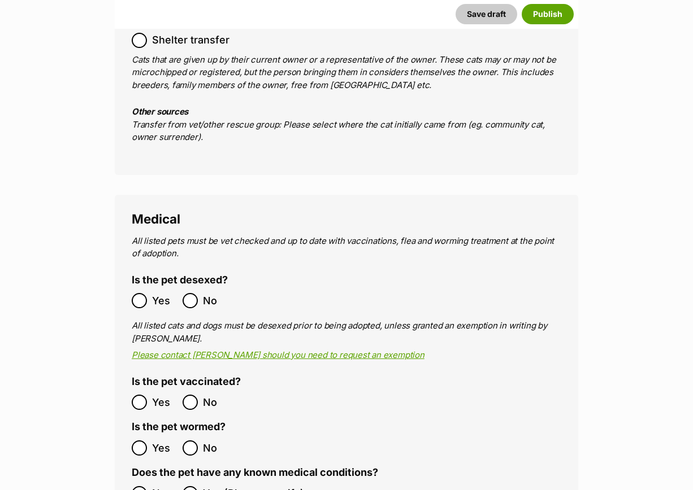
scroll to position [2240, 0]
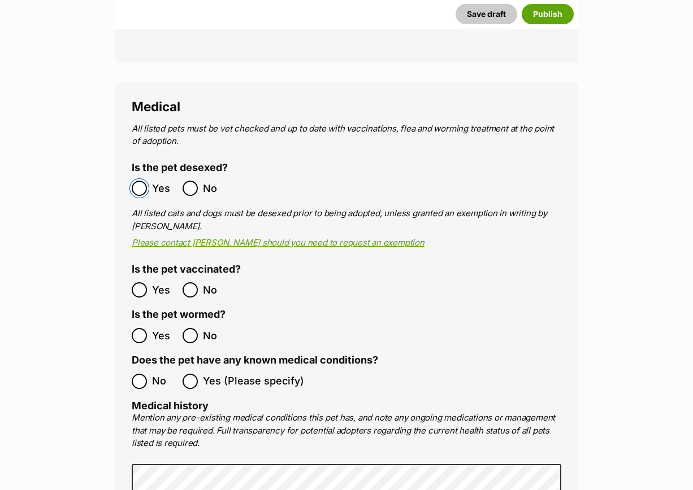
click at [142, 175] on ol "Yes No" at bounding box center [239, 188] width 215 height 27
click at [147, 181] on label "Yes" at bounding box center [154, 188] width 45 height 15
click at [130, 294] on div "Medical All listed pets must be vet checked and up to date with vaccinations, f…" at bounding box center [346, 412] width 463 height 660
click at [147, 374] on label "No" at bounding box center [154, 381] width 45 height 15
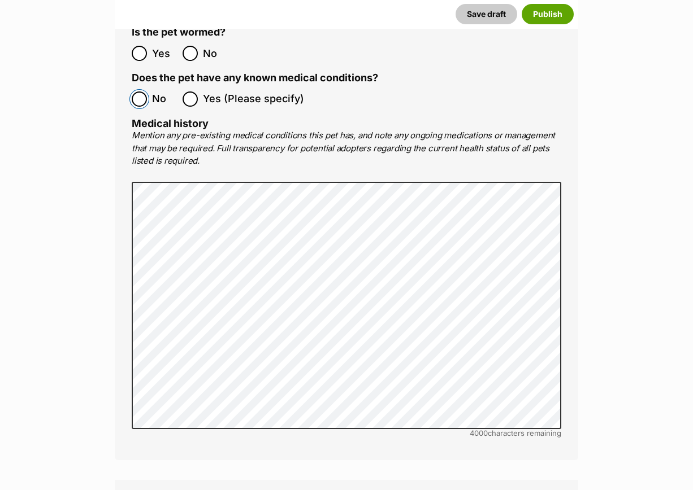
scroll to position [2805, 0]
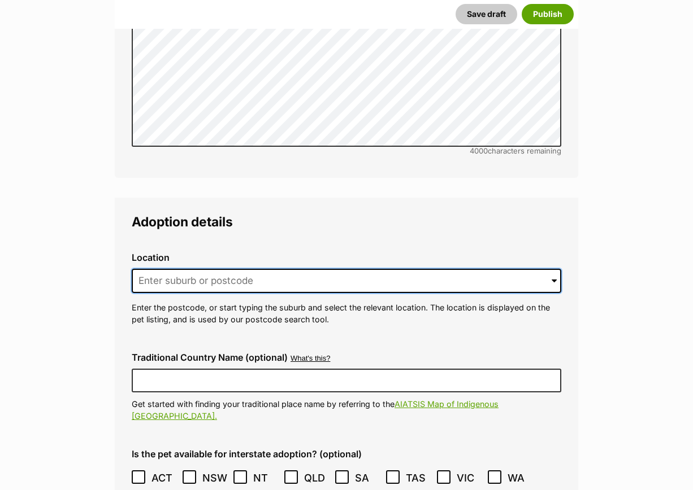
click at [194, 269] on input at bounding box center [346, 281] width 429 height 25
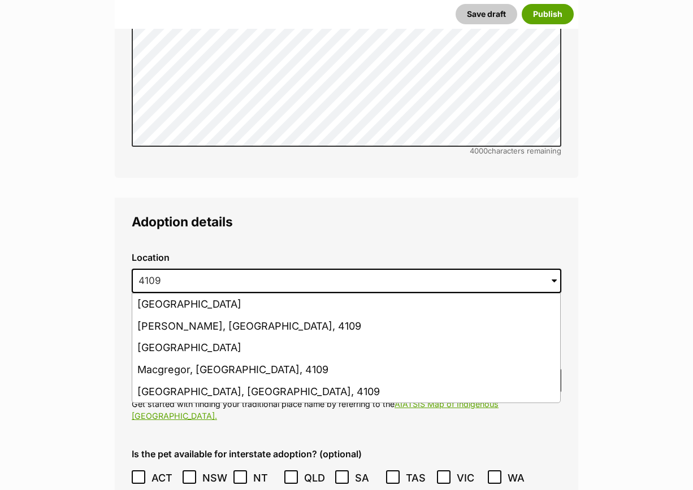
click at [199, 381] on li "[GEOGRAPHIC_DATA], [GEOGRAPHIC_DATA], 4109" at bounding box center [346, 392] width 428 height 22
type input "[GEOGRAPHIC_DATA], [GEOGRAPHIC_DATA], 4109"
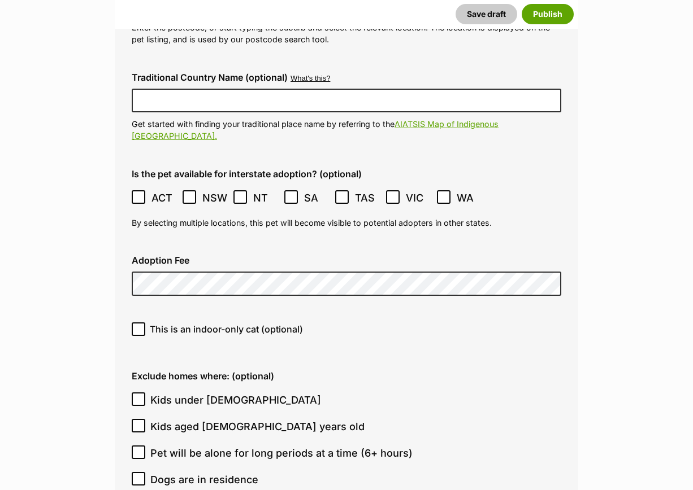
scroll to position [3158, 0]
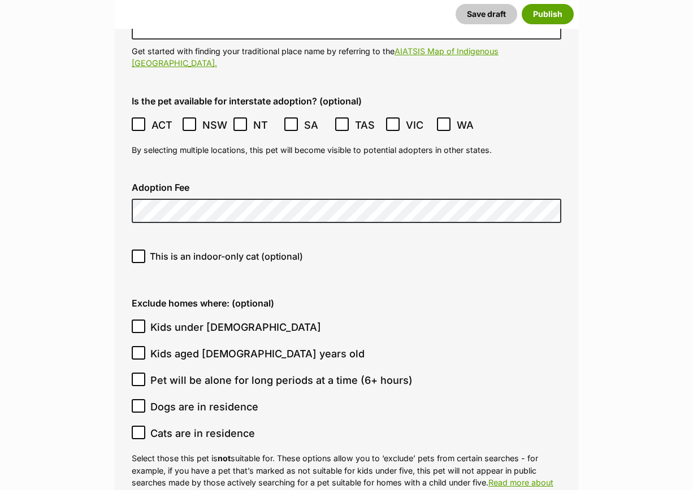
click at [140, 241] on div "This is an indoor-only cat (optional)" at bounding box center [346, 261] width 447 height 40
click at [147, 250] on label "This is an indoor-only cat (optional)" at bounding box center [346, 257] width 429 height 14
drag, startPoint x: 147, startPoint y: 192, endPoint x: 142, endPoint y: 202, distance: 10.9
click at [146, 250] on label "This is an indoor-only cat (optional)" at bounding box center [346, 257] width 429 height 14
click at [145, 250] on input "This is an indoor-only cat (optional)" at bounding box center [139, 257] width 14 height 14
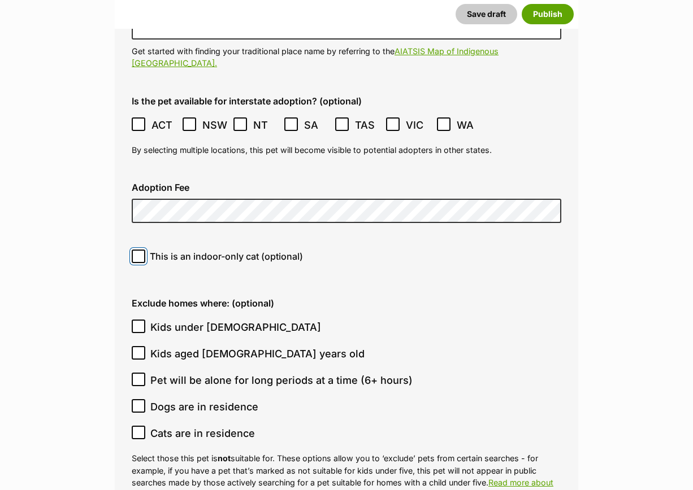
checkbox input "true"
drag, startPoint x: 145, startPoint y: 263, endPoint x: 178, endPoint y: 275, distance: 35.4
click at [149, 320] on label "Kids under [DEMOGRAPHIC_DATA]" at bounding box center [344, 327] width 424 height 15
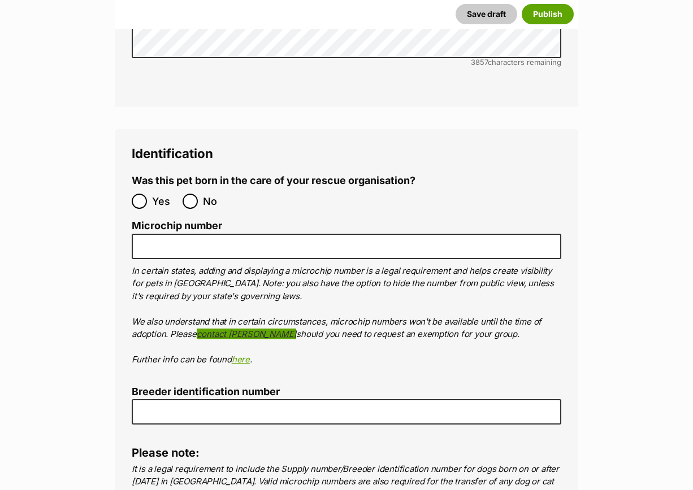
scroll to position [4005, 0]
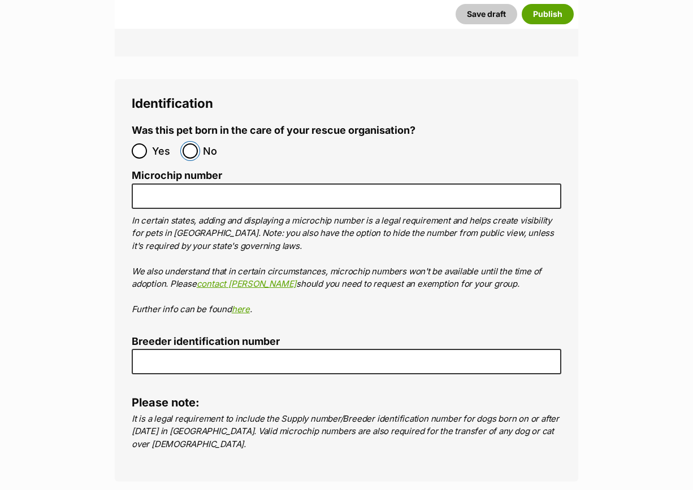
drag, startPoint x: 189, startPoint y: 92, endPoint x: 198, endPoint y: 116, distance: 25.7
click at [193, 143] on input "No" at bounding box center [189, 150] width 15 height 15
radio input "true"
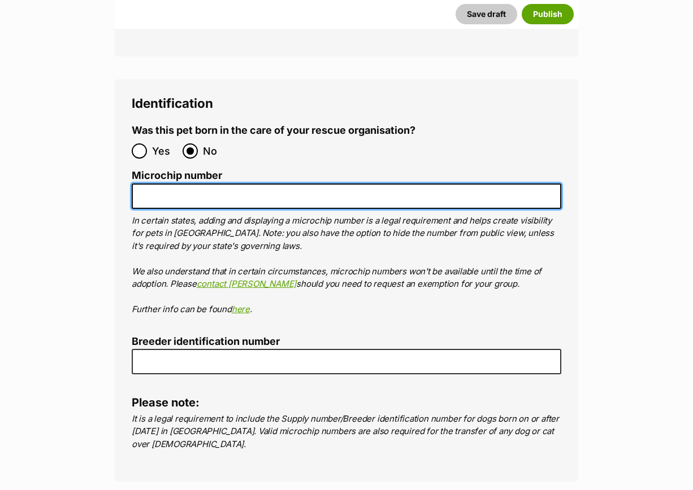
drag, startPoint x: 195, startPoint y: 135, endPoint x: 687, endPoint y: 172, distance: 492.9
click at [199, 184] on input "Microchip number" at bounding box center [346, 196] width 429 height 25
click at [219, 184] on input "Microchip number" at bounding box center [346, 196] width 429 height 25
paste input "956000018903231"
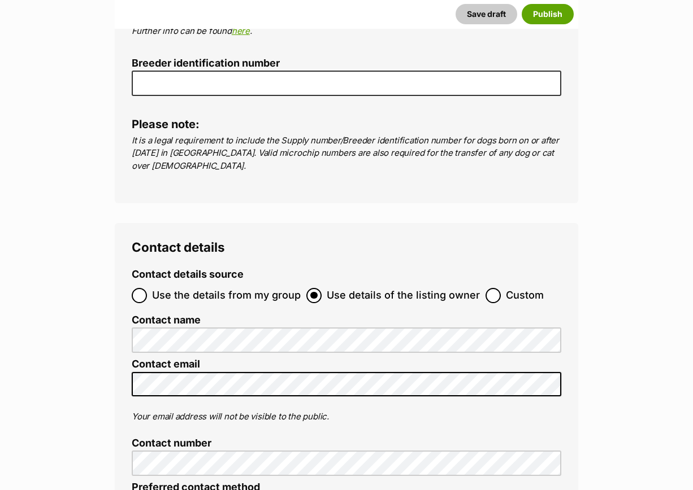
scroll to position [4287, 0]
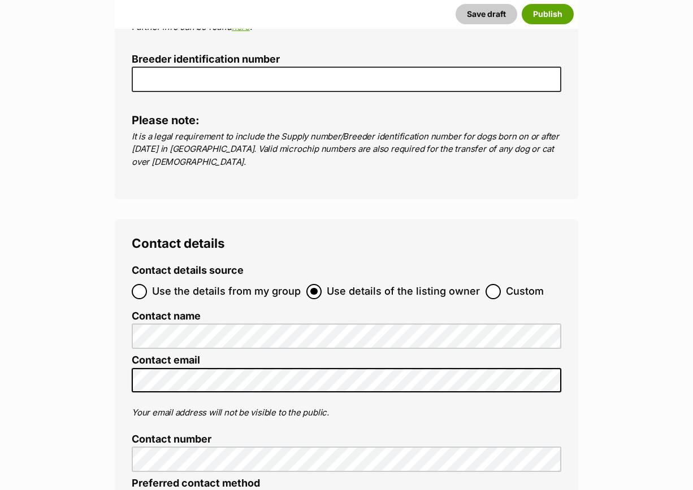
type input "956000018903231"
drag, startPoint x: 490, startPoint y: 231, endPoint x: 292, endPoint y: 260, distance: 199.9
click at [490, 284] on input "Custom" at bounding box center [492, 291] width 15 height 15
radio input "true"
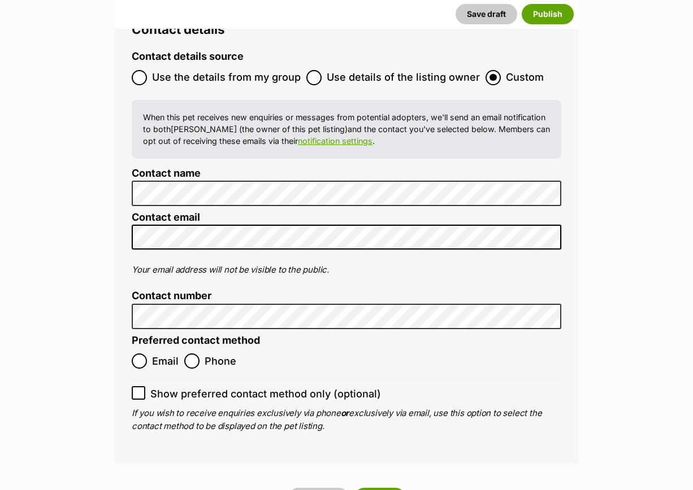
scroll to position [4384, 0]
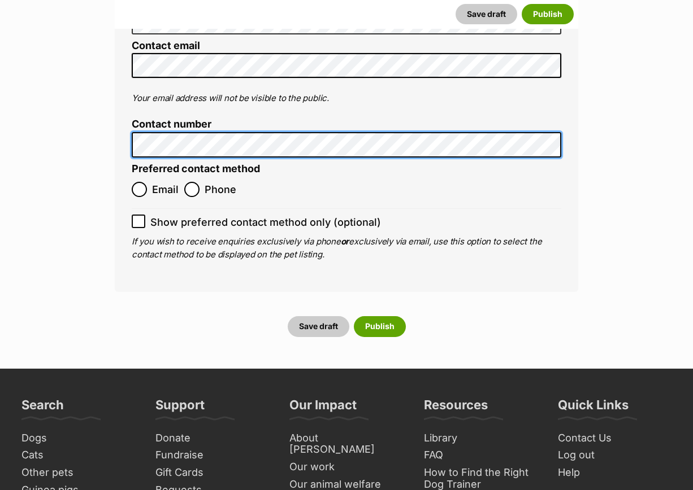
scroll to position [4666, 0]
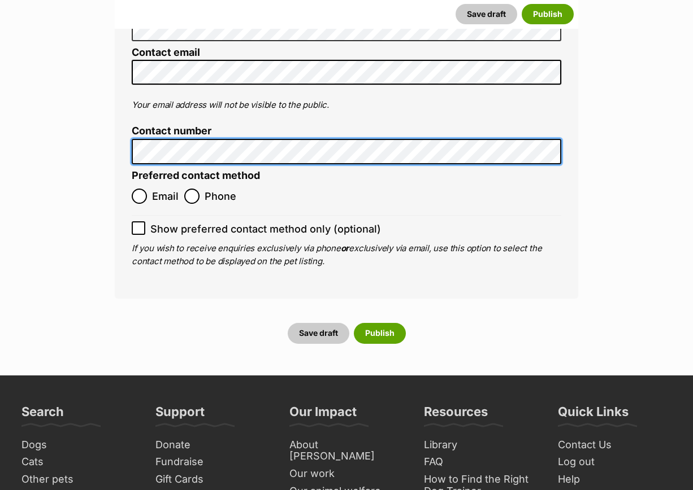
click at [199, 189] on label "Phone" at bounding box center [210, 196] width 52 height 15
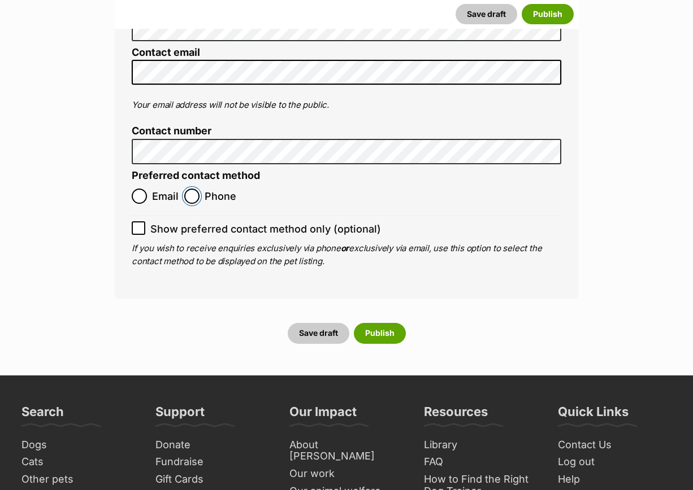
click at [199, 189] on input "Phone" at bounding box center [191, 196] width 15 height 15
radio input "true"
click at [389, 323] on button "Publish" at bounding box center [380, 333] width 52 height 20
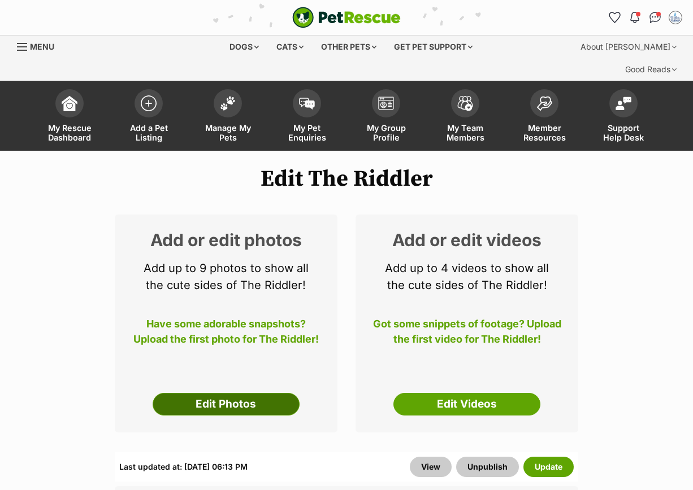
click at [206, 393] on link "Edit Photos" at bounding box center [226, 404] width 147 height 23
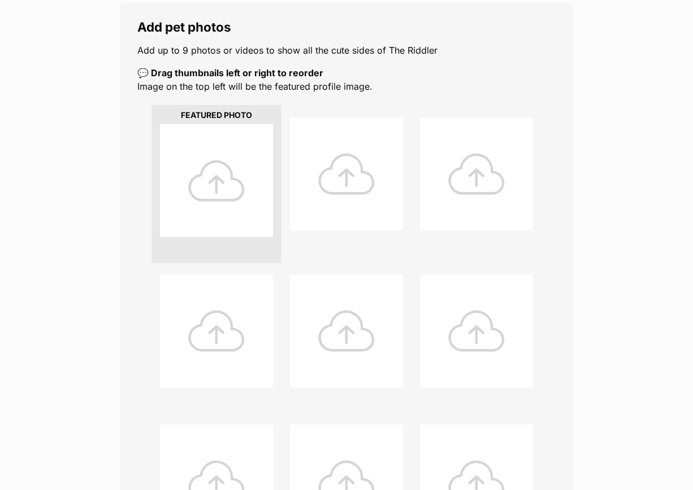
scroll to position [424, 0]
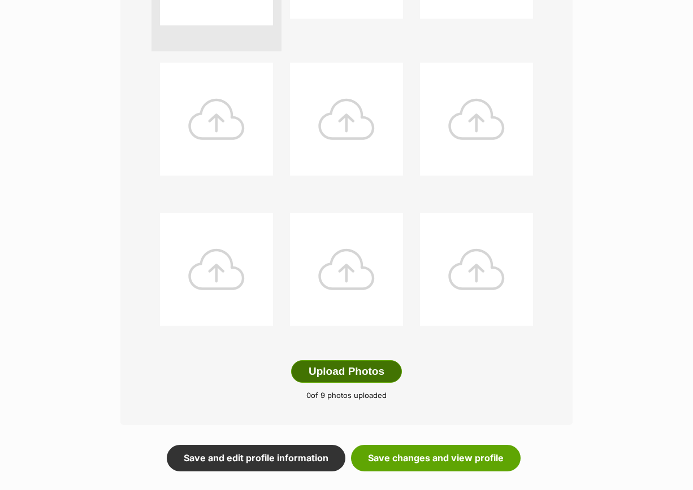
click at [347, 360] on button "Upload Photos" at bounding box center [346, 371] width 111 height 23
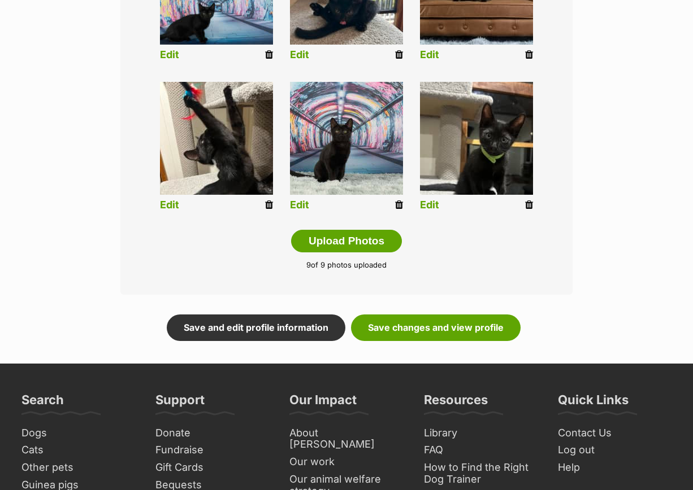
scroll to position [565, 0]
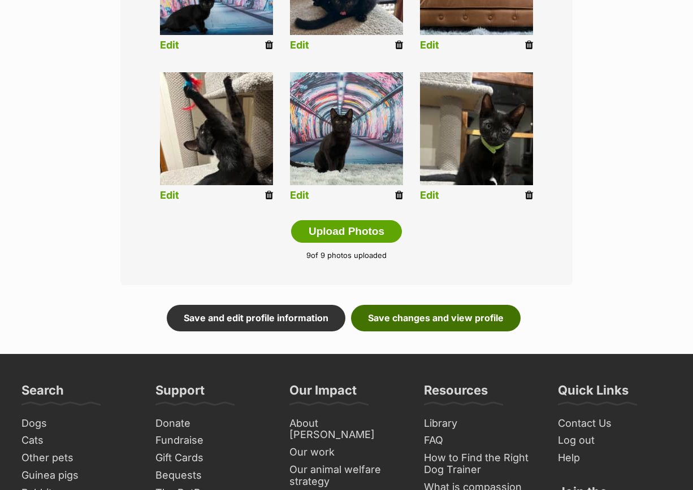
click at [423, 305] on link "Save changes and view profile" at bounding box center [435, 318] width 169 height 26
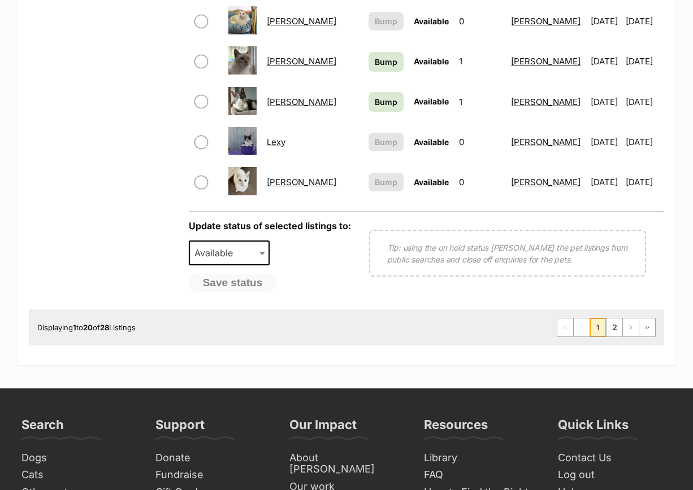
scroll to position [1059, 0]
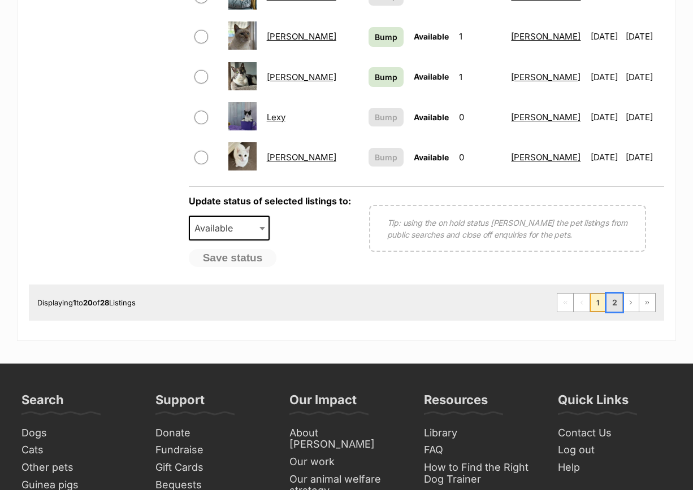
click at [613, 294] on link "2" at bounding box center [614, 303] width 16 height 18
